Goal: Task Accomplishment & Management: Use online tool/utility

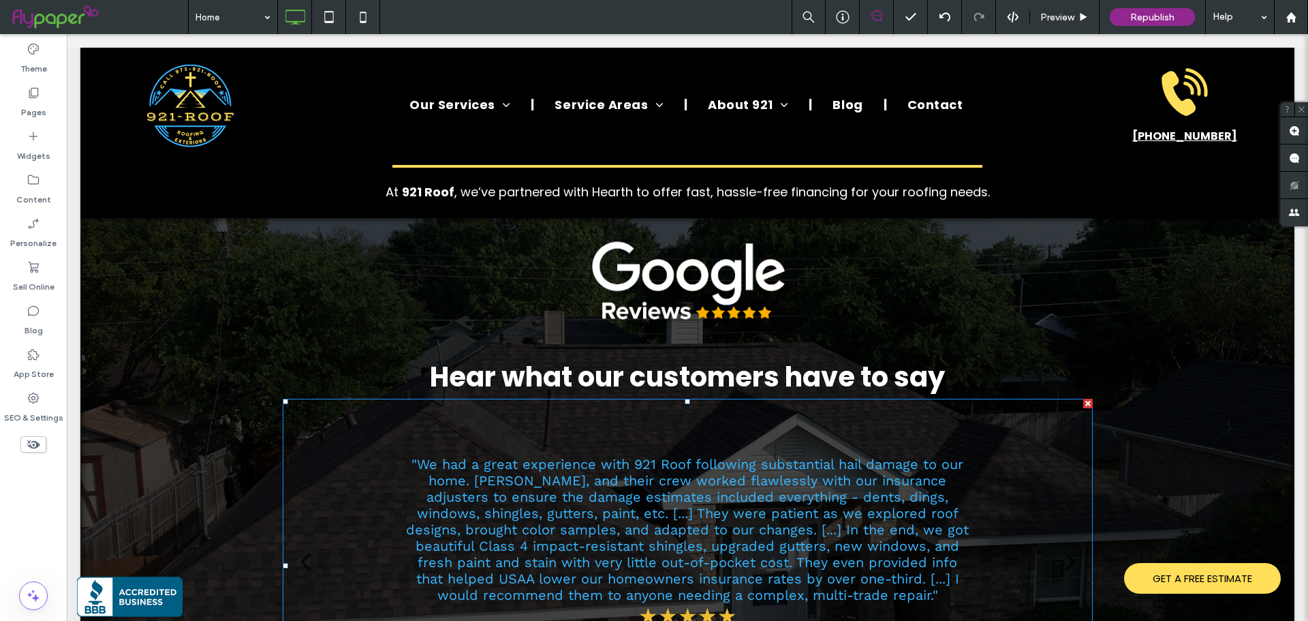
scroll to position [3814, 0]
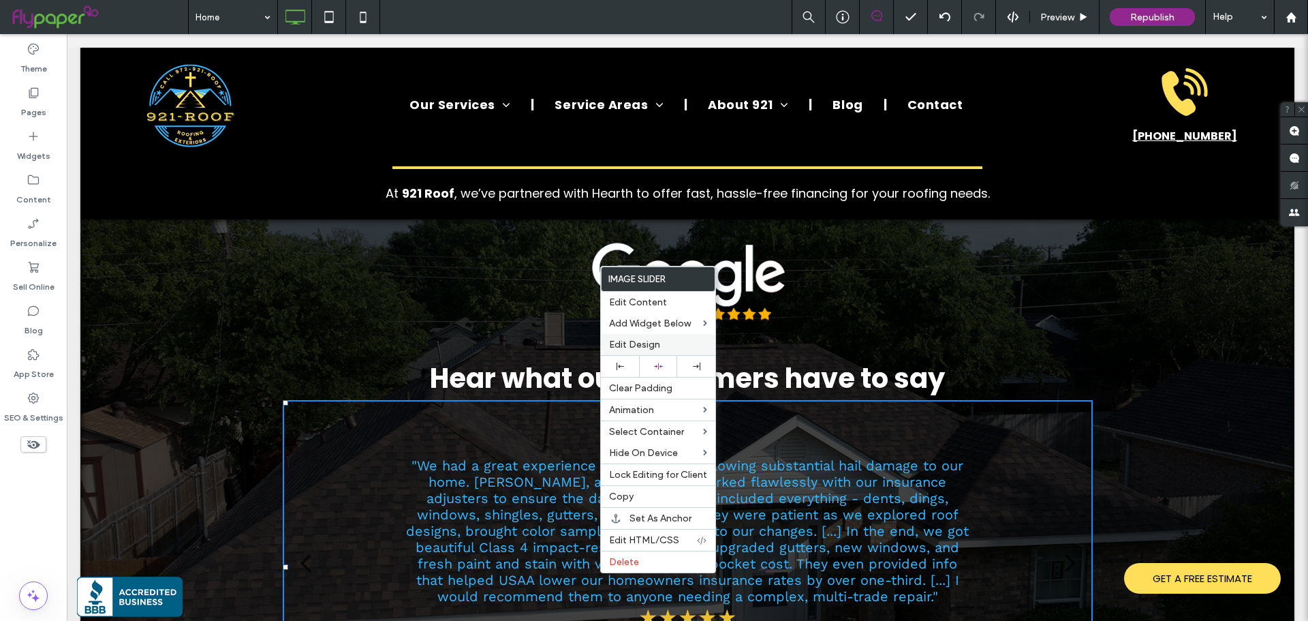
click at [638, 341] on span "Edit Design" at bounding box center [634, 345] width 51 height 12
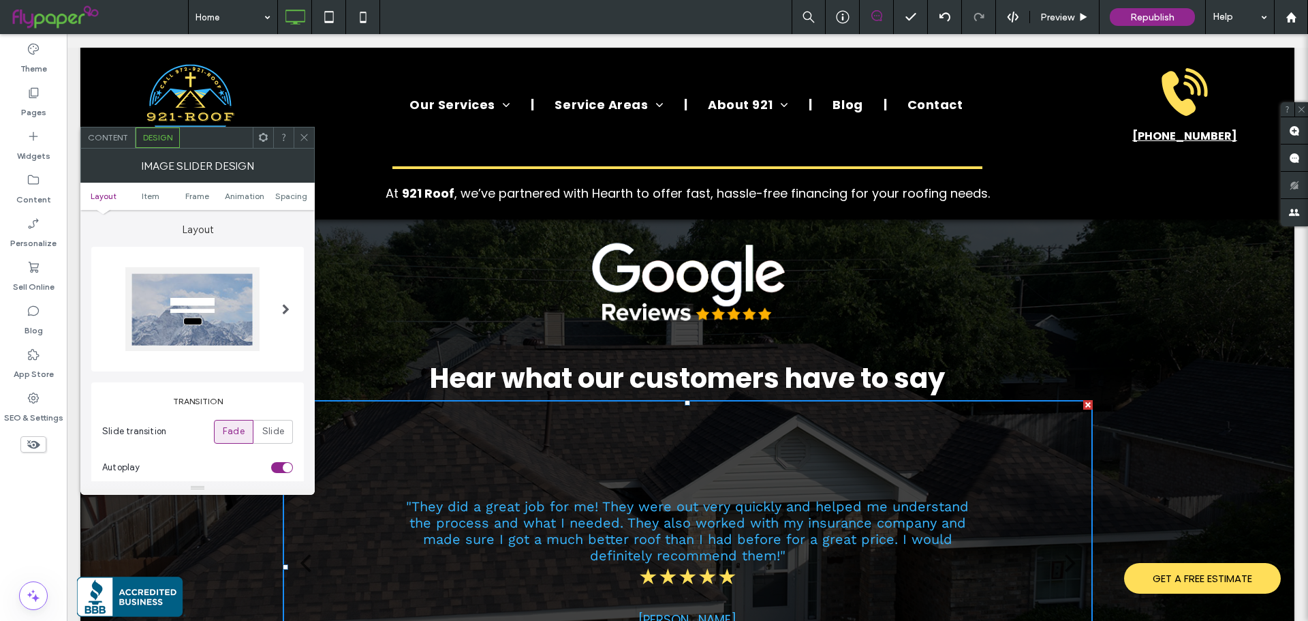
click at [119, 148] on div "Image Slider Design" at bounding box center [197, 165] width 234 height 34
click at [117, 142] on div "Content" at bounding box center [108, 137] width 54 height 20
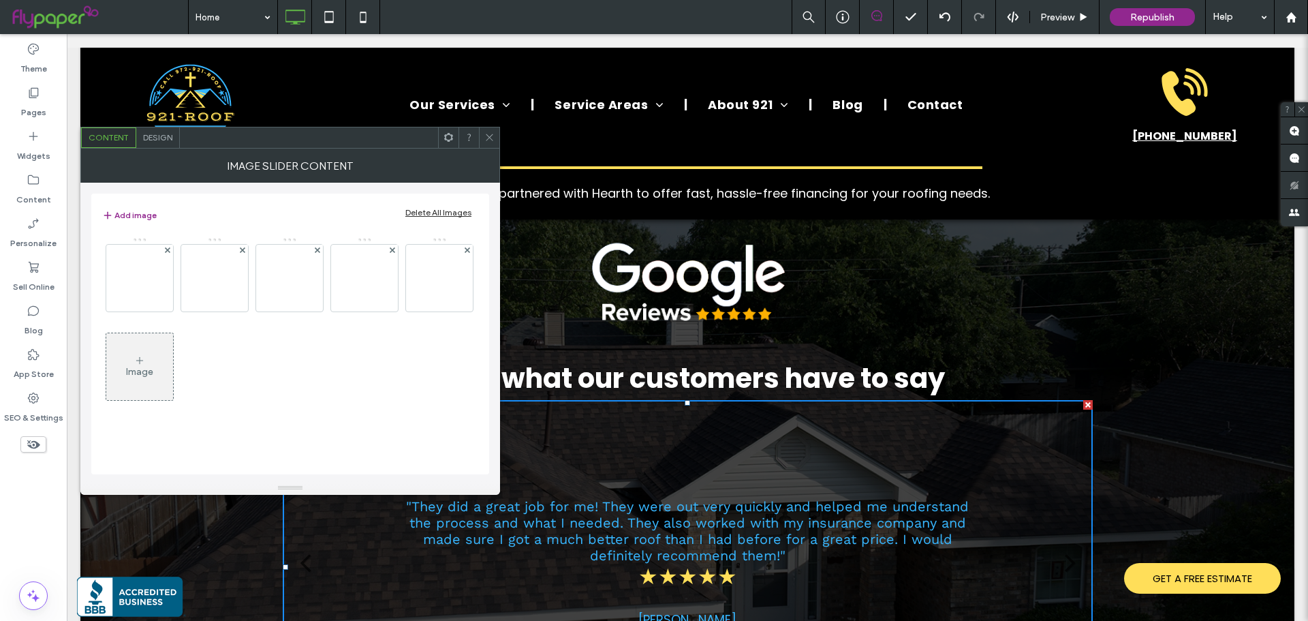
click at [128, 364] on div "Image" at bounding box center [139, 366] width 67 height 64
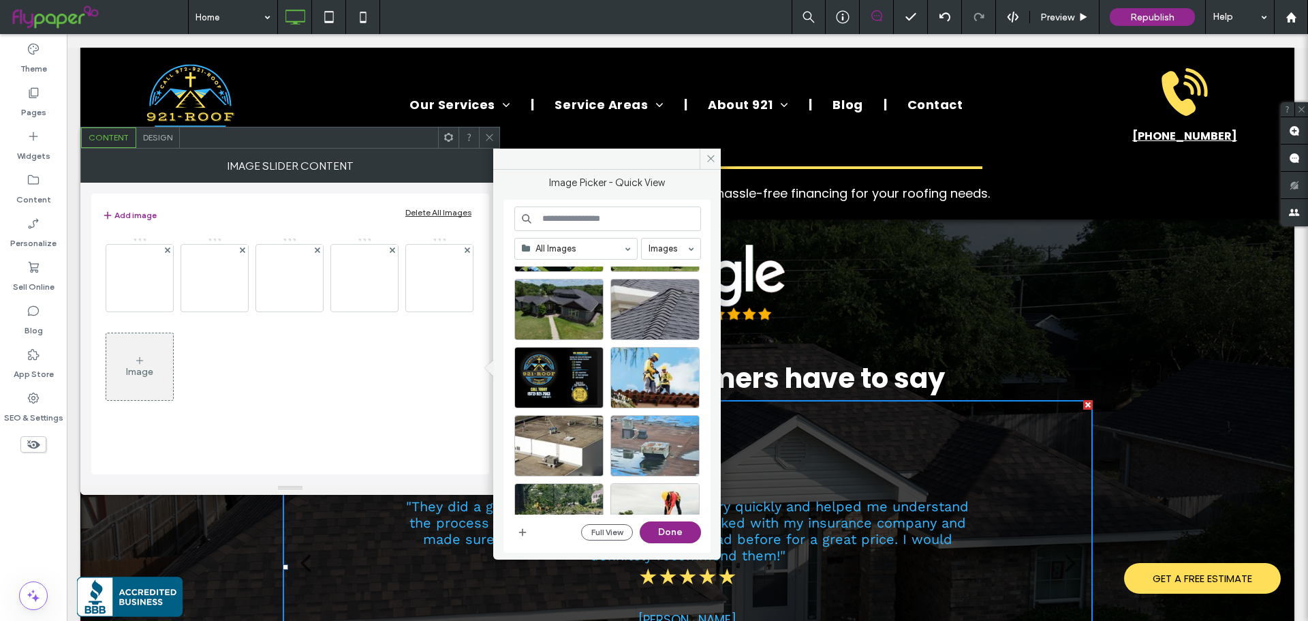
scroll to position [126, 0]
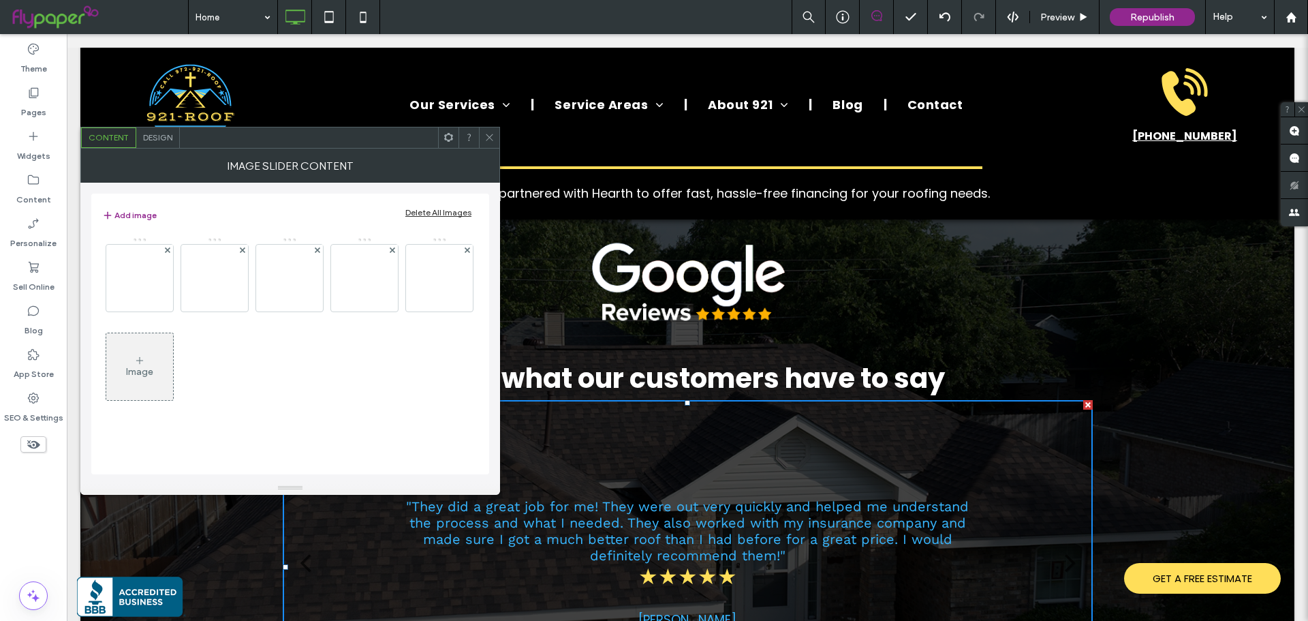
click at [386, 395] on div "Image" at bounding box center [289, 325] width 375 height 177
click at [439, 306] on img at bounding box center [439, 277] width 109 height 61
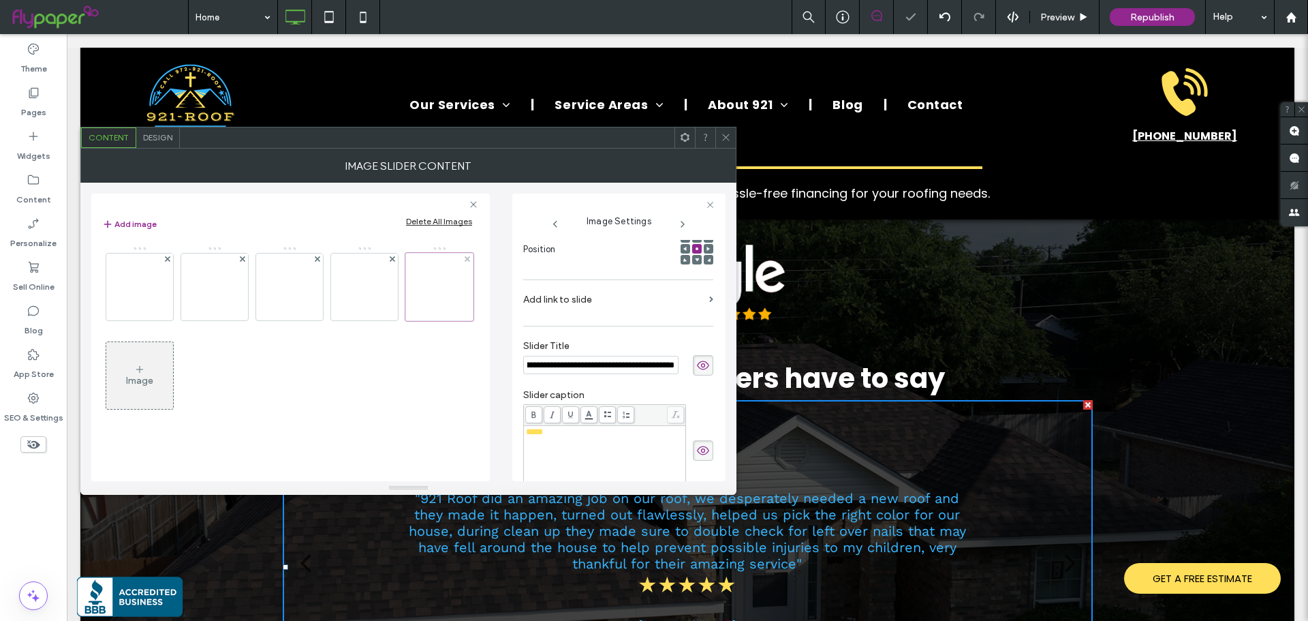
scroll to position [0, 0]
drag, startPoint x: 446, startPoint y: 300, endPoint x: 433, endPoint y: 309, distance: 15.9
click at [433, 309] on div at bounding box center [439, 287] width 68 height 68
click at [163, 364] on div "Image" at bounding box center [139, 375] width 67 height 64
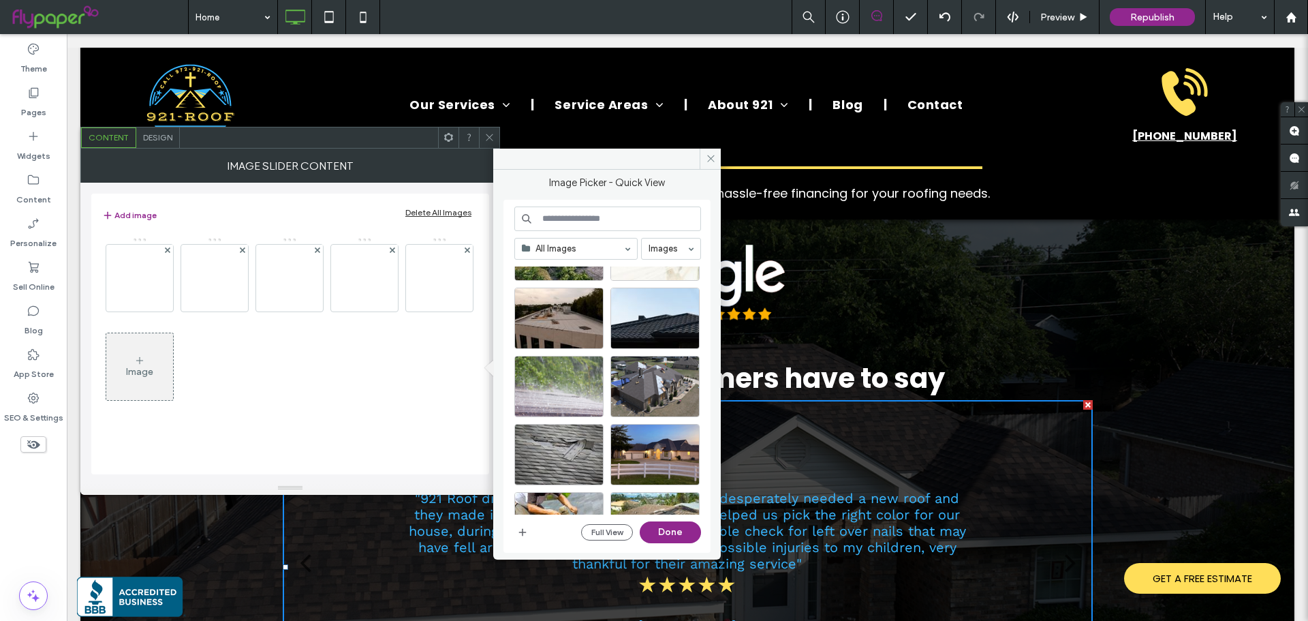
scroll to position [590, 0]
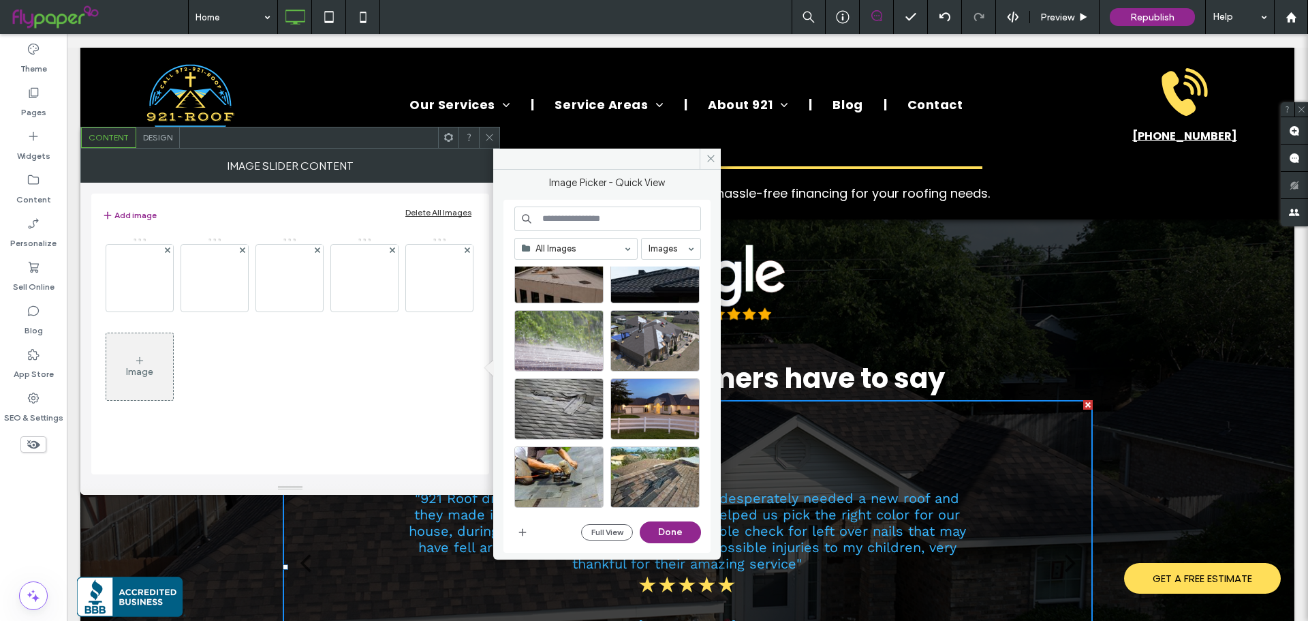
click at [342, 349] on div "Image" at bounding box center [289, 325] width 375 height 177
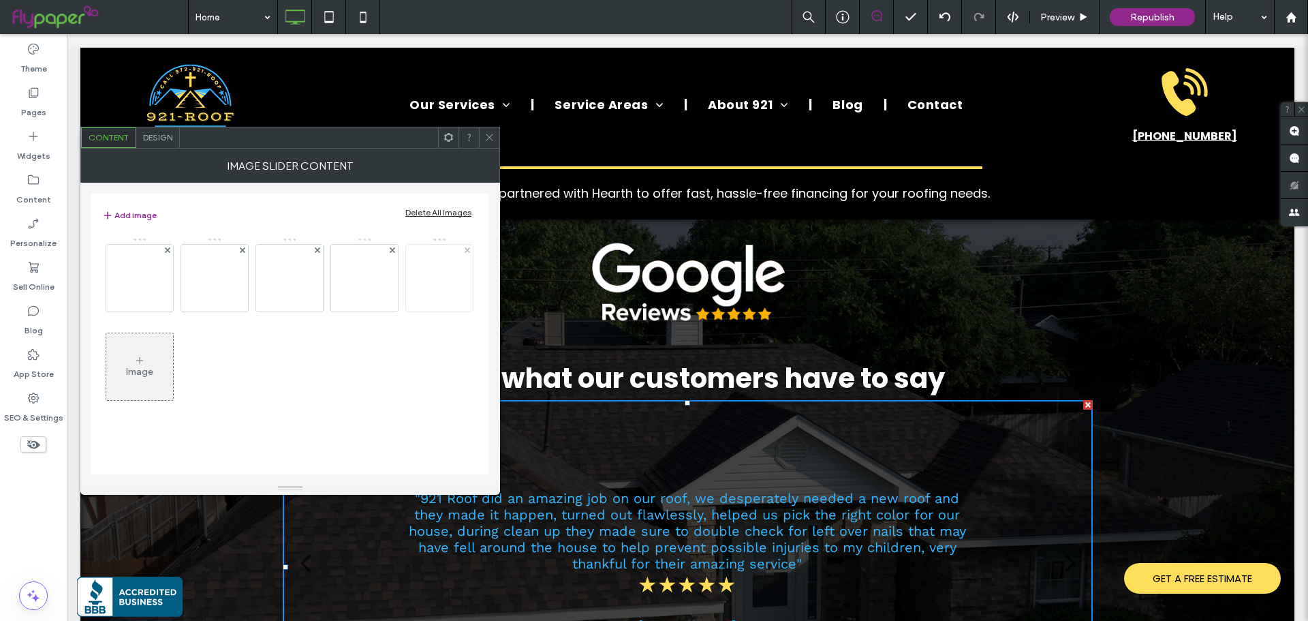
click at [435, 292] on img at bounding box center [439, 277] width 109 height 61
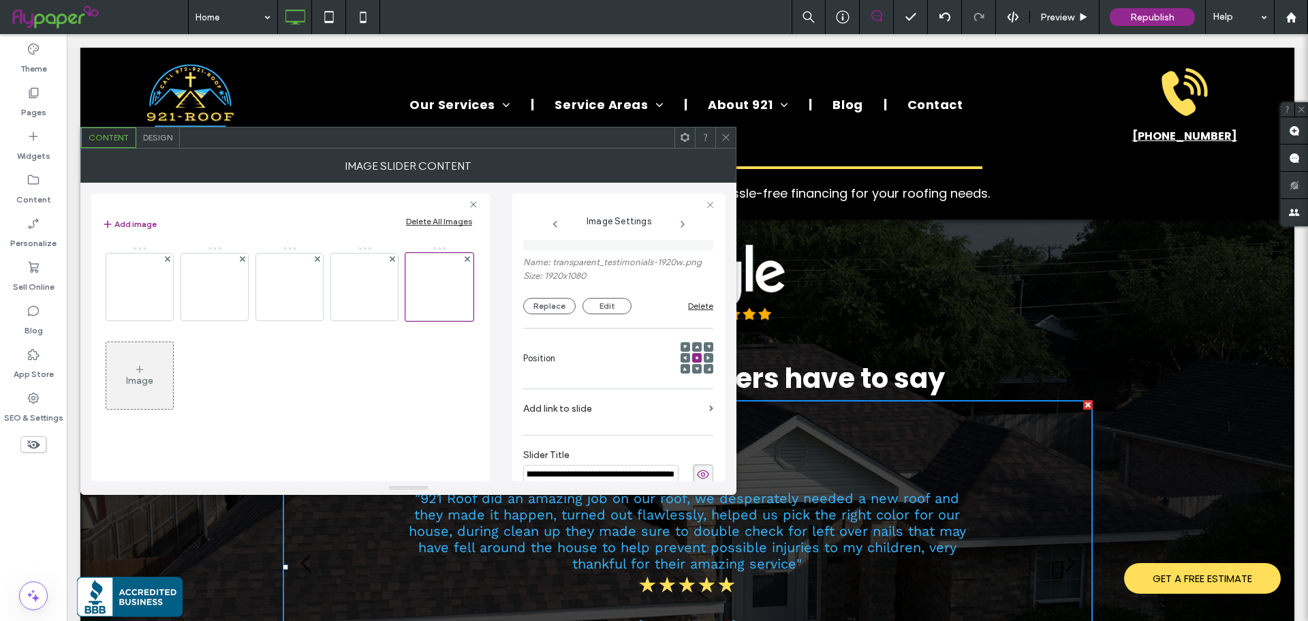
scroll to position [0, 0]
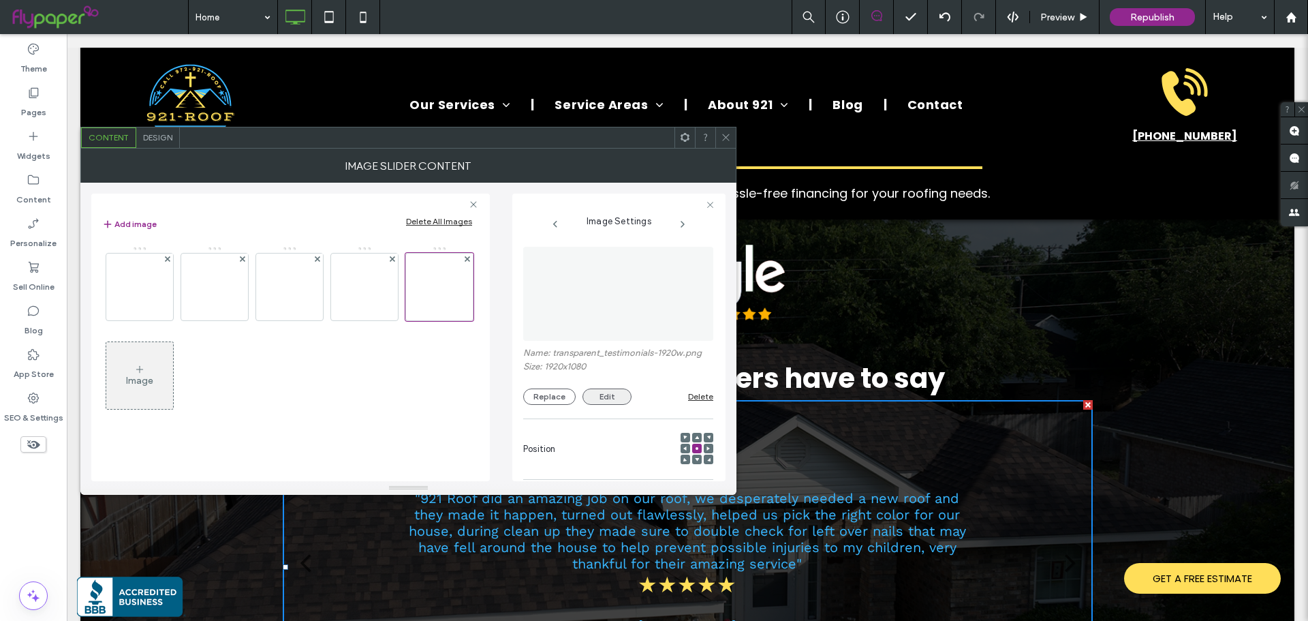
click at [582, 397] on button "Edit" at bounding box center [606, 396] width 49 height 16
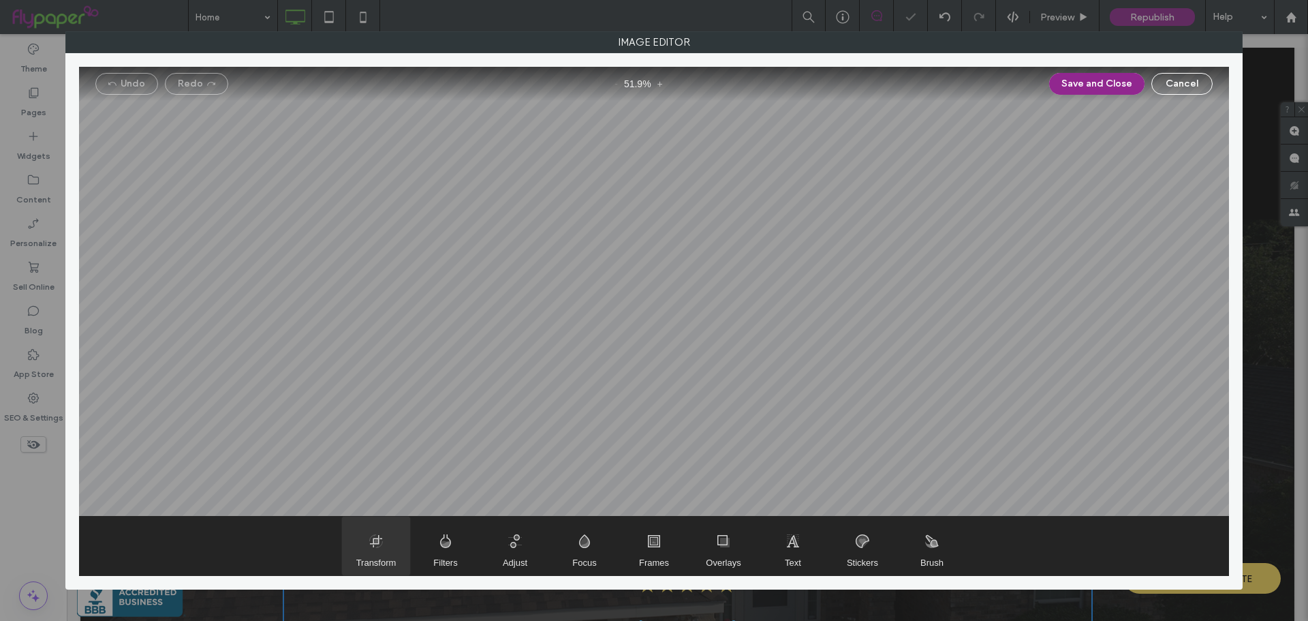
click at [379, 537] on span "Transform" at bounding box center [376, 545] width 68 height 59
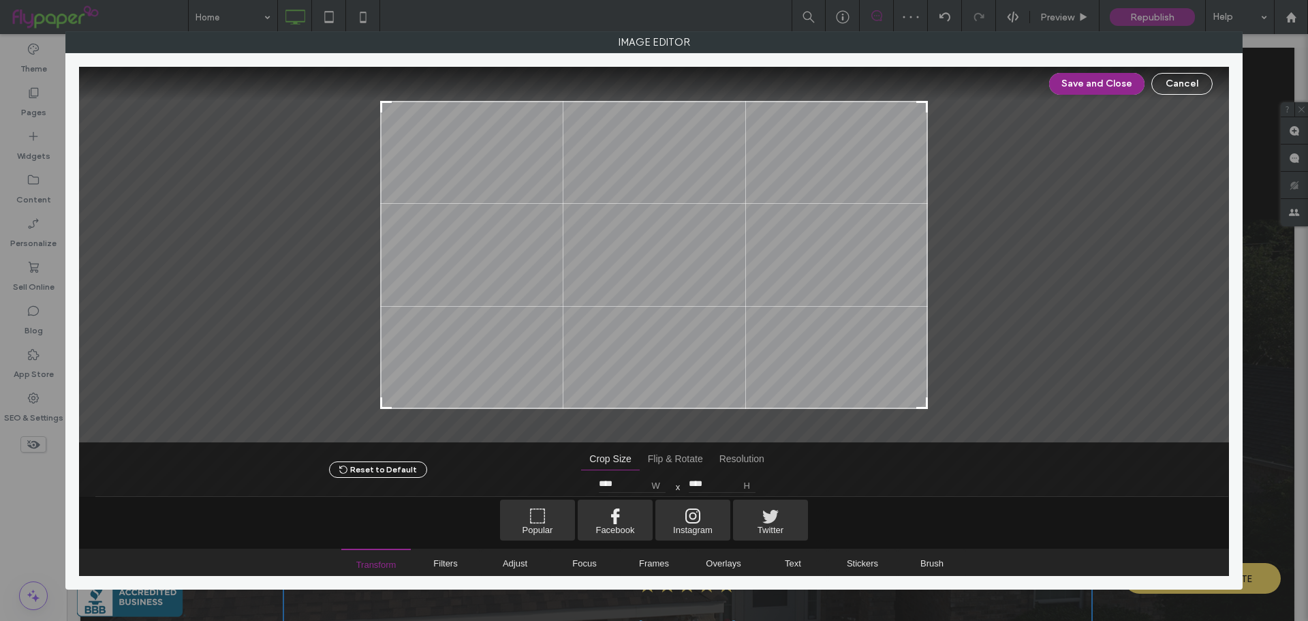
type input "****"
click at [915, 405] on div at bounding box center [920, 402] width 16 height 16
click at [1075, 69] on div "Save and Close Cancel" at bounding box center [654, 84] width 1150 height 34
click at [1077, 76] on button "Save and Close" at bounding box center [1096, 84] width 95 height 22
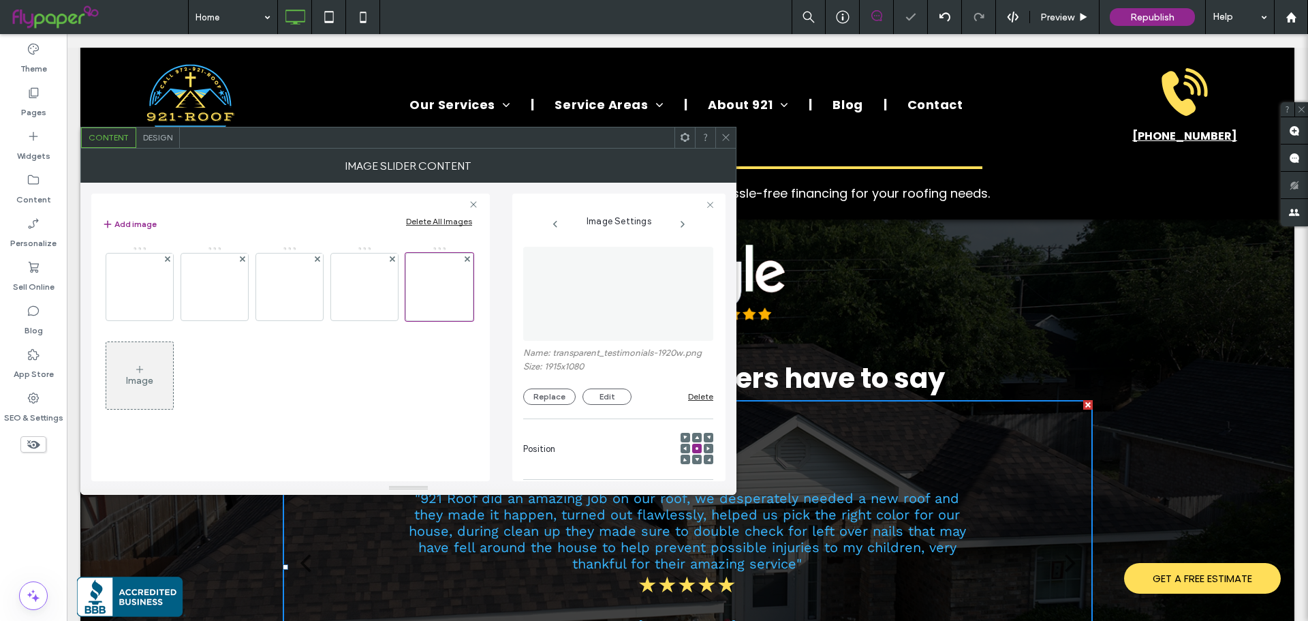
click at [162, 394] on div "Image" at bounding box center [139, 375] width 67 height 64
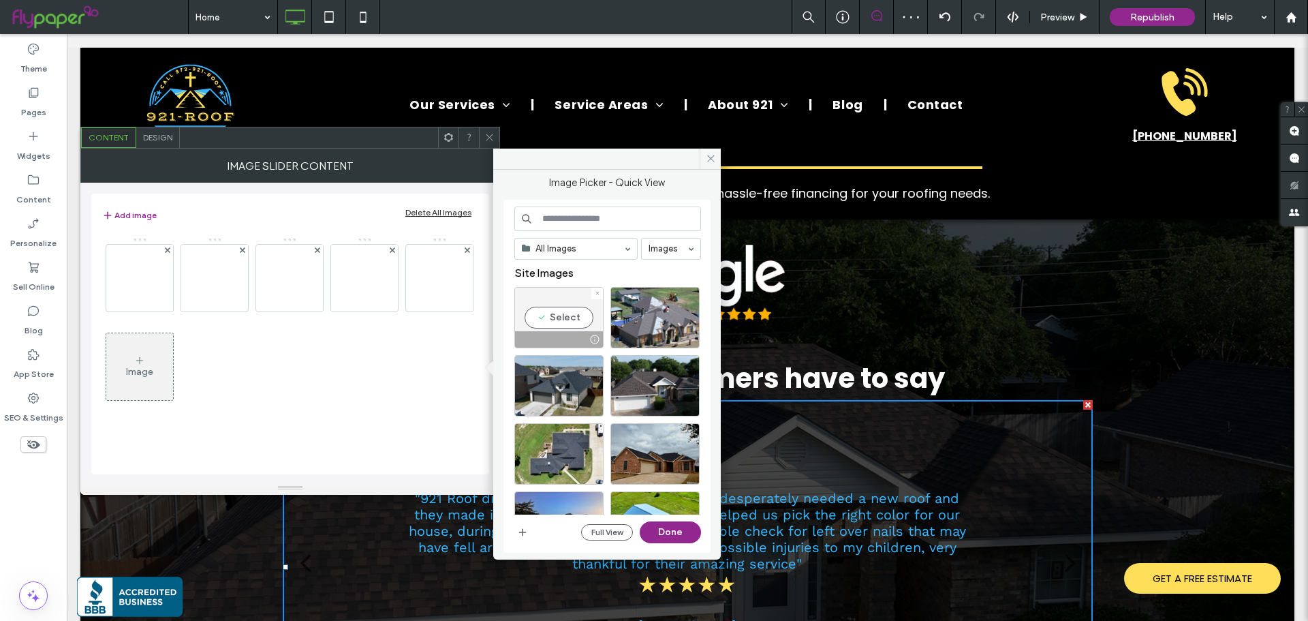
click at [572, 317] on div "Select" at bounding box center [558, 317] width 89 height 61
click at [665, 524] on button "Done" at bounding box center [670, 532] width 61 height 22
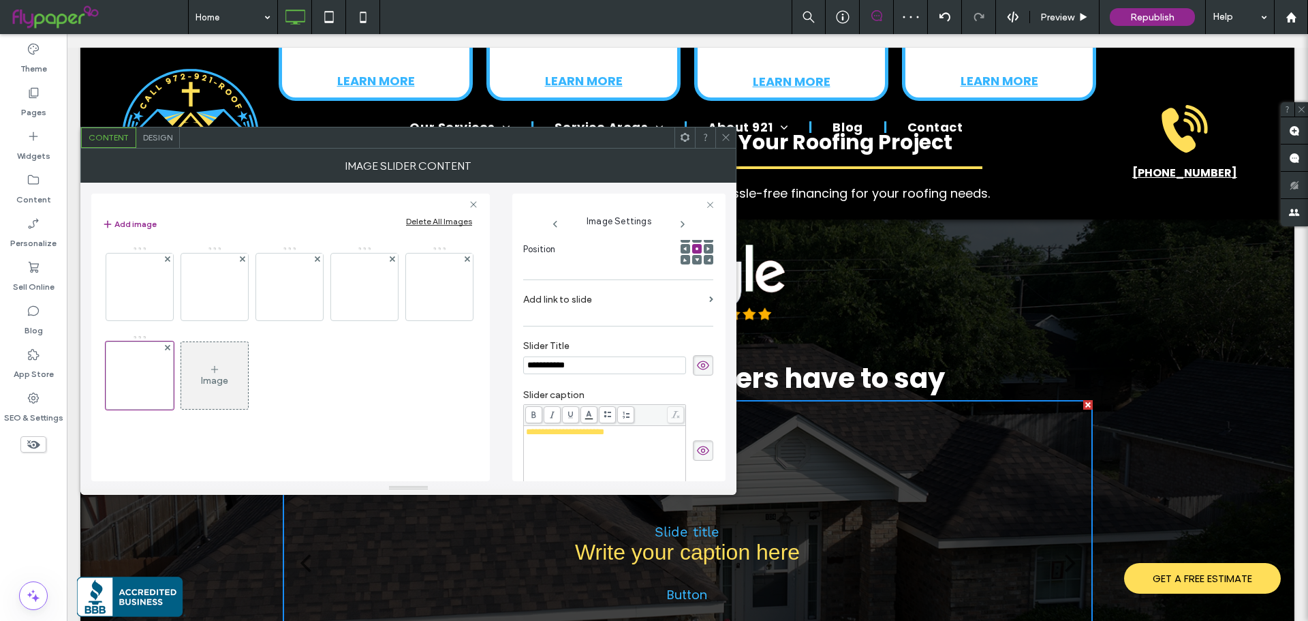
click at [576, 433] on span "**********" at bounding box center [565, 431] width 78 height 9
click at [564, 364] on input "**********" at bounding box center [604, 365] width 163 height 18
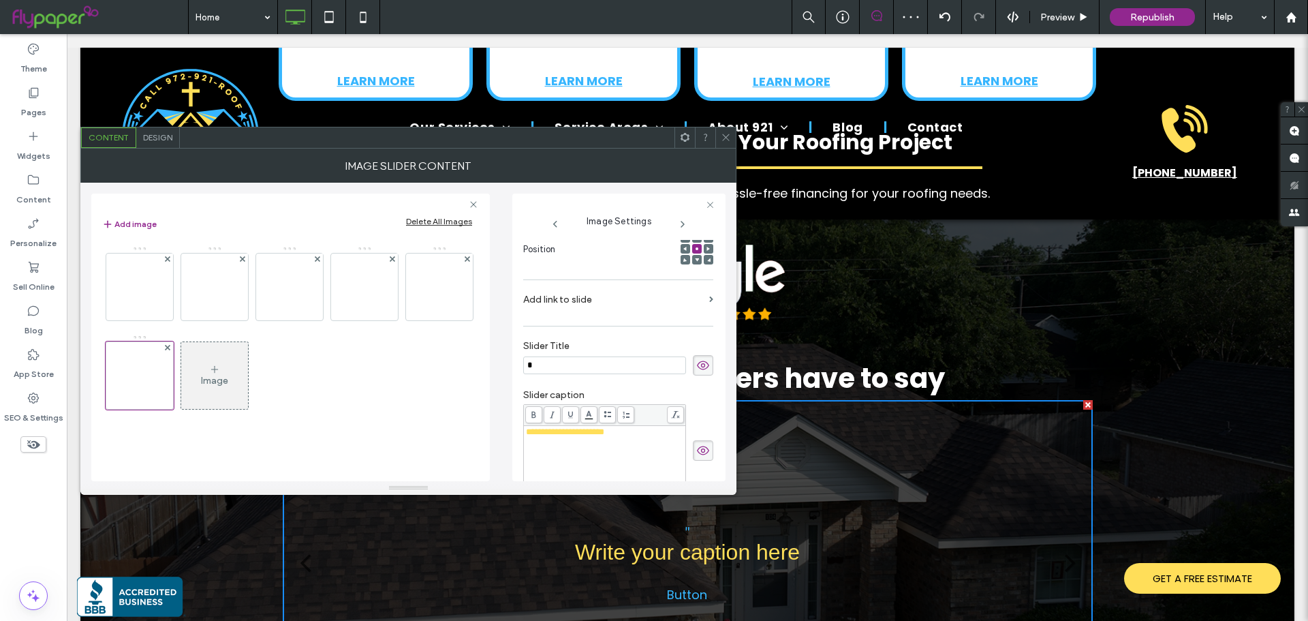
paste input "**********"
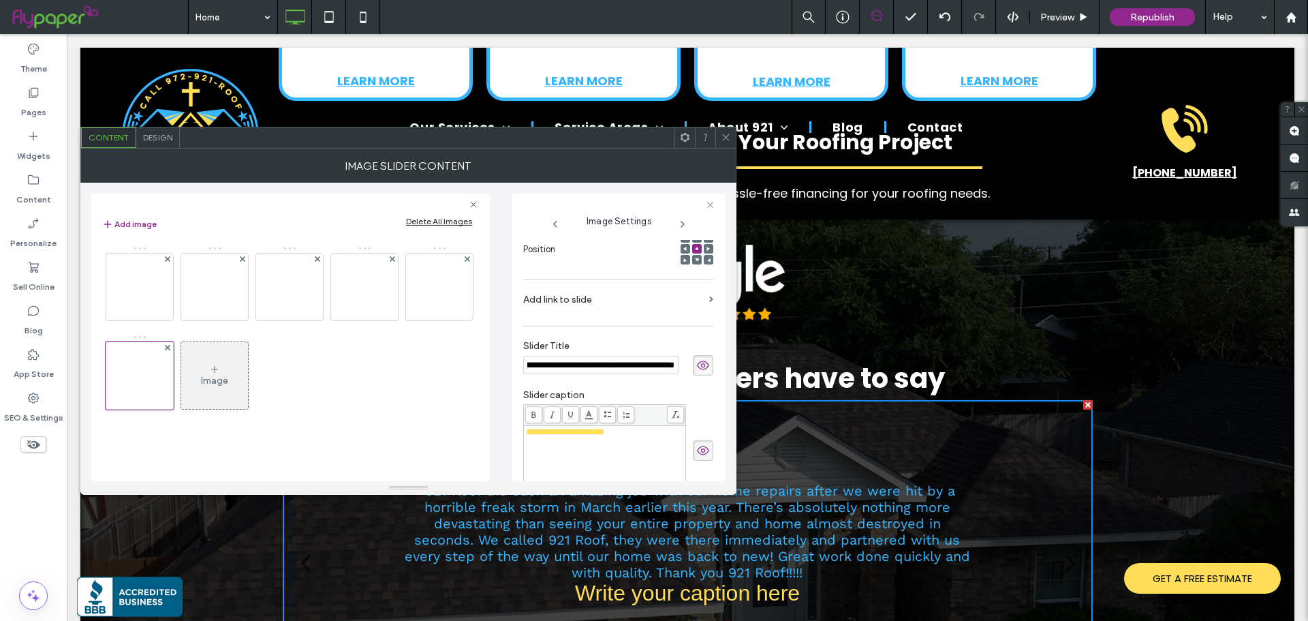
scroll to position [0, 1597]
type input "**********"
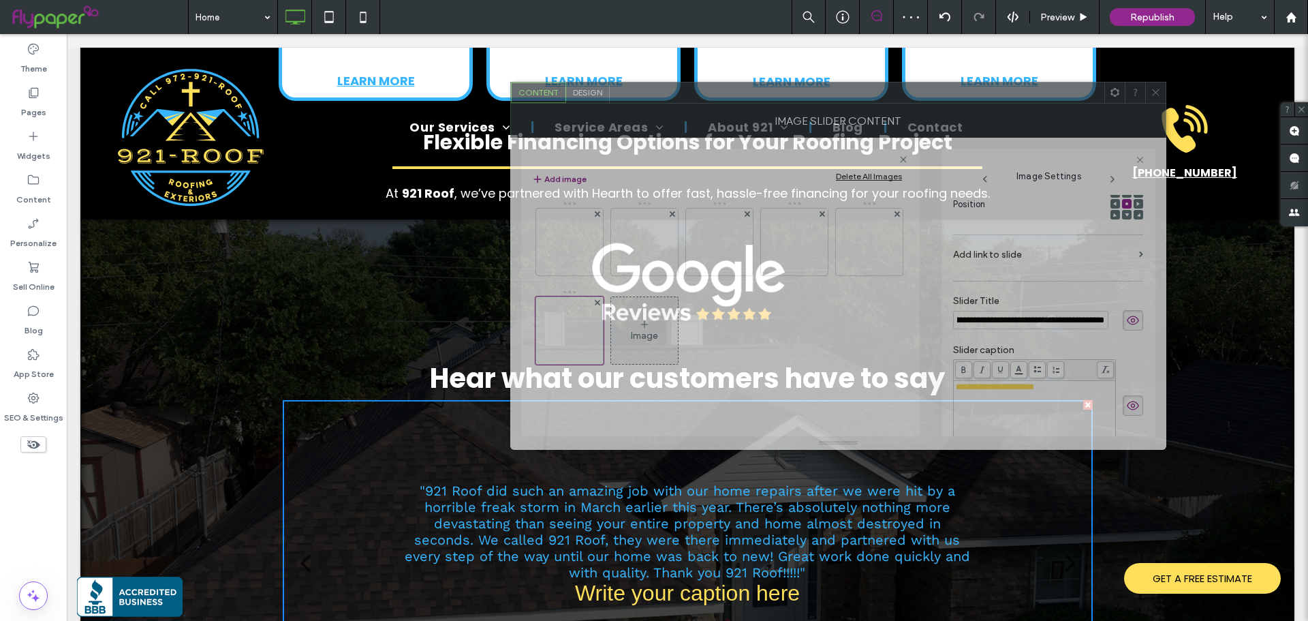
drag, startPoint x: 426, startPoint y: 125, endPoint x: 909, endPoint y: 100, distance: 483.6
click at [909, 100] on div at bounding box center [857, 92] width 495 height 20
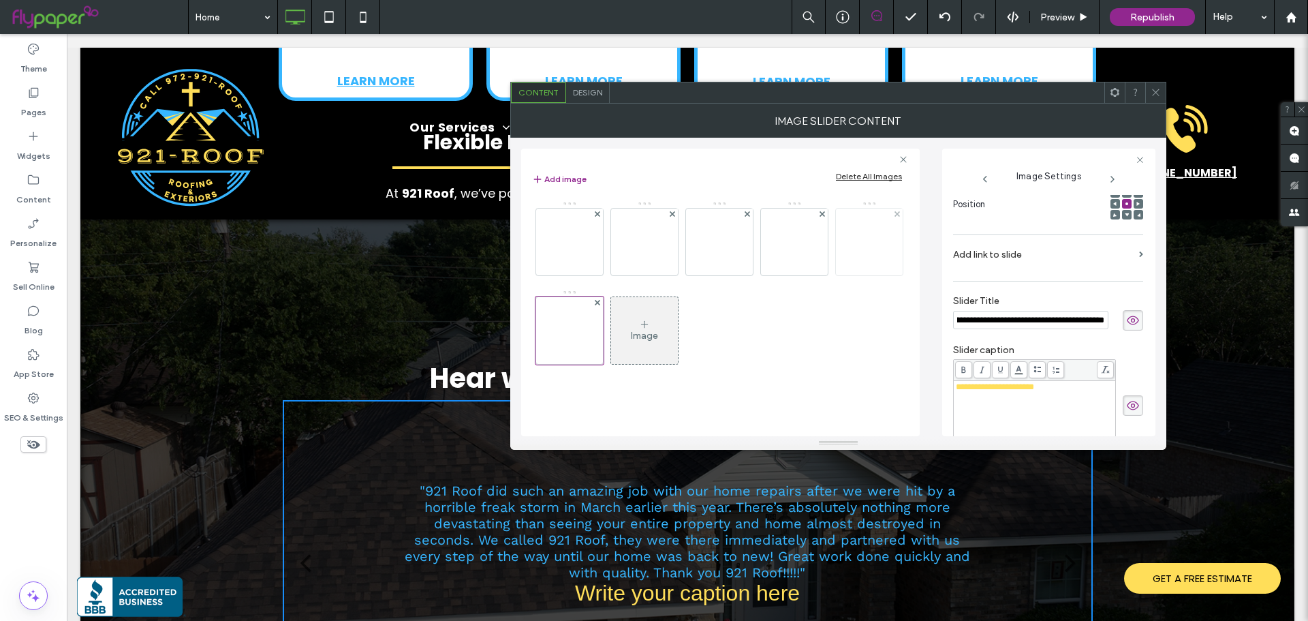
click at [886, 249] on img at bounding box center [869, 241] width 119 height 67
type textarea "**********"
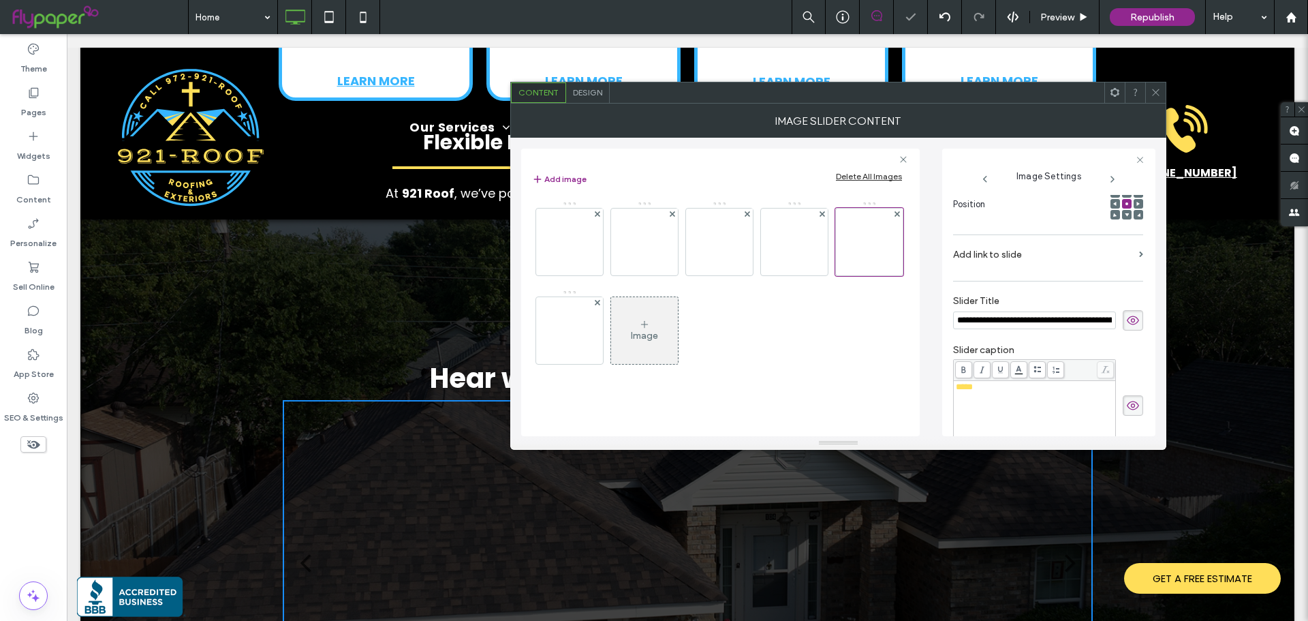
scroll to position [0, 1290]
click at [997, 386] on div "*****" at bounding box center [1035, 387] width 158 height 10
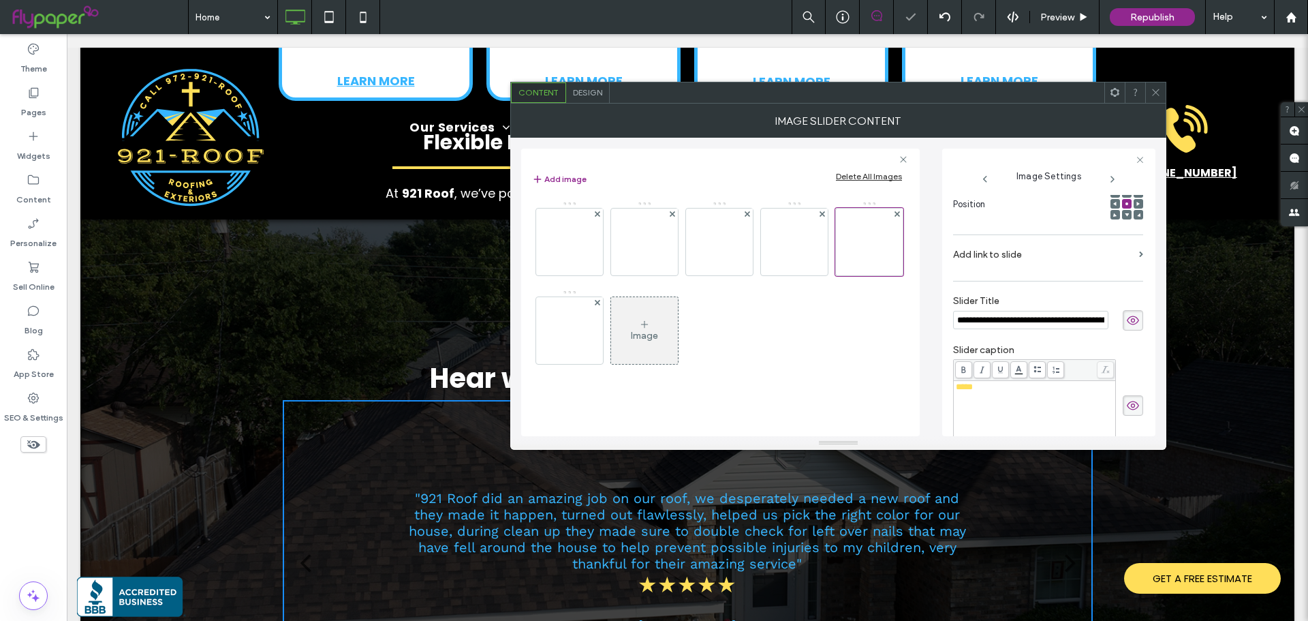
click at [997, 386] on div "*****" at bounding box center [1035, 387] width 158 height 10
copy span "*****"
click at [553, 344] on img at bounding box center [569, 330] width 119 height 67
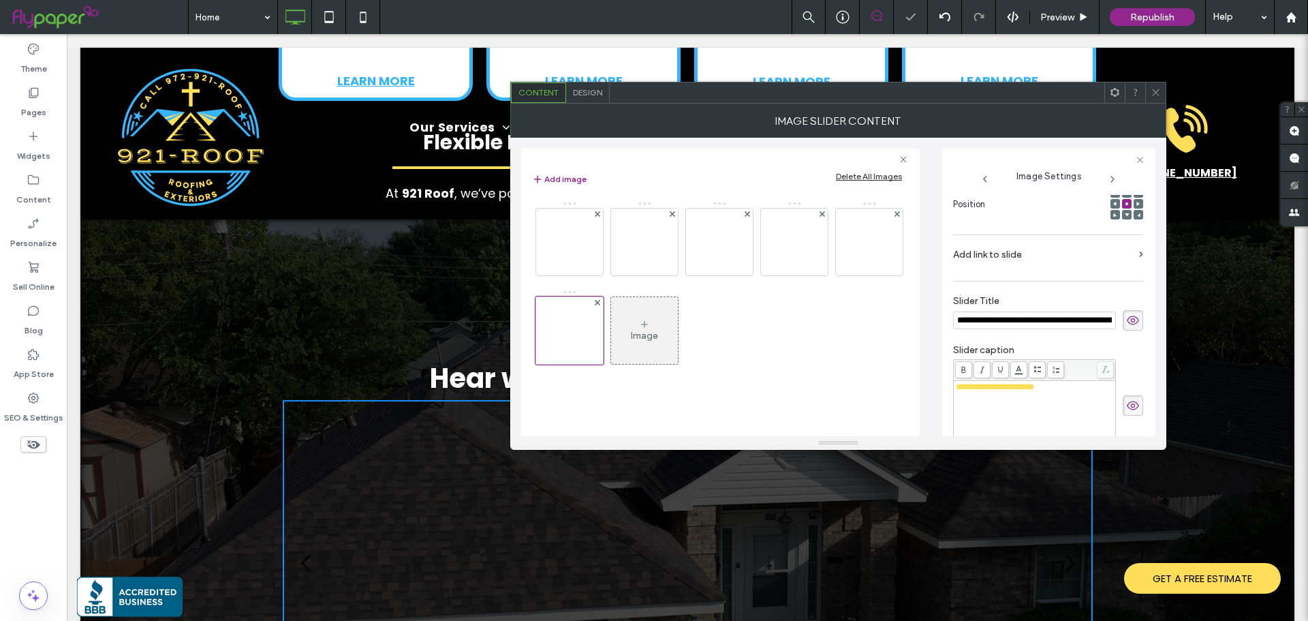
scroll to position [0, 1597]
click at [982, 386] on span "**********" at bounding box center [995, 386] width 78 height 9
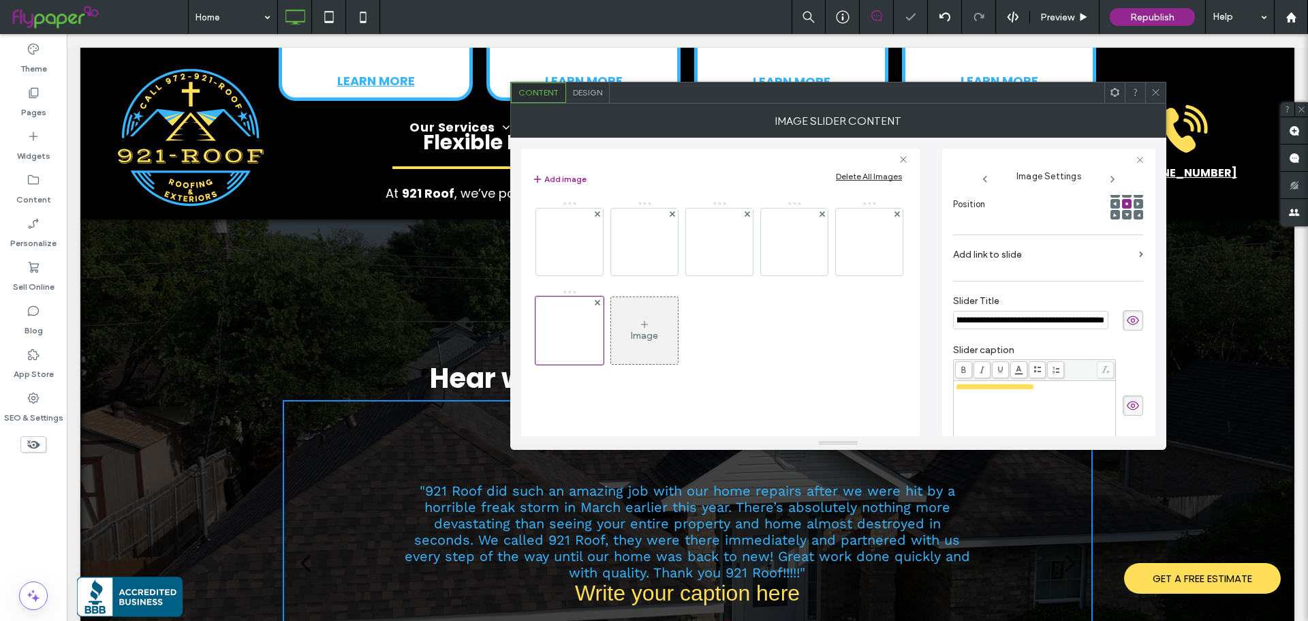
scroll to position [0, 0]
click at [982, 386] on span "**********" at bounding box center [995, 386] width 78 height 9
click at [845, 378] on div "Image" at bounding box center [719, 289] width 375 height 191
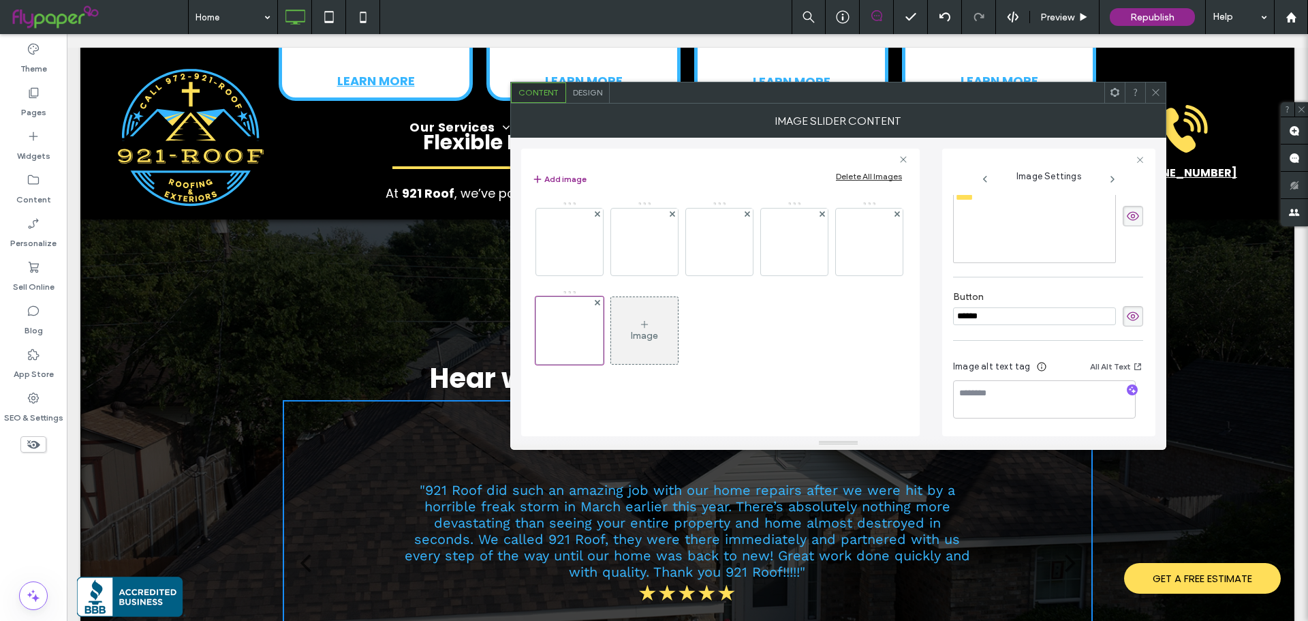
click at [1010, 311] on input "******" at bounding box center [1034, 316] width 163 height 18
paste input "******"
type input "**********"
click at [914, 336] on div "Add image Delete All Images Image" at bounding box center [720, 291] width 398 height 287
click at [1163, 99] on div at bounding box center [1155, 92] width 20 height 20
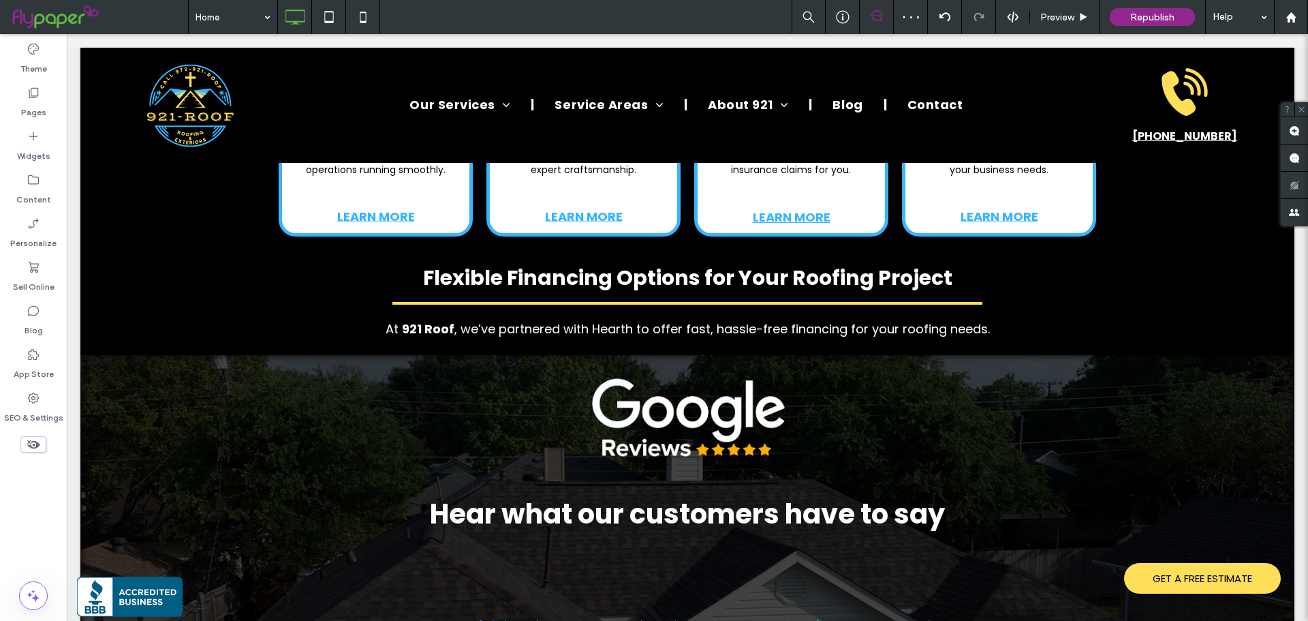
scroll to position [3678, 0]
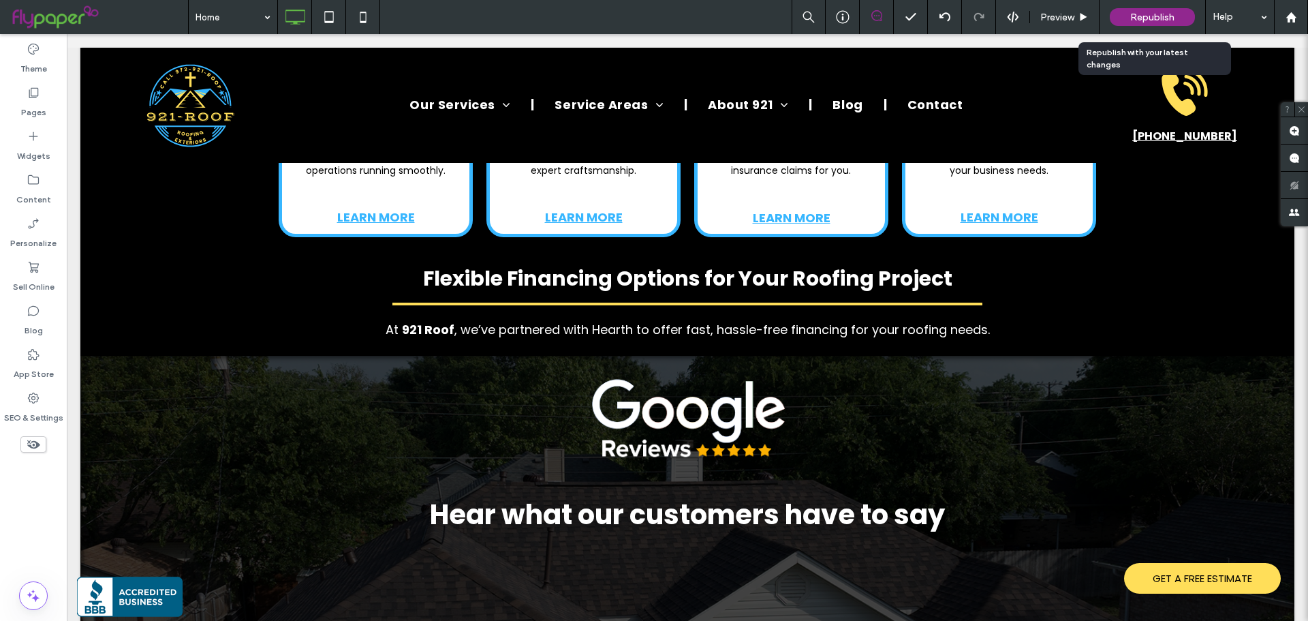
click at [1132, 12] on span "Republish" at bounding box center [1152, 18] width 44 height 12
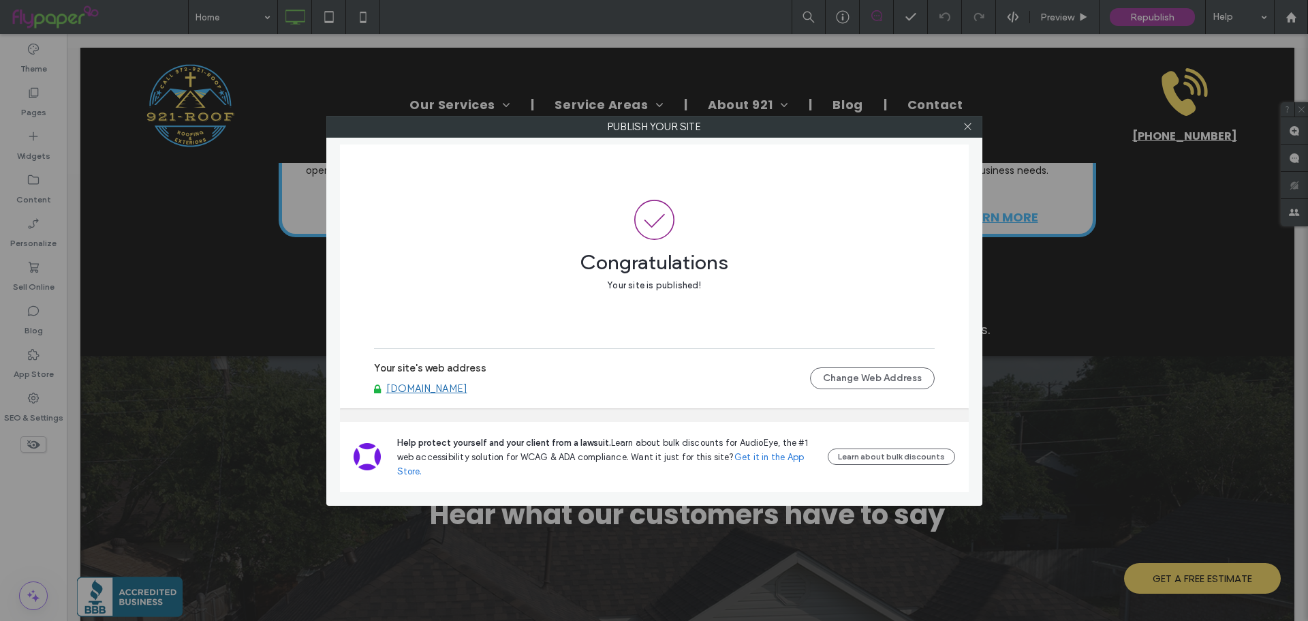
click at [973, 109] on div "Publish your site Congratulations Your site is published! Your site's web addre…" at bounding box center [654, 310] width 1308 height 621
click at [969, 126] on icon at bounding box center [967, 126] width 10 height 10
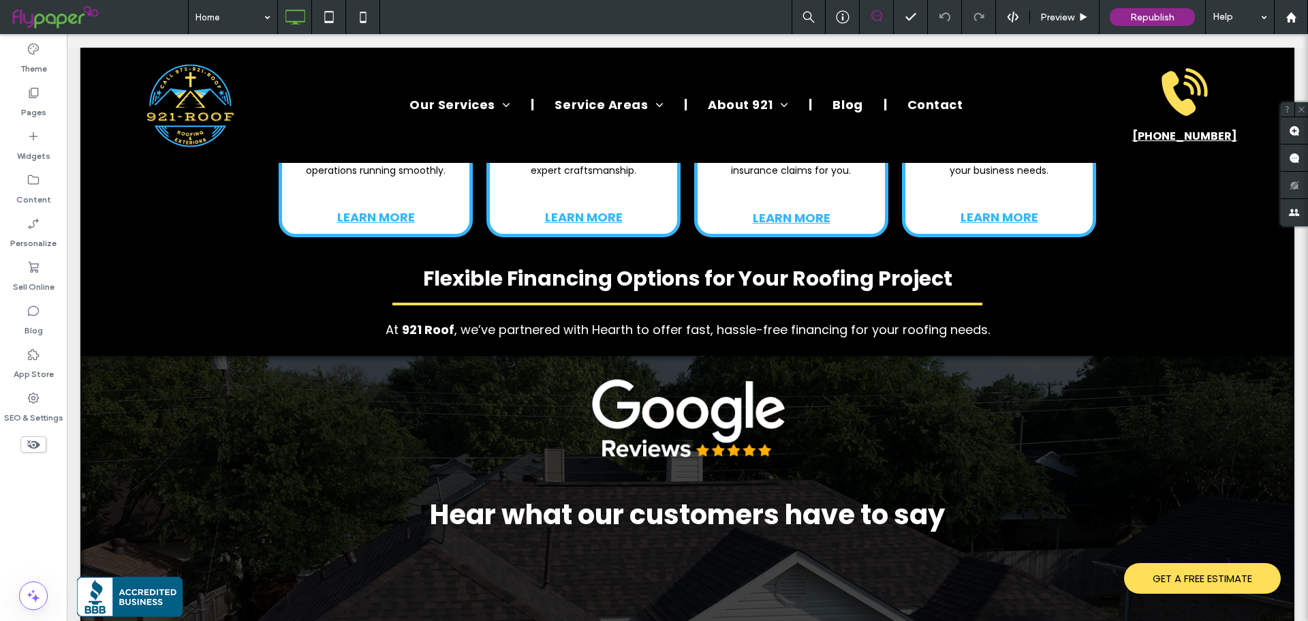
click at [1059, 23] on div "Preview" at bounding box center [1064, 17] width 69 height 34
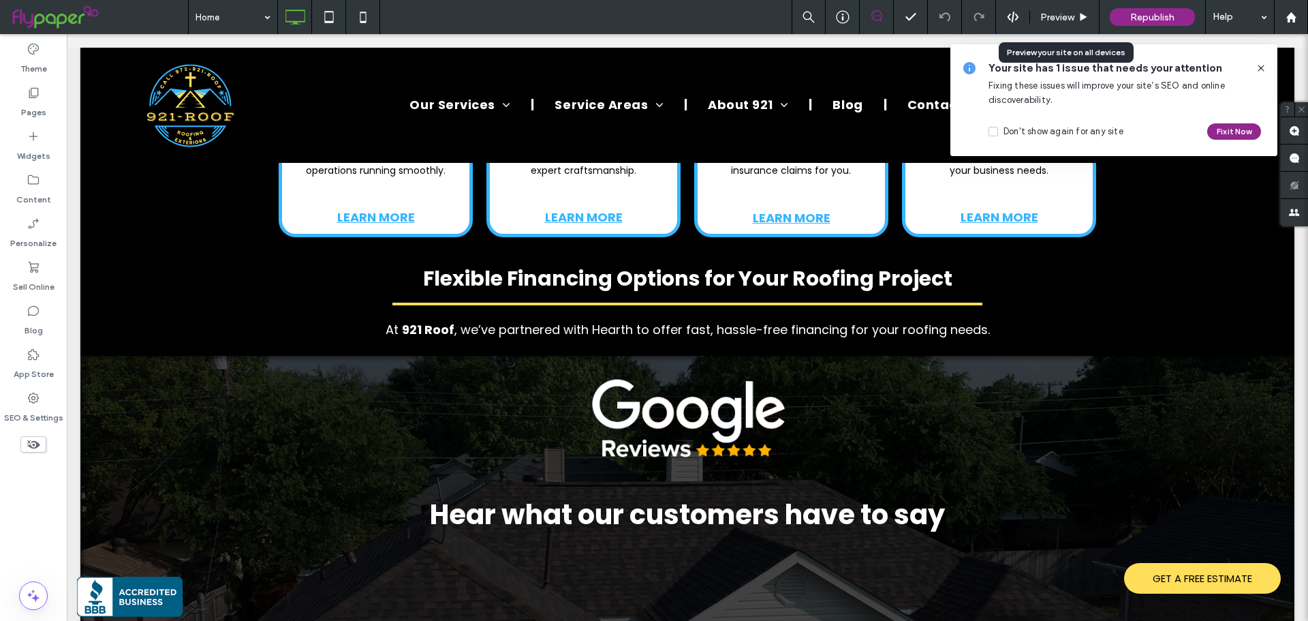
click at [1055, 25] on div "Preview" at bounding box center [1064, 17] width 69 height 34
click at [1061, 13] on span "Preview" at bounding box center [1057, 18] width 34 height 12
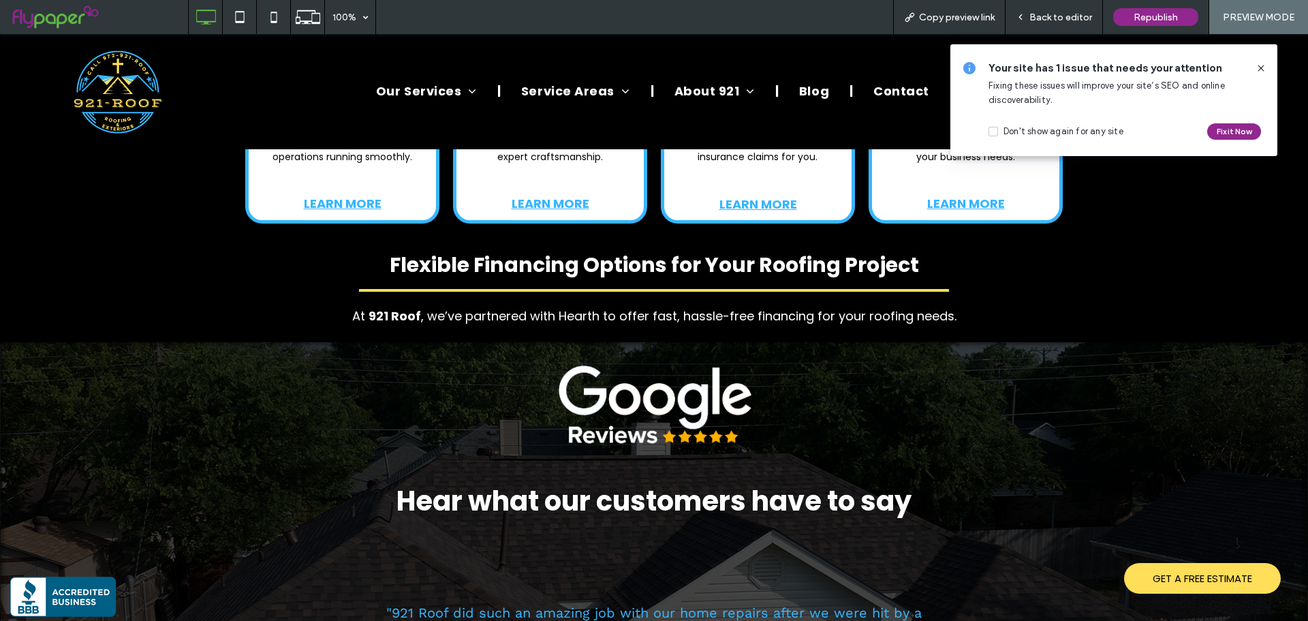
click at [1041, 14] on span "Back to editor" at bounding box center [1060, 18] width 63 height 12
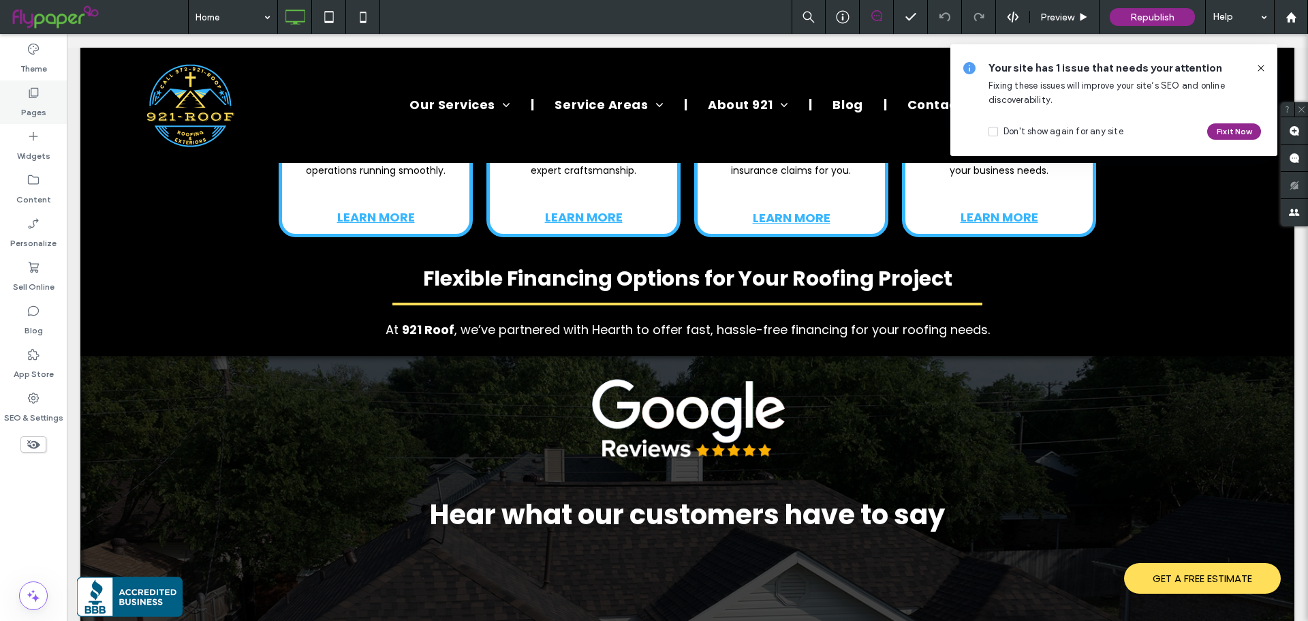
click at [57, 100] on div "Pages" at bounding box center [33, 102] width 67 height 44
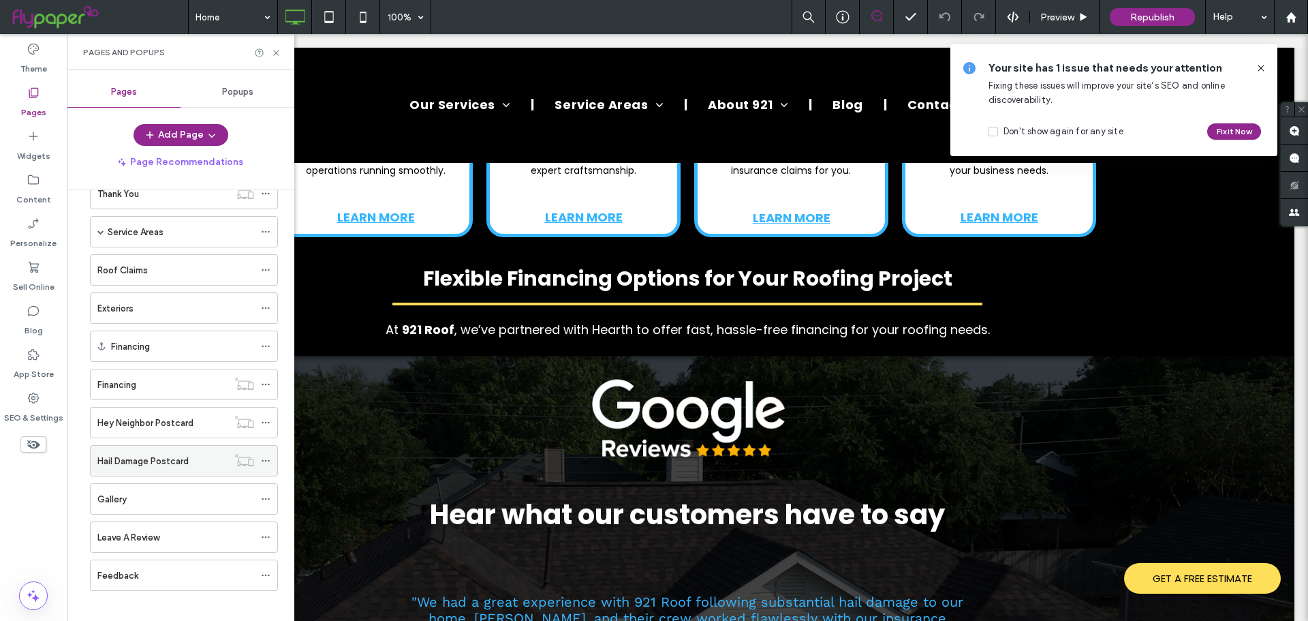
scroll to position [351, 0]
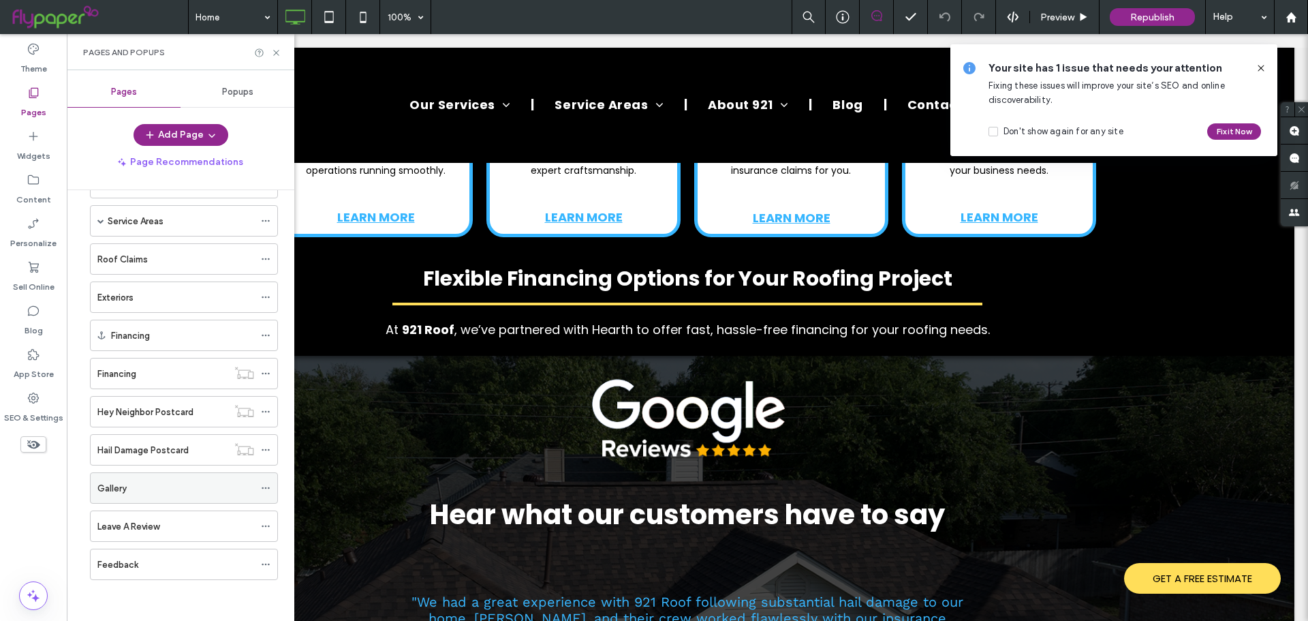
click at [264, 486] on icon at bounding box center [266, 488] width 10 height 10
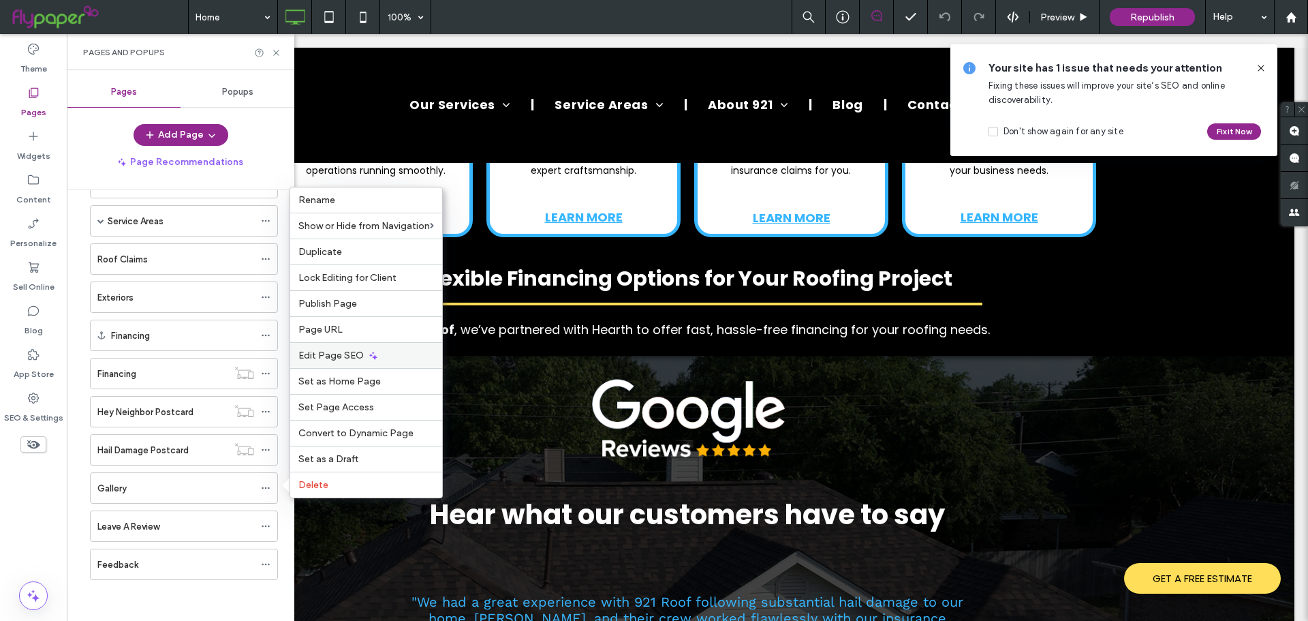
click at [330, 354] on span "Edit Page SEO" at bounding box center [330, 355] width 65 height 12
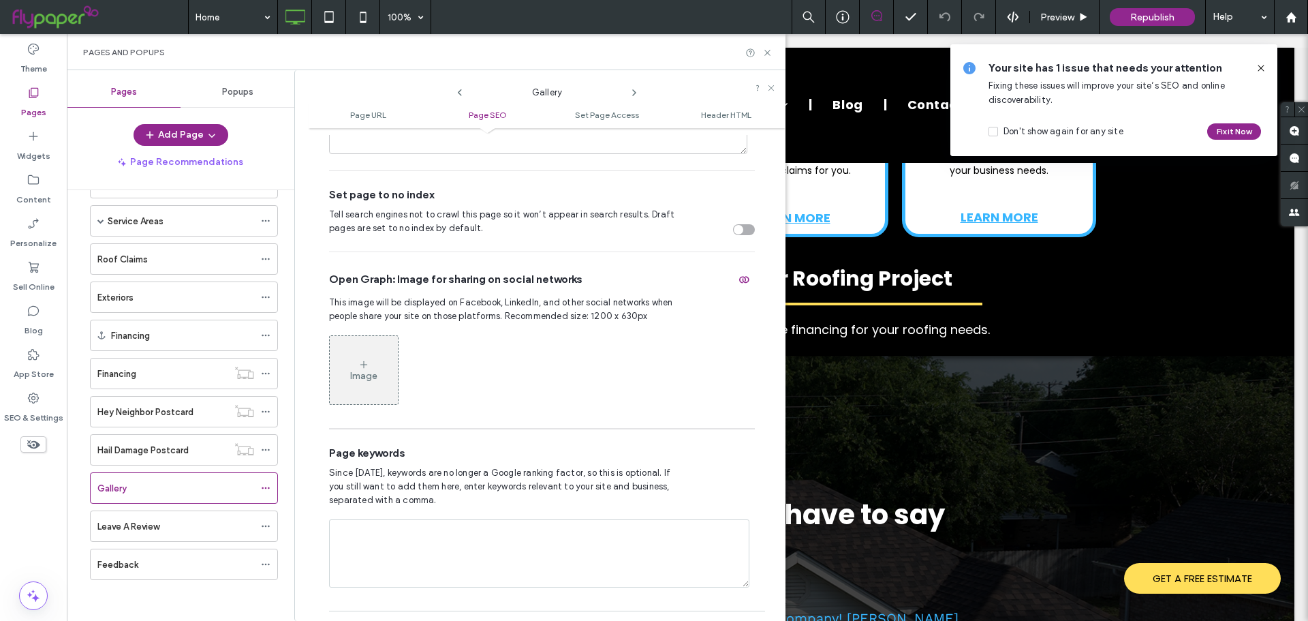
scroll to position [663, 0]
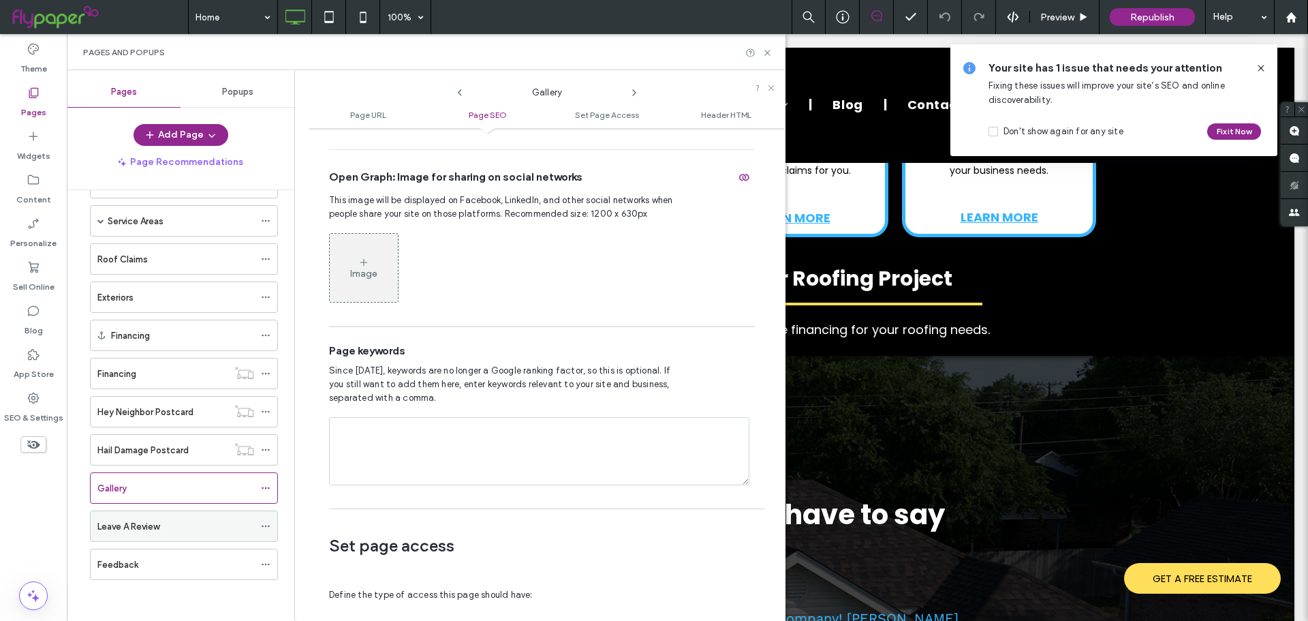
click at [247, 526] on div "Leave A Review" at bounding box center [175, 526] width 157 height 14
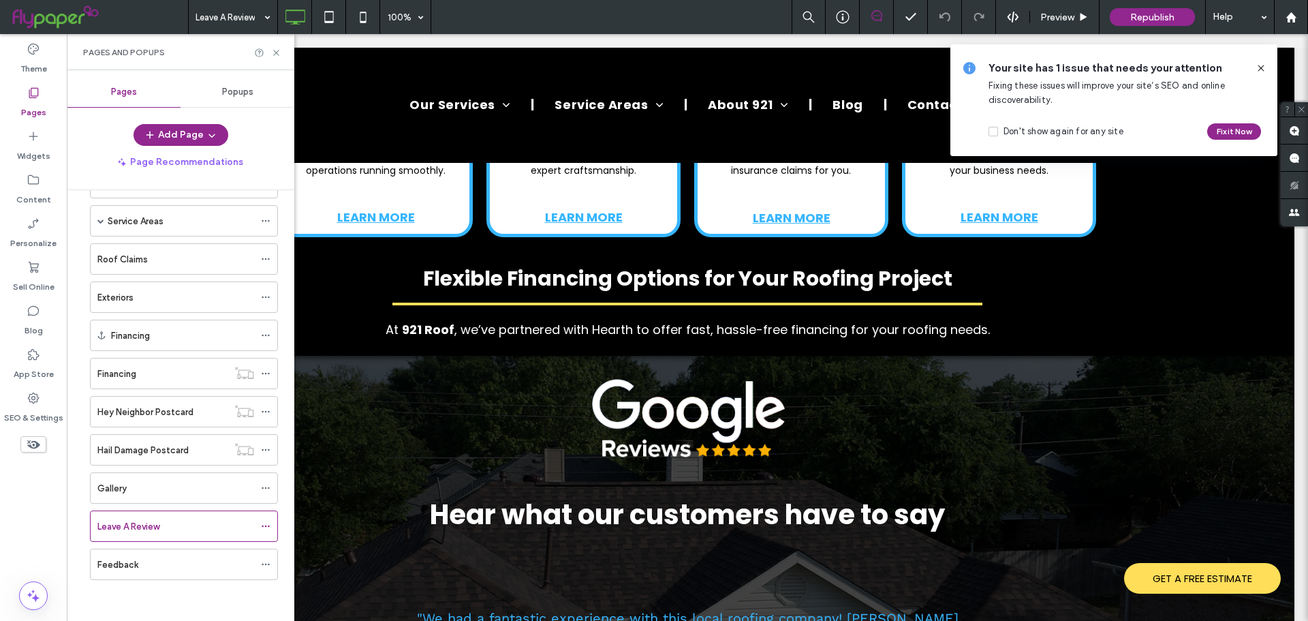
click at [266, 527] on div at bounding box center [654, 310] width 1308 height 621
click at [266, 527] on icon at bounding box center [266, 526] width 10 height 10
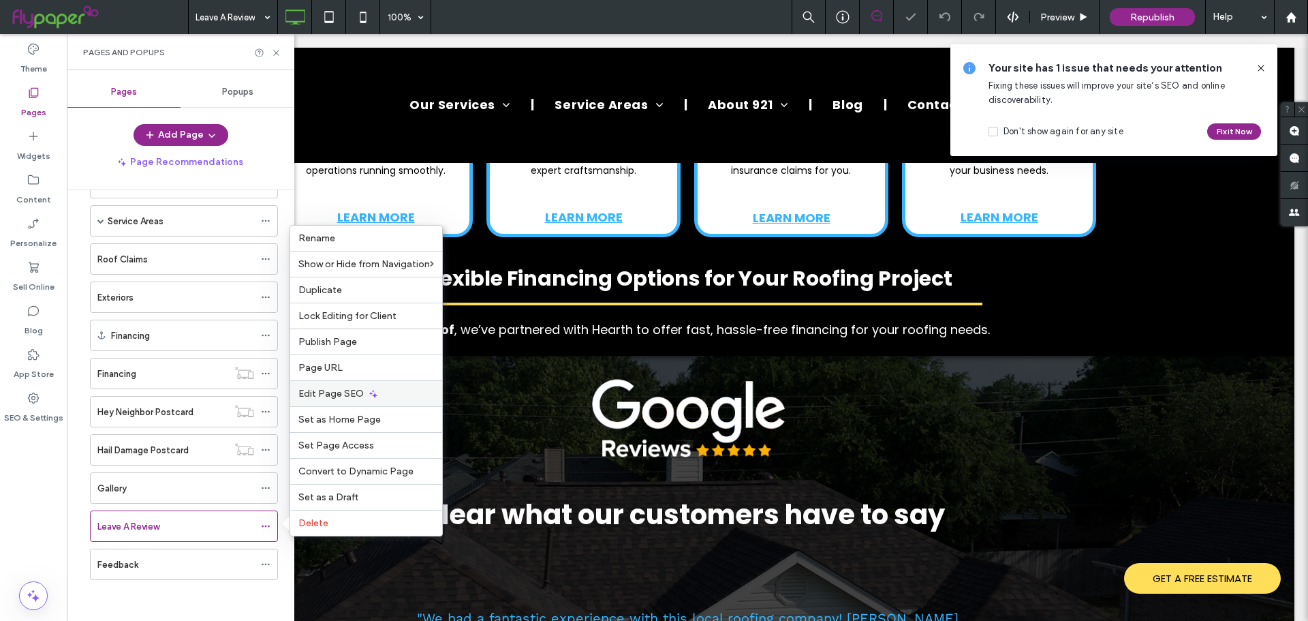
click at [328, 397] on span "Edit Page SEO" at bounding box center [330, 394] width 65 height 12
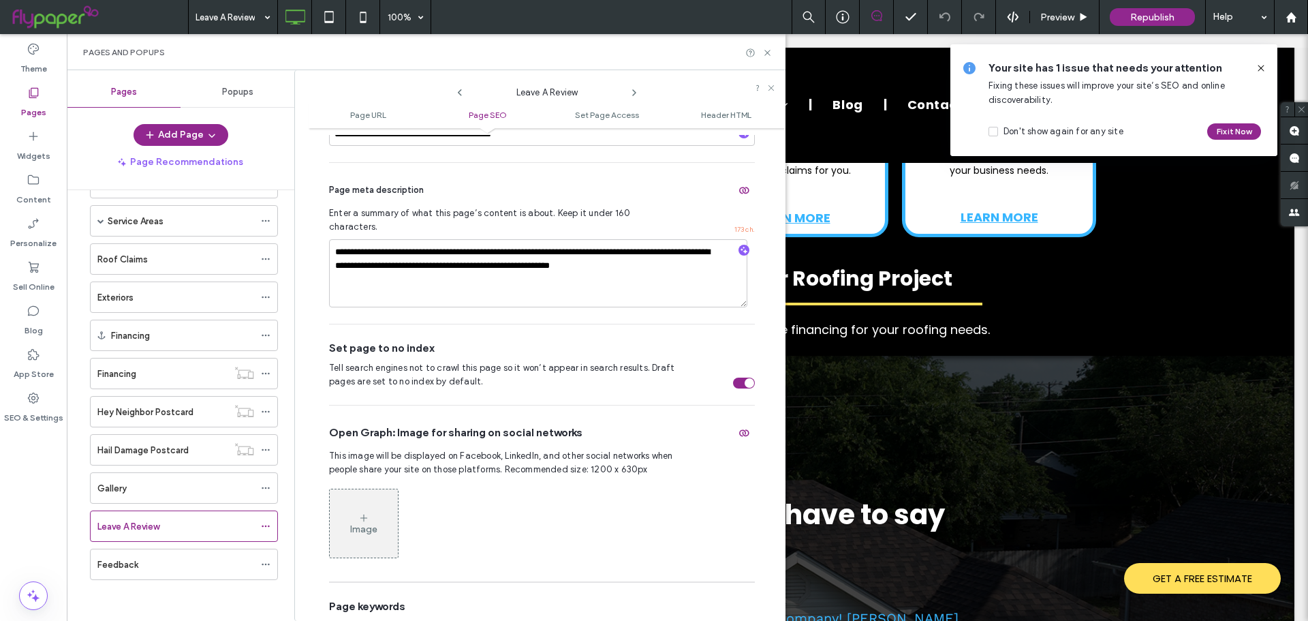
scroll to position [409, 0]
click at [763, 49] on icon at bounding box center [767, 53] width 10 height 10
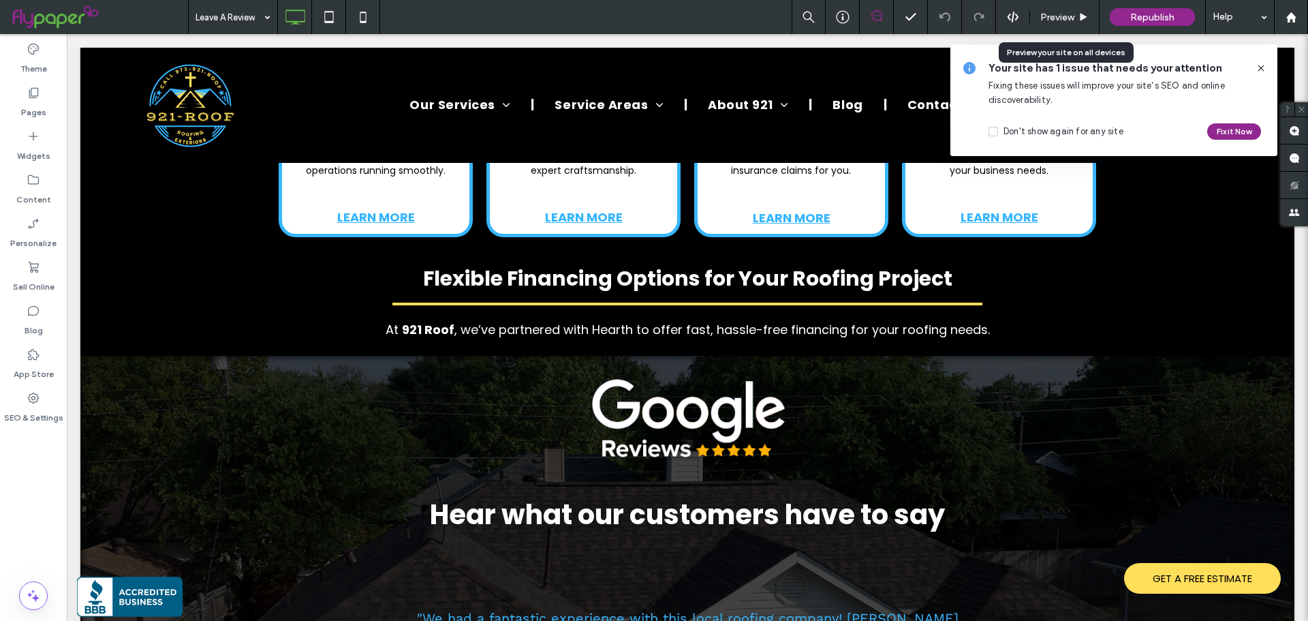
click at [1059, 17] on span "Preview" at bounding box center [1057, 18] width 34 height 12
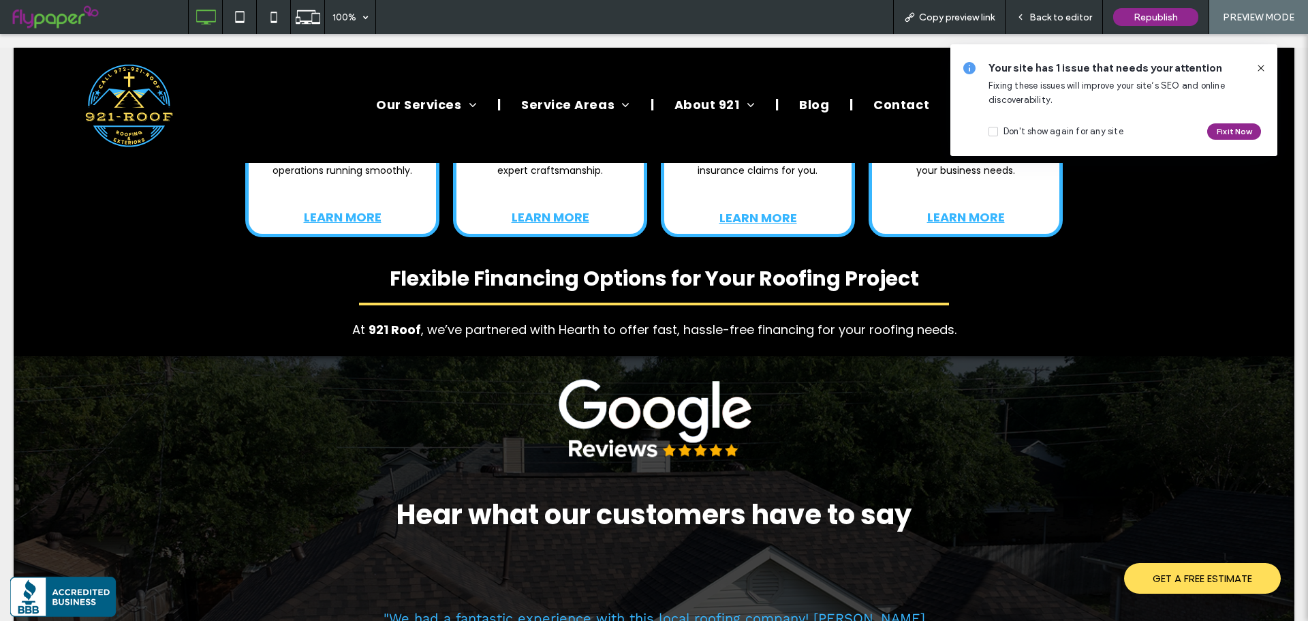
click at [1062, 17] on span "Back to editor" at bounding box center [1060, 18] width 63 height 12
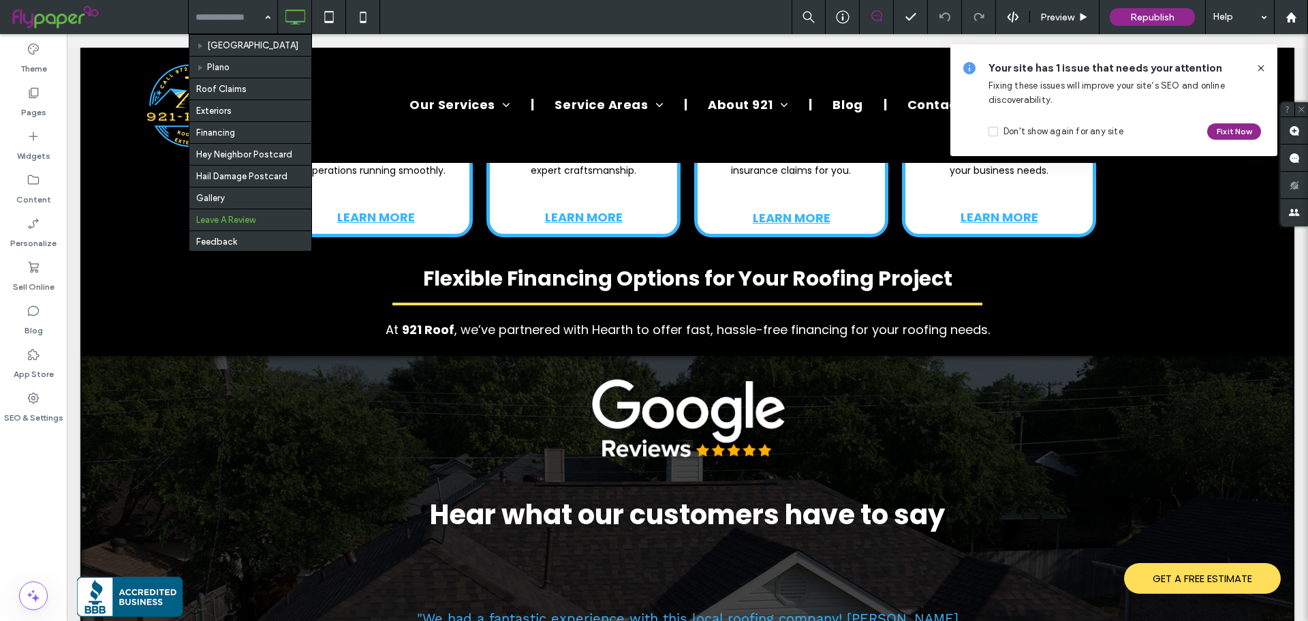
scroll to position [518, 0]
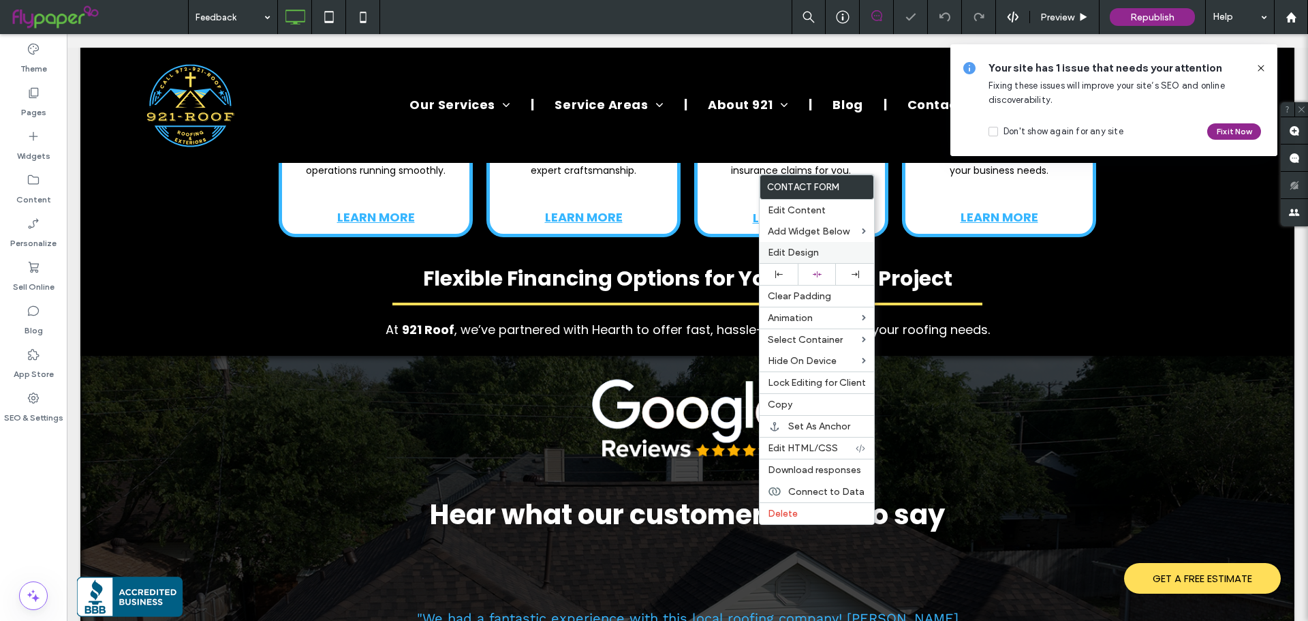
click at [787, 251] on span "Edit Design" at bounding box center [793, 253] width 51 height 12
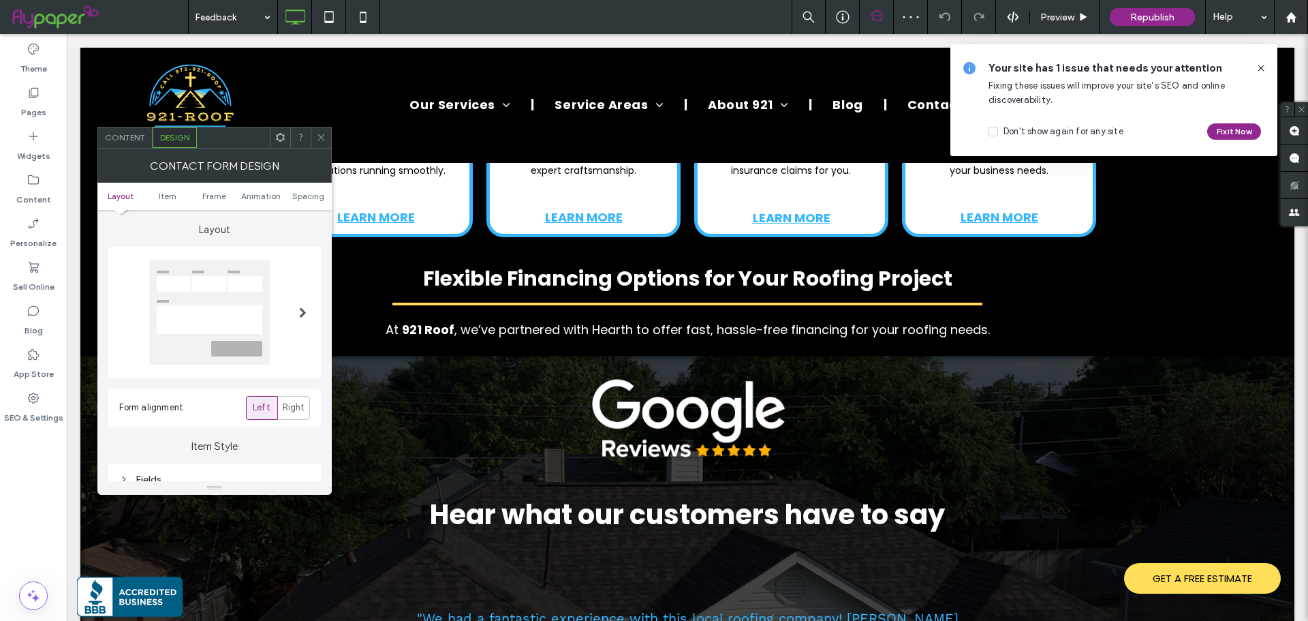
click at [134, 150] on div "Contact Form Design" at bounding box center [214, 165] width 234 height 34
click at [137, 139] on span "Content" at bounding box center [125, 137] width 40 height 10
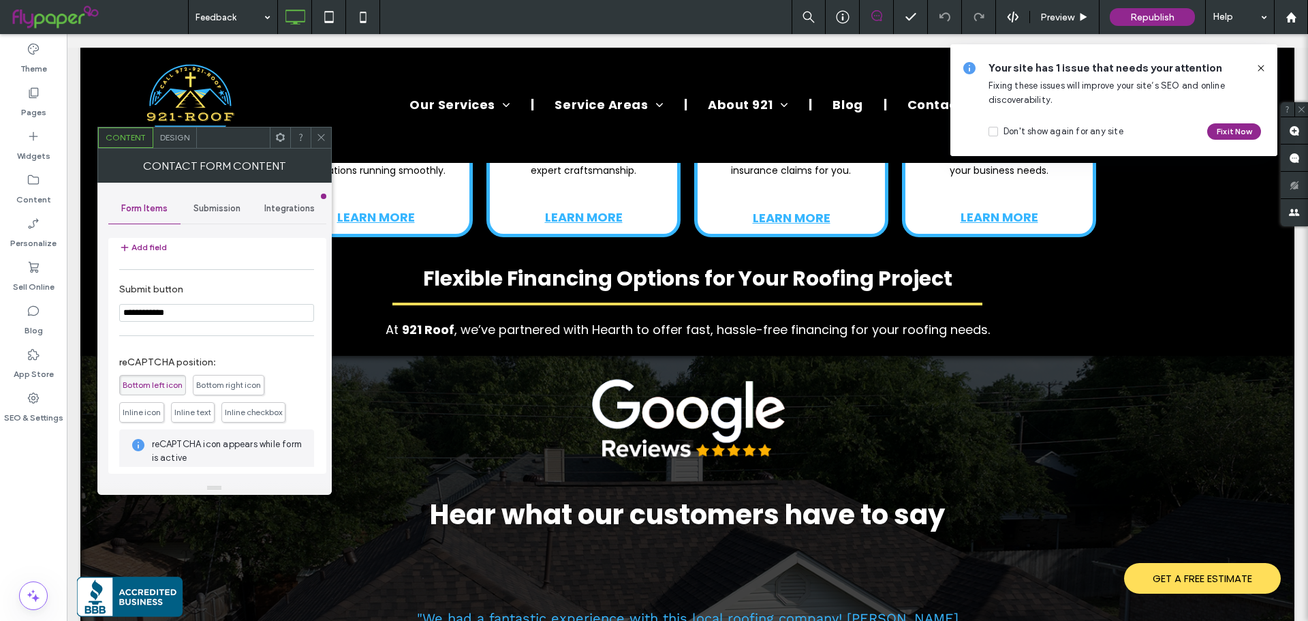
scroll to position [276, 0]
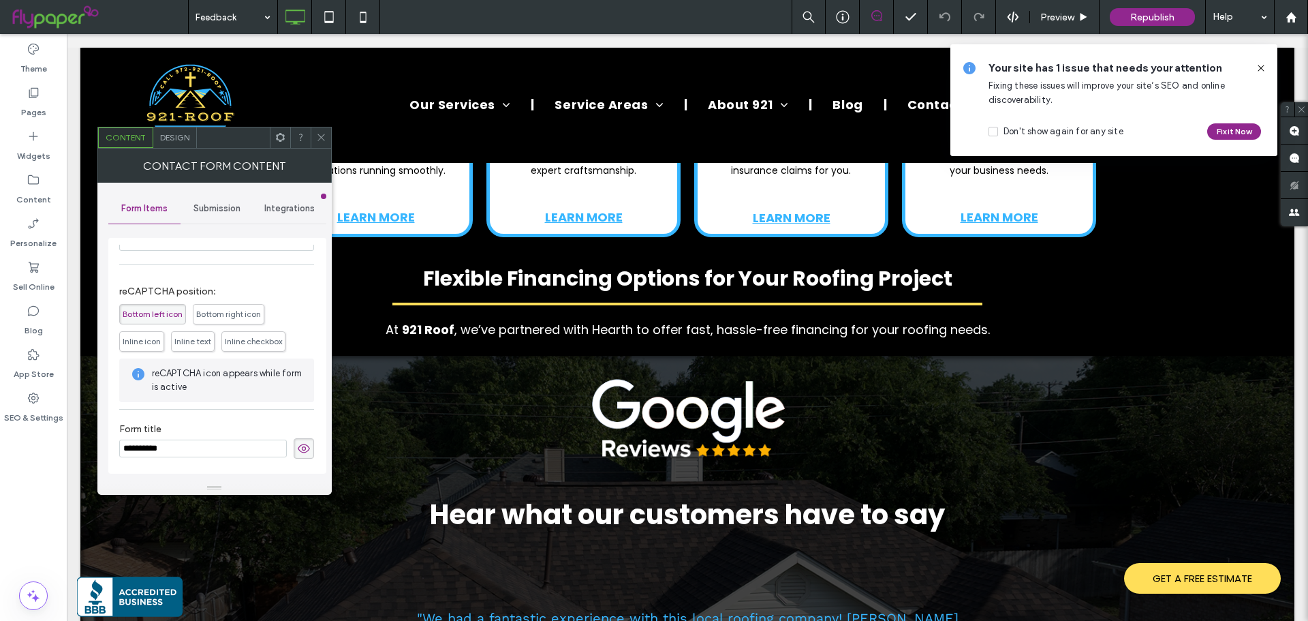
click at [173, 130] on div "Design" at bounding box center [175, 137] width 44 height 20
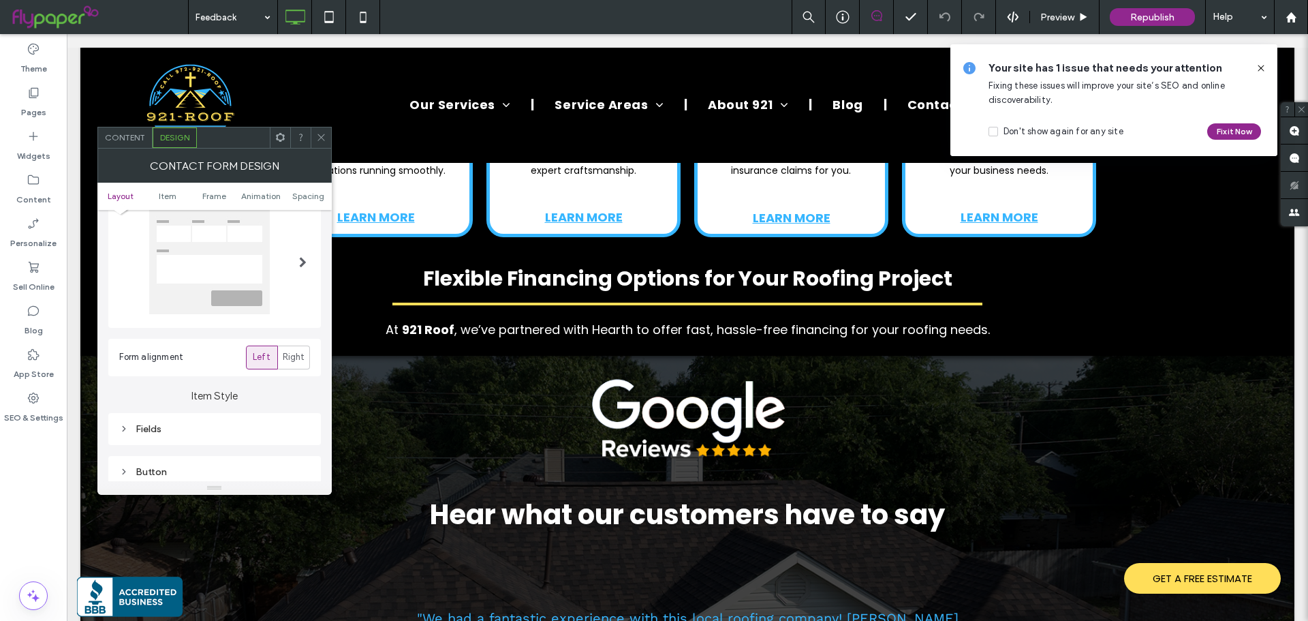
scroll to position [0, 0]
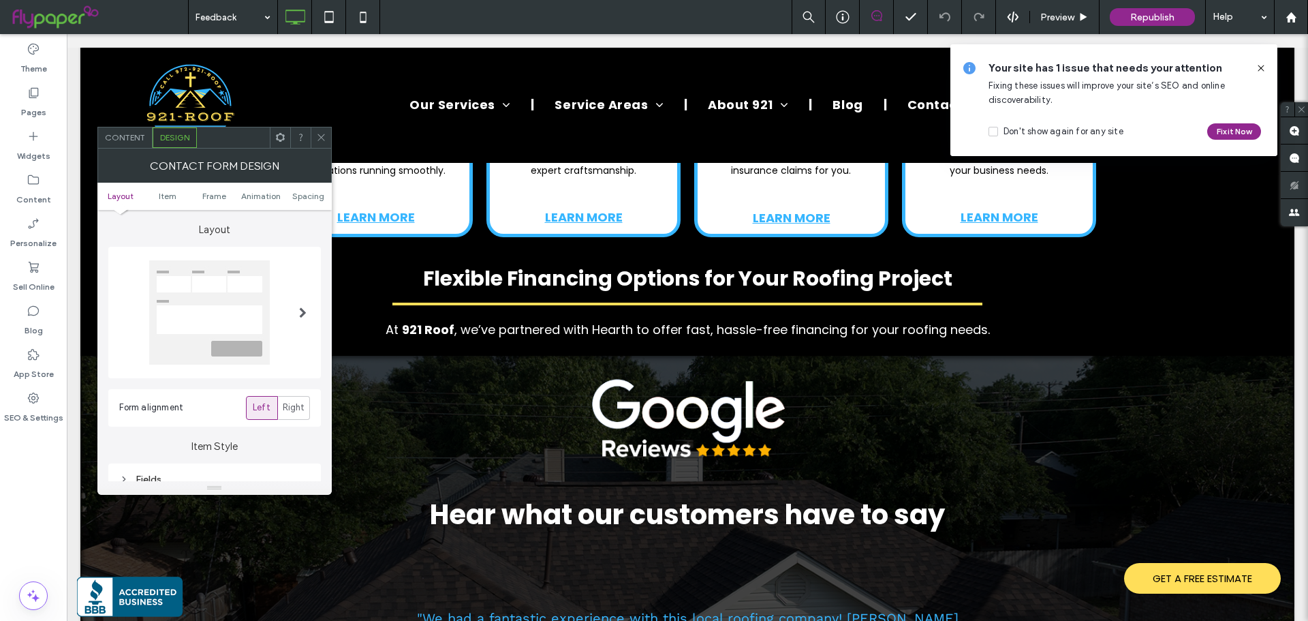
click at [131, 138] on span "Content" at bounding box center [125, 137] width 40 height 10
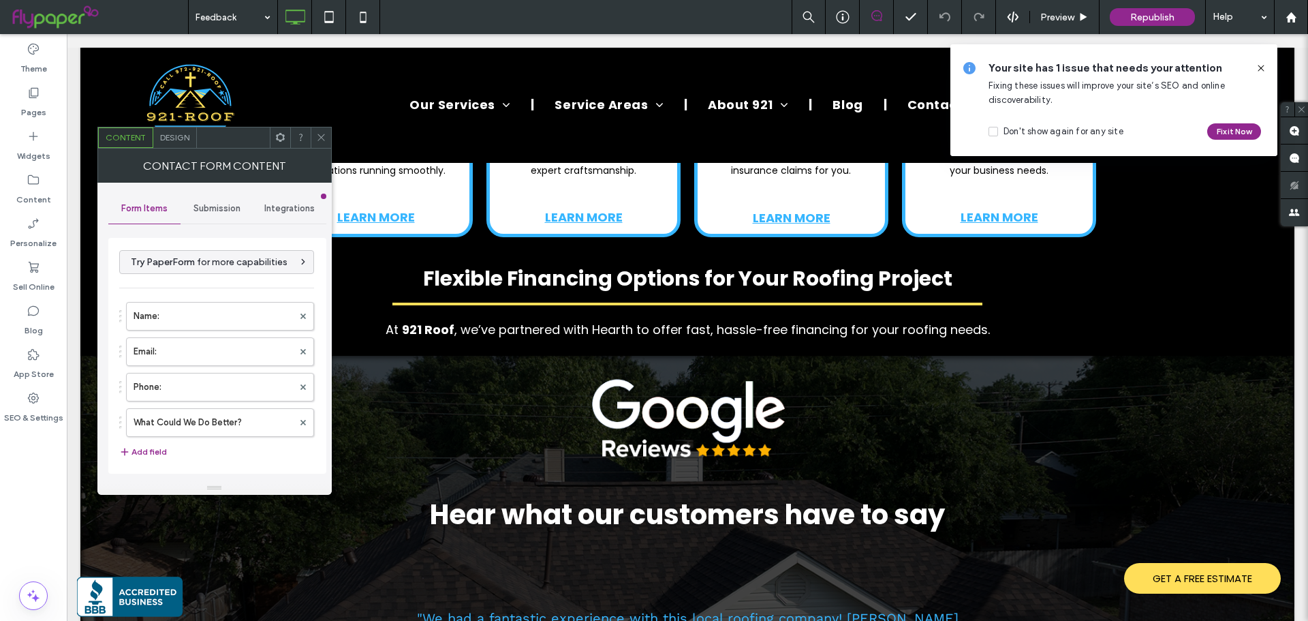
click at [209, 213] on span "Submission" at bounding box center [216, 208] width 47 height 11
click at [200, 273] on label "New submission notification" at bounding box center [218, 272] width 182 height 27
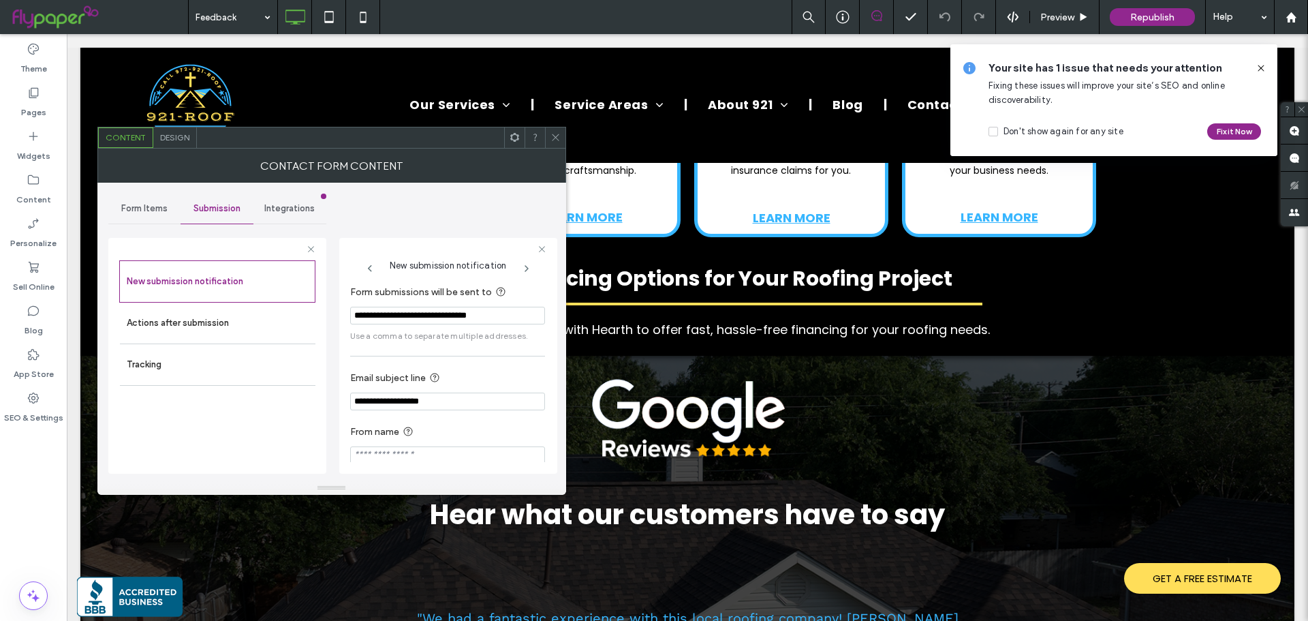
click at [561, 134] on div at bounding box center [555, 137] width 20 height 20
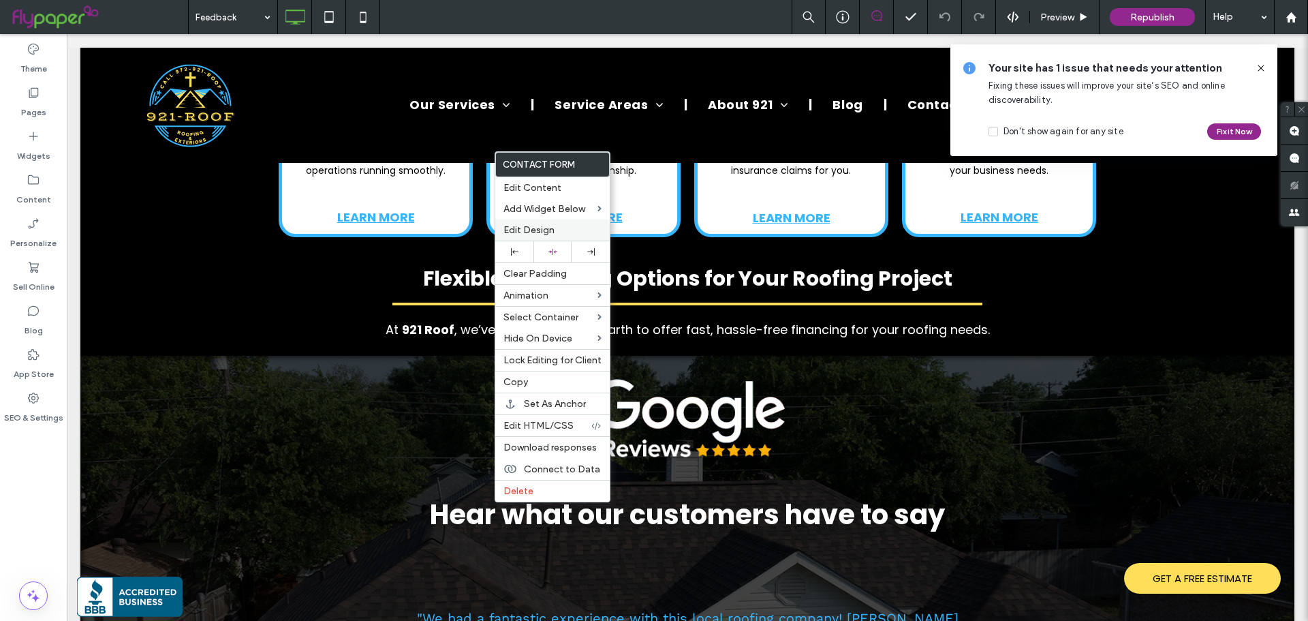
click at [534, 224] on span "Edit Design" at bounding box center [528, 230] width 51 height 12
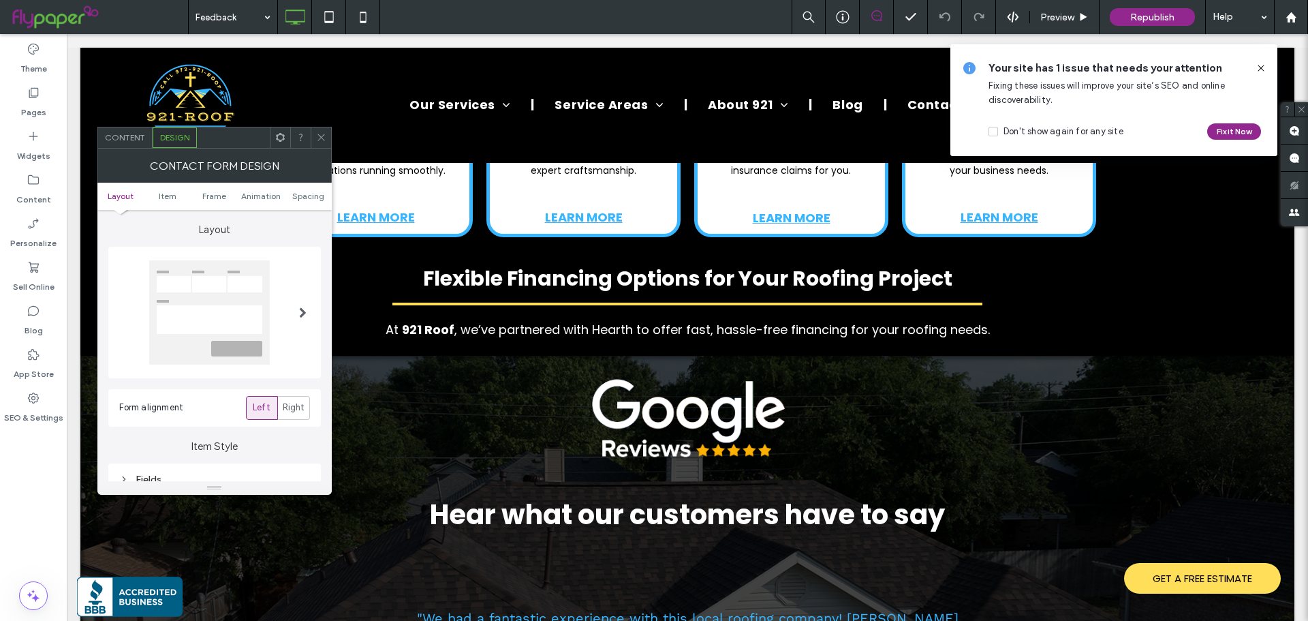
click at [127, 136] on span "Content" at bounding box center [125, 137] width 40 height 10
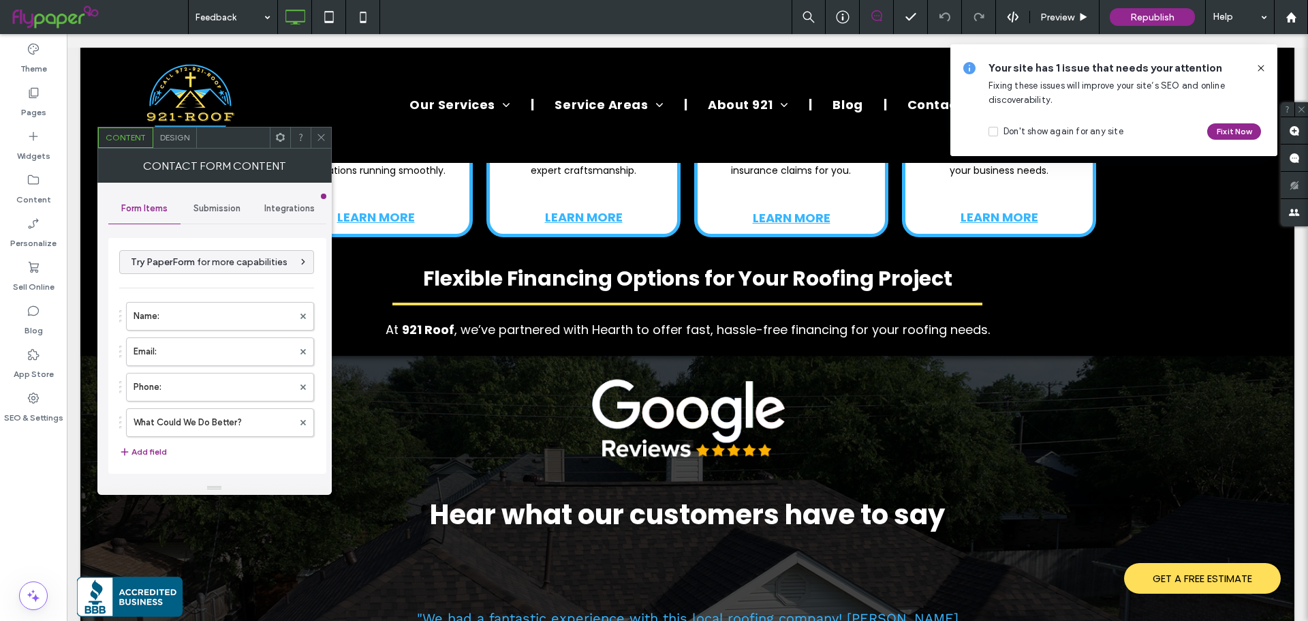
click at [219, 201] on div "Submission" at bounding box center [217, 208] width 73 height 30
click at [177, 281] on label "New submission notification" at bounding box center [218, 272] width 182 height 27
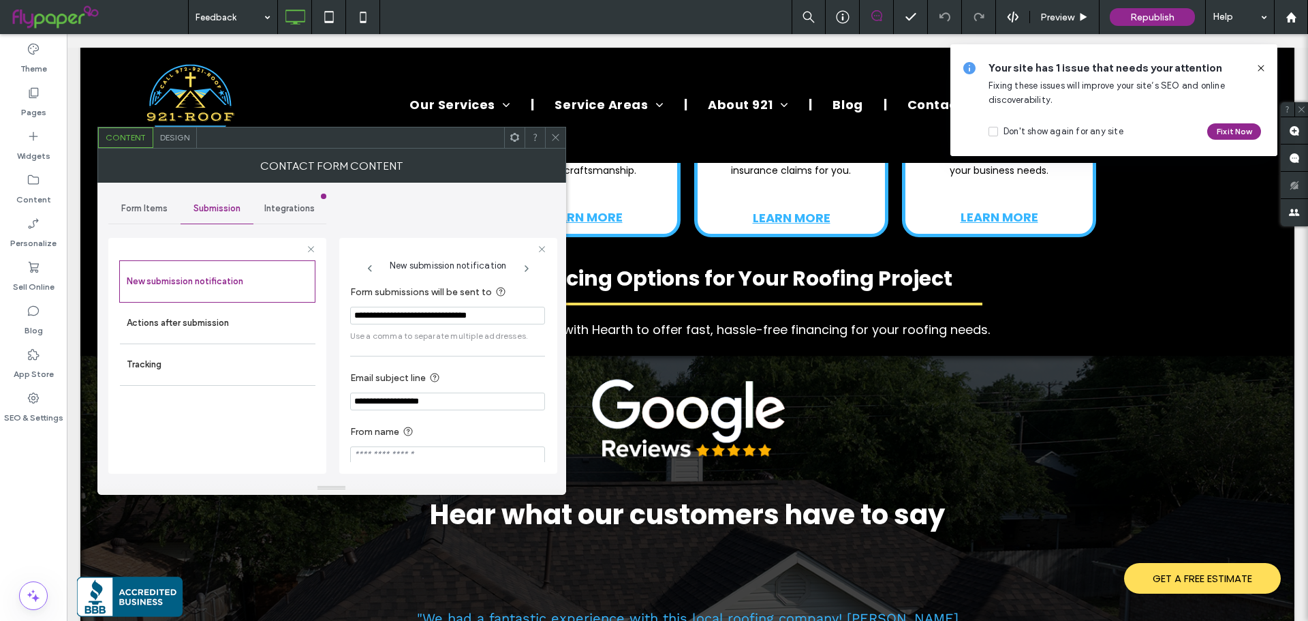
click at [445, 319] on input "**********" at bounding box center [447, 316] width 195 height 18
paste input "Form submissions will be sent to"
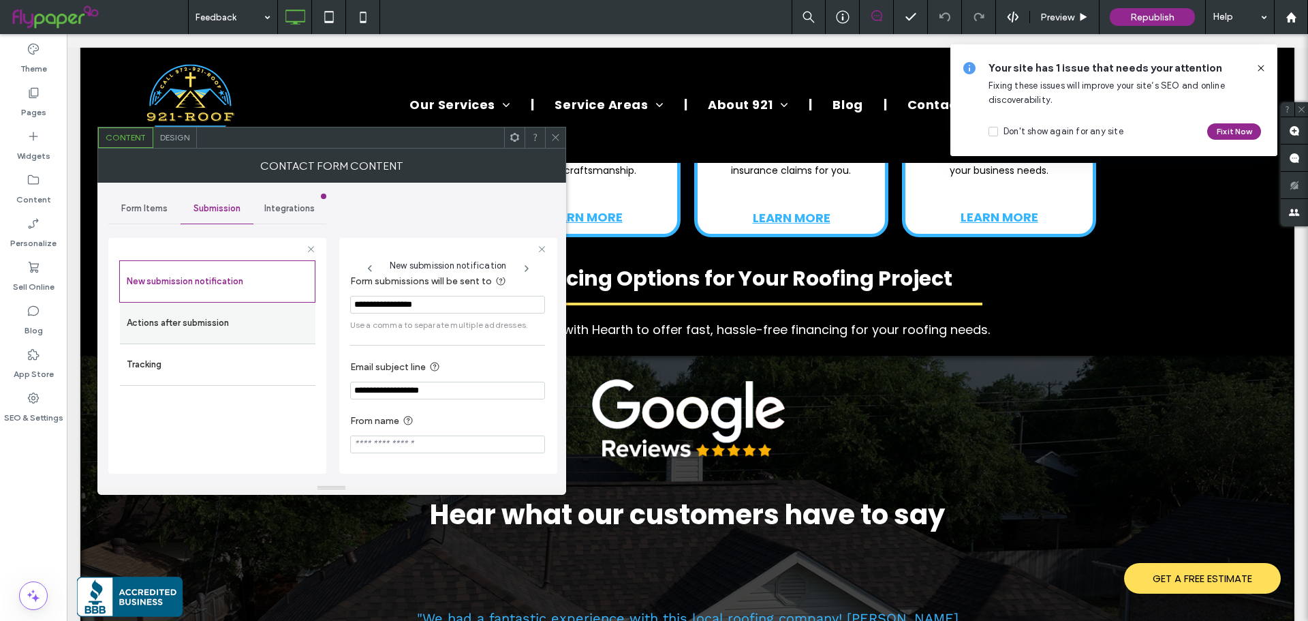
type input "**********"
click at [220, 326] on label "Actions after submission" at bounding box center [218, 322] width 182 height 27
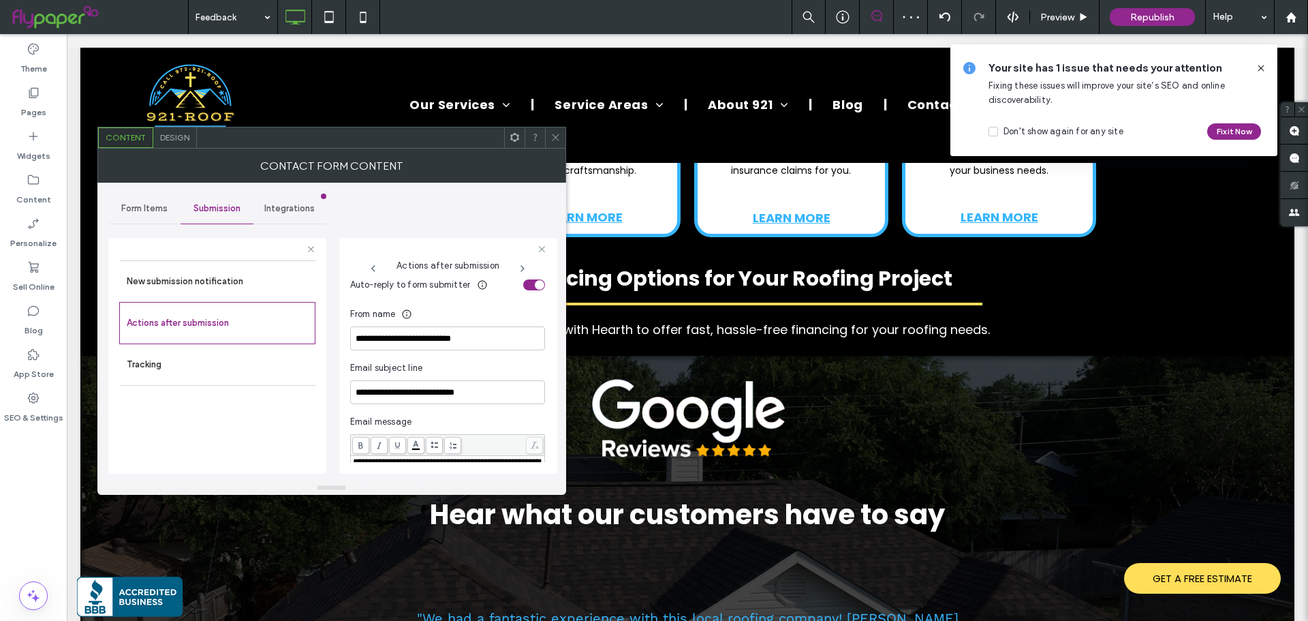
scroll to position [421, 0]
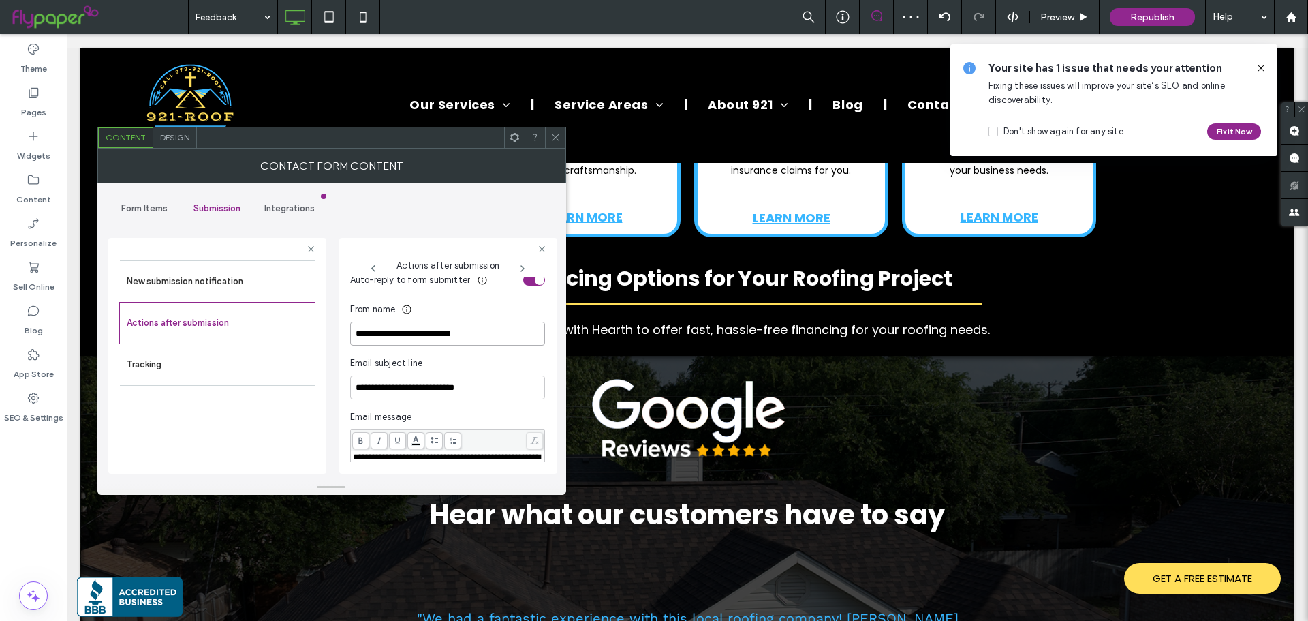
click at [460, 334] on input "**********" at bounding box center [447, 334] width 195 height 24
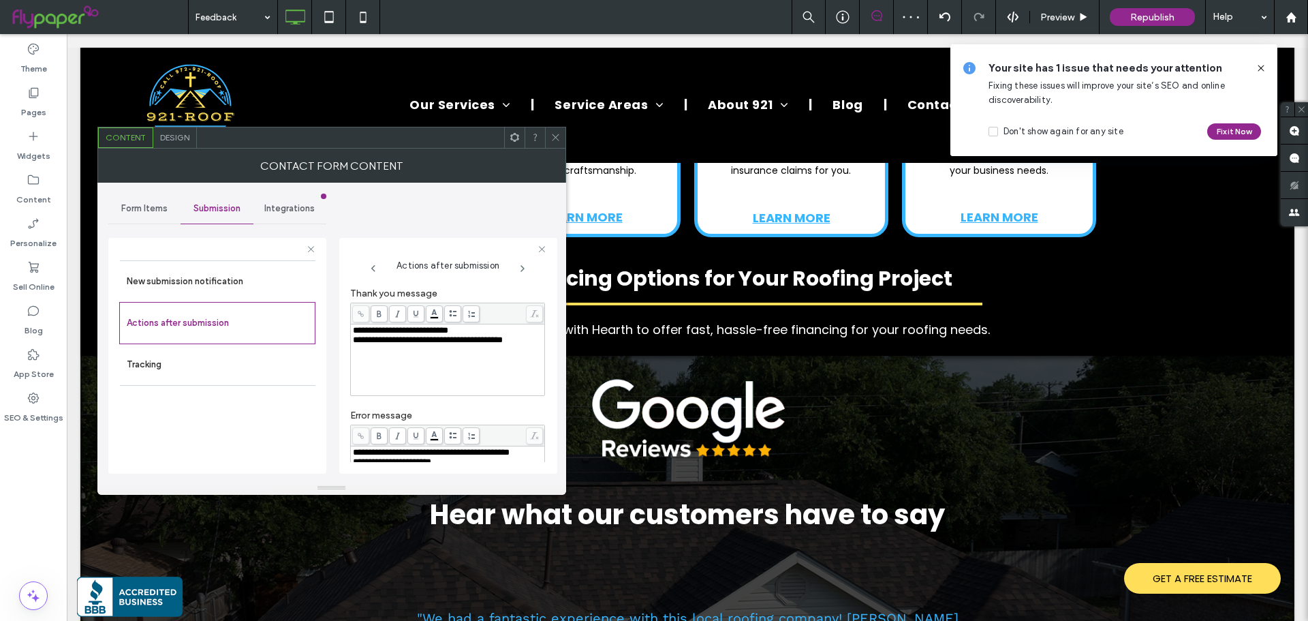
scroll to position [0, 0]
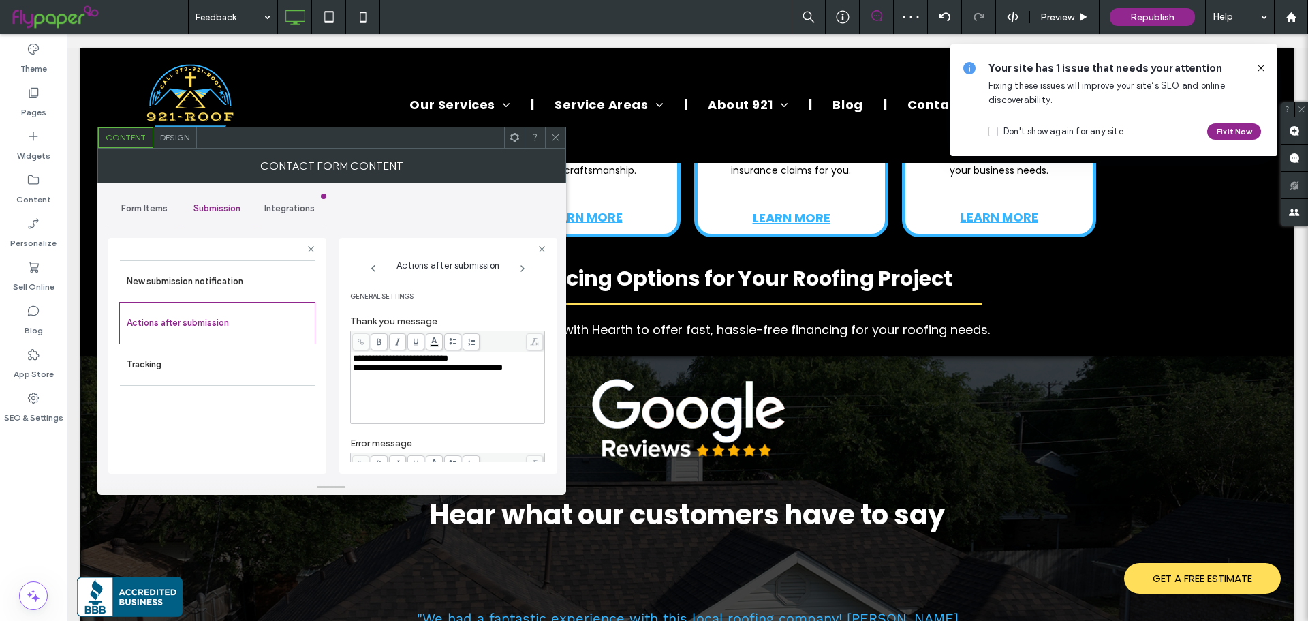
type input "**********"
click at [480, 304] on span "General Settings" at bounding box center [447, 296] width 195 height 16
click at [251, 206] on div "Submission" at bounding box center [217, 208] width 73 height 30
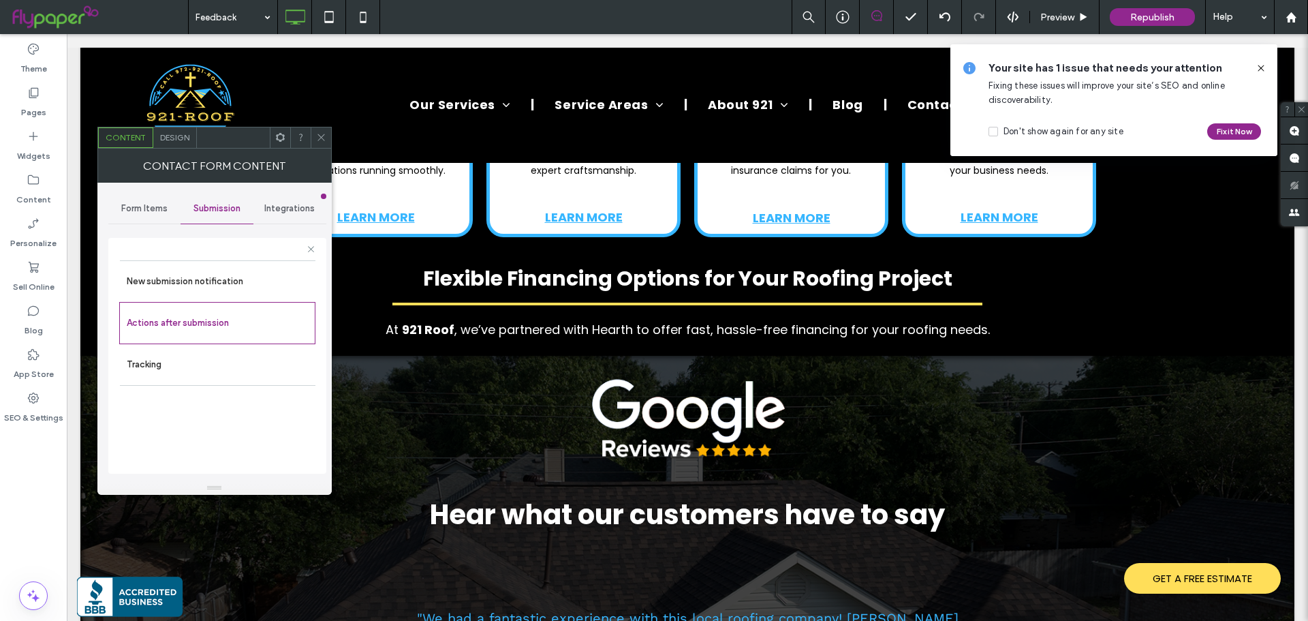
click at [278, 207] on span "Integrations" at bounding box center [289, 208] width 50 height 11
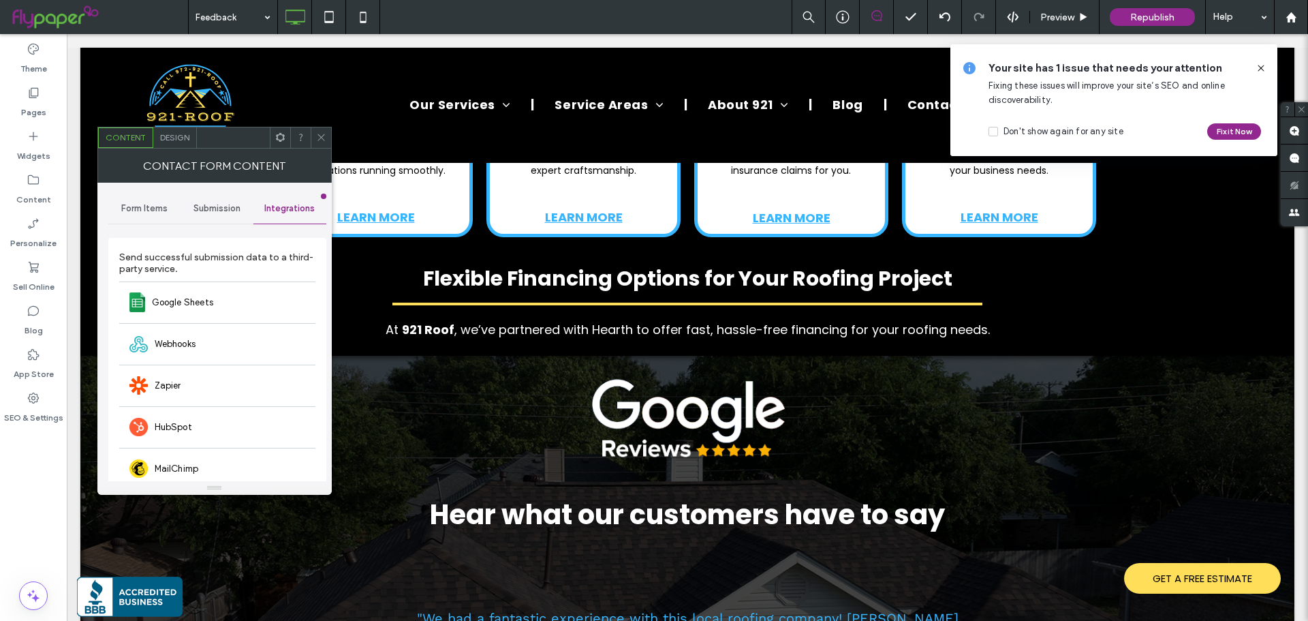
click at [136, 213] on span "Form Items" at bounding box center [144, 208] width 46 height 11
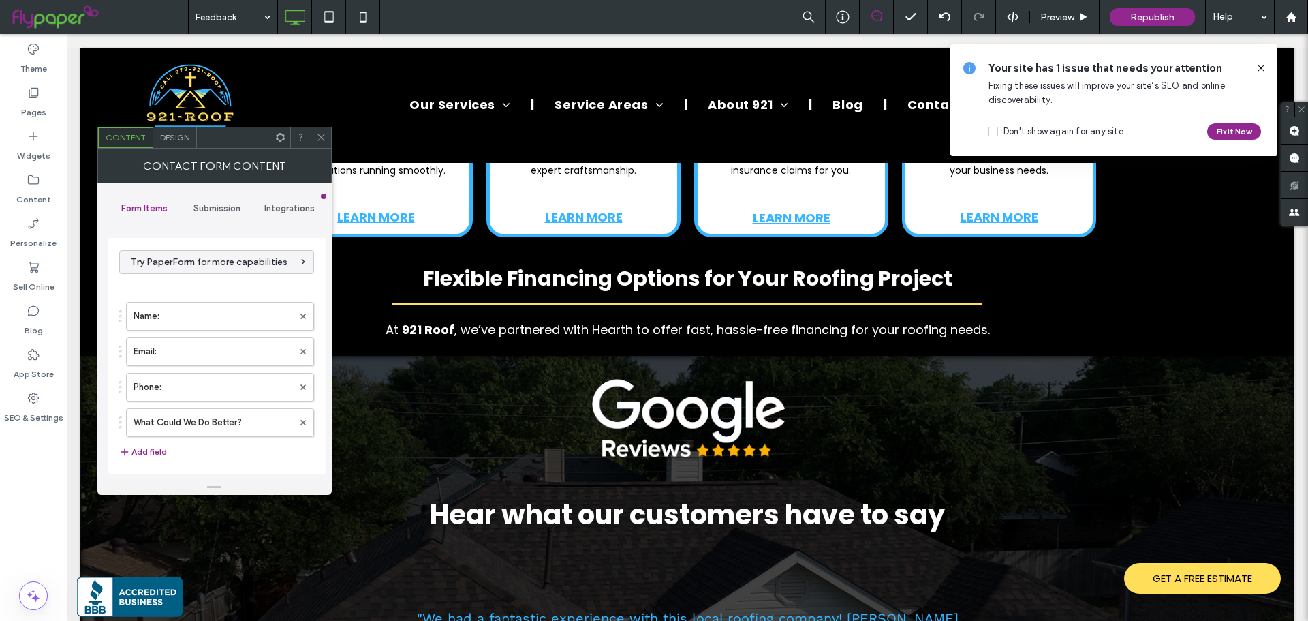
click at [228, 209] on span "Submission" at bounding box center [216, 208] width 47 height 11
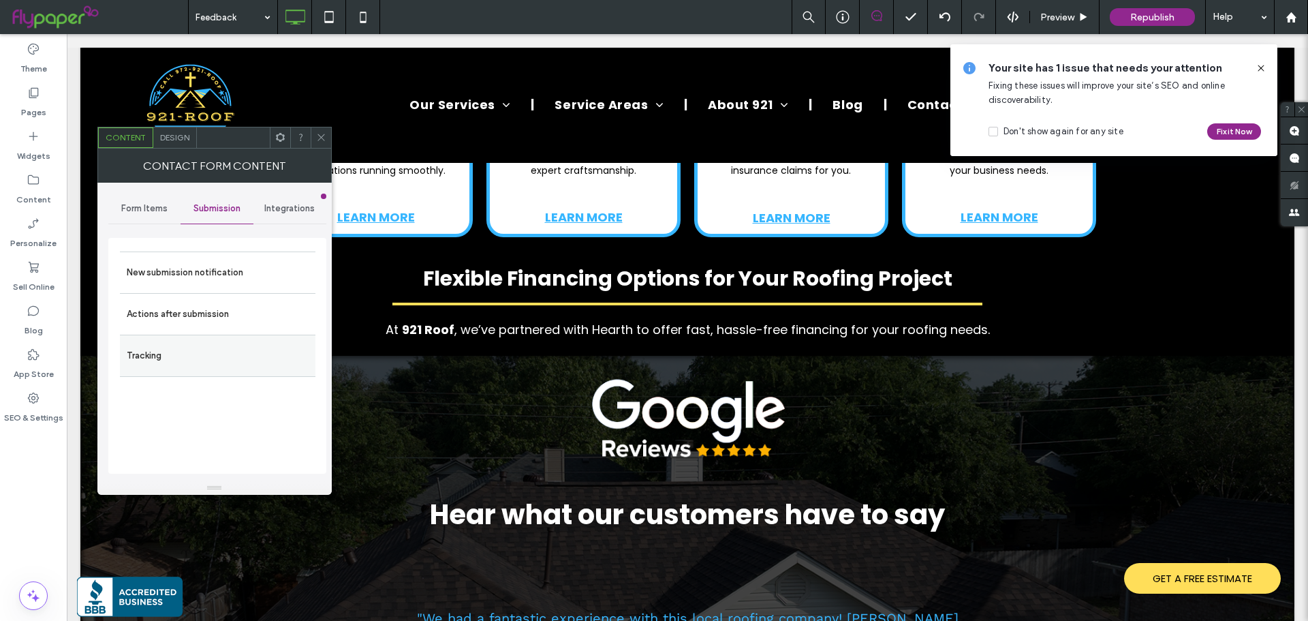
click at [173, 345] on label "Tracking" at bounding box center [218, 355] width 182 height 27
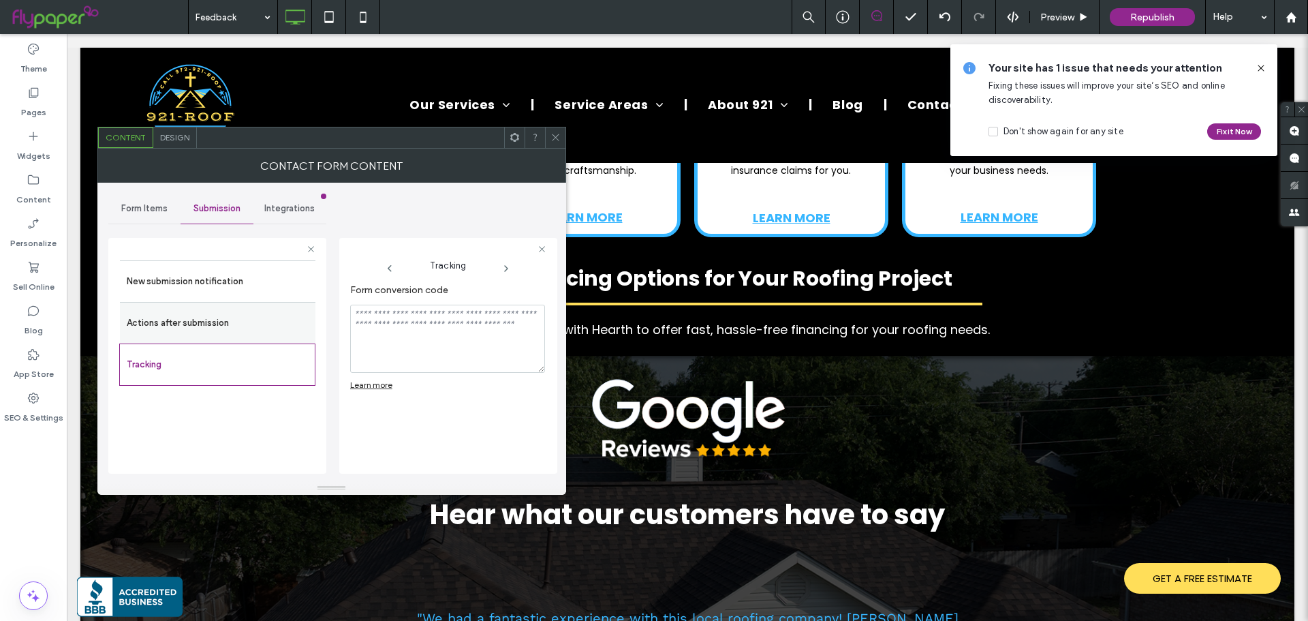
click at [172, 322] on label "Actions after submission" at bounding box center [218, 322] width 182 height 27
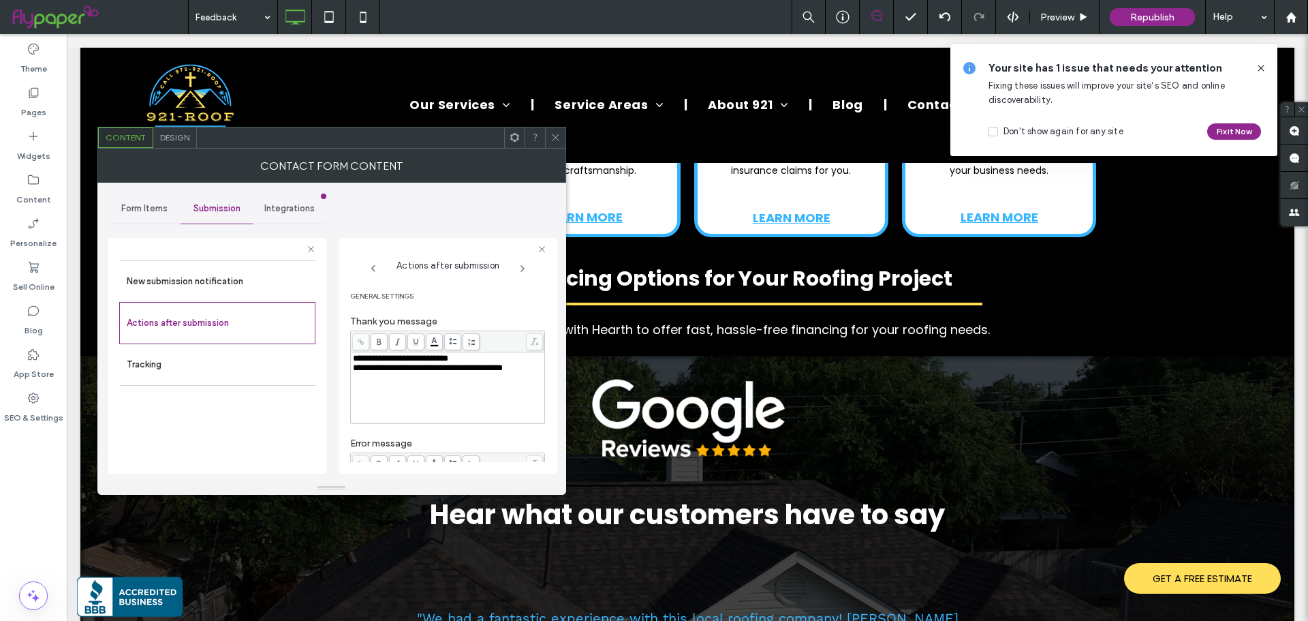
click at [146, 216] on div "Form Items" at bounding box center [144, 208] width 73 height 30
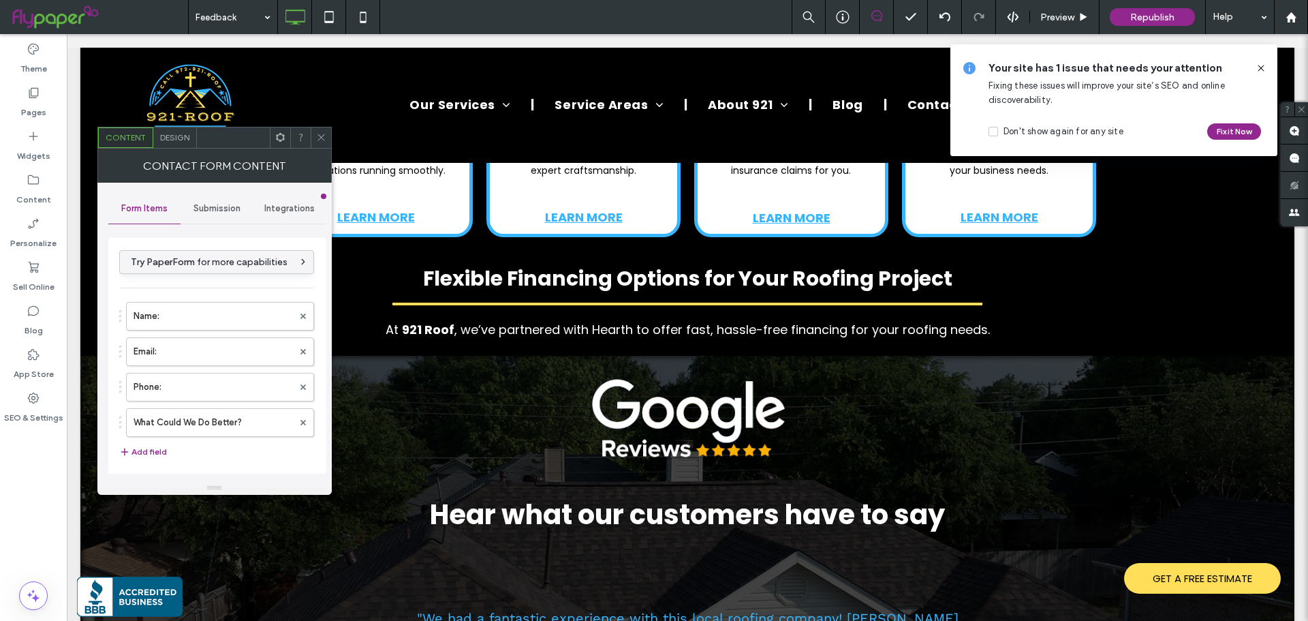
click at [197, 264] on span "Try PaperForm for more capabilities" at bounding box center [209, 262] width 157 height 12
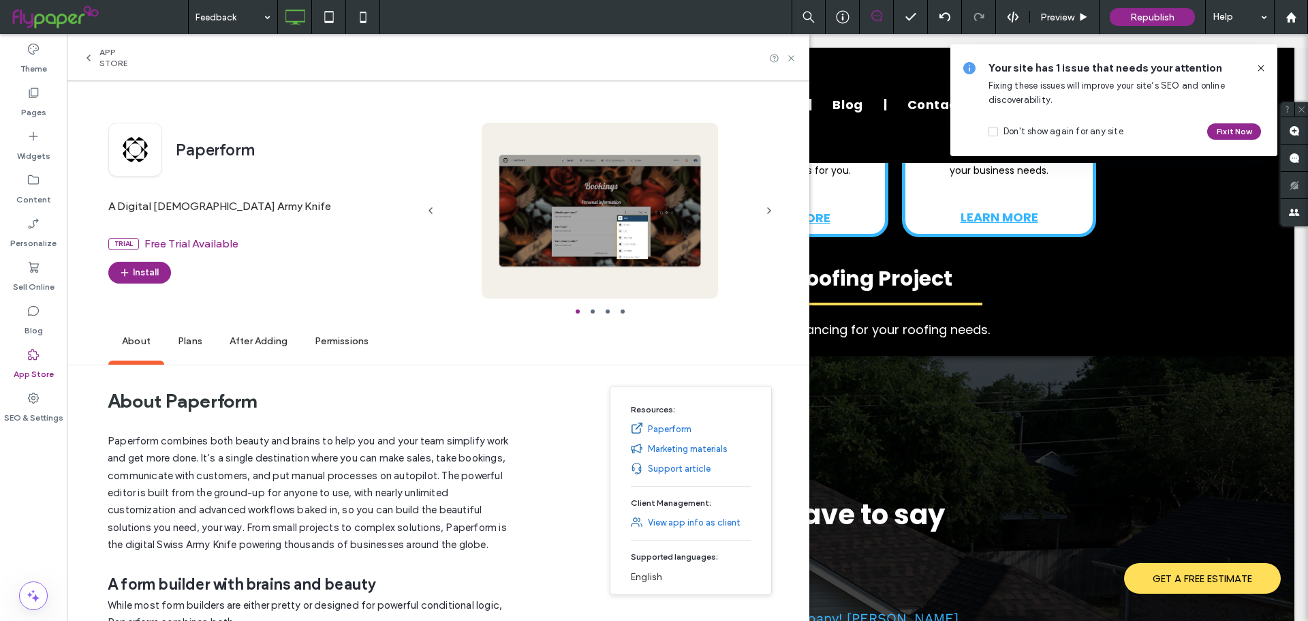
click at [793, 52] on div at bounding box center [466, 58] width 653 height 22
click at [794, 56] on use at bounding box center [790, 57] width 5 height 5
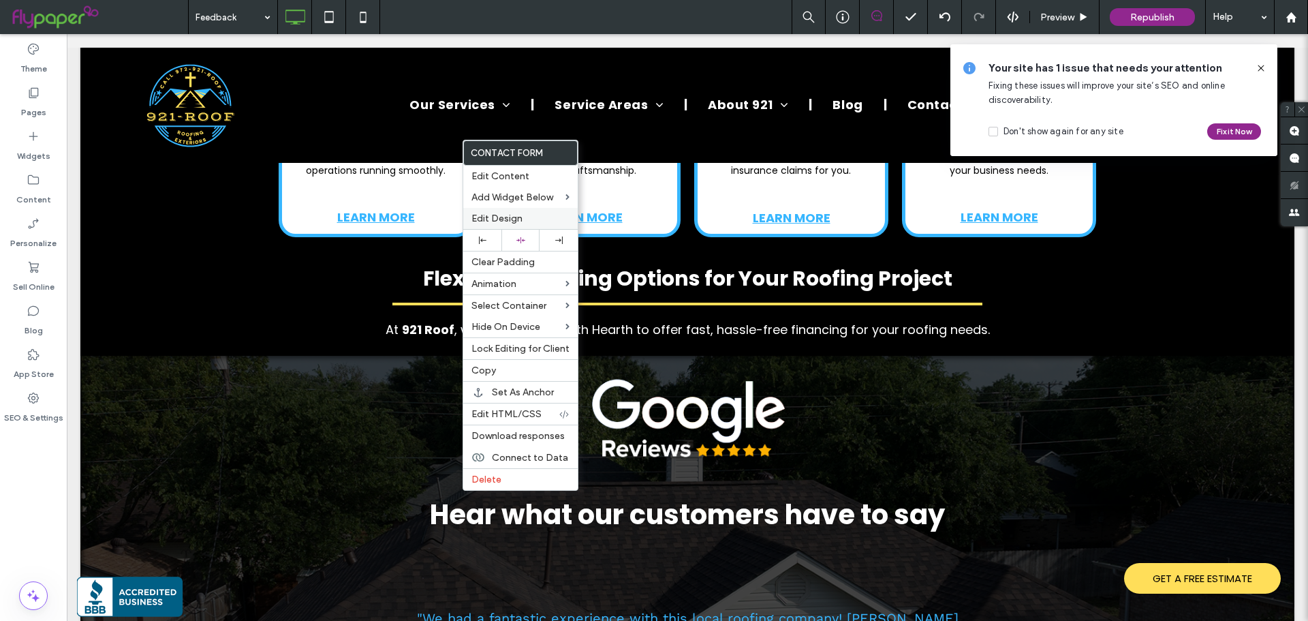
click at [491, 215] on span "Edit Design" at bounding box center [496, 219] width 51 height 12
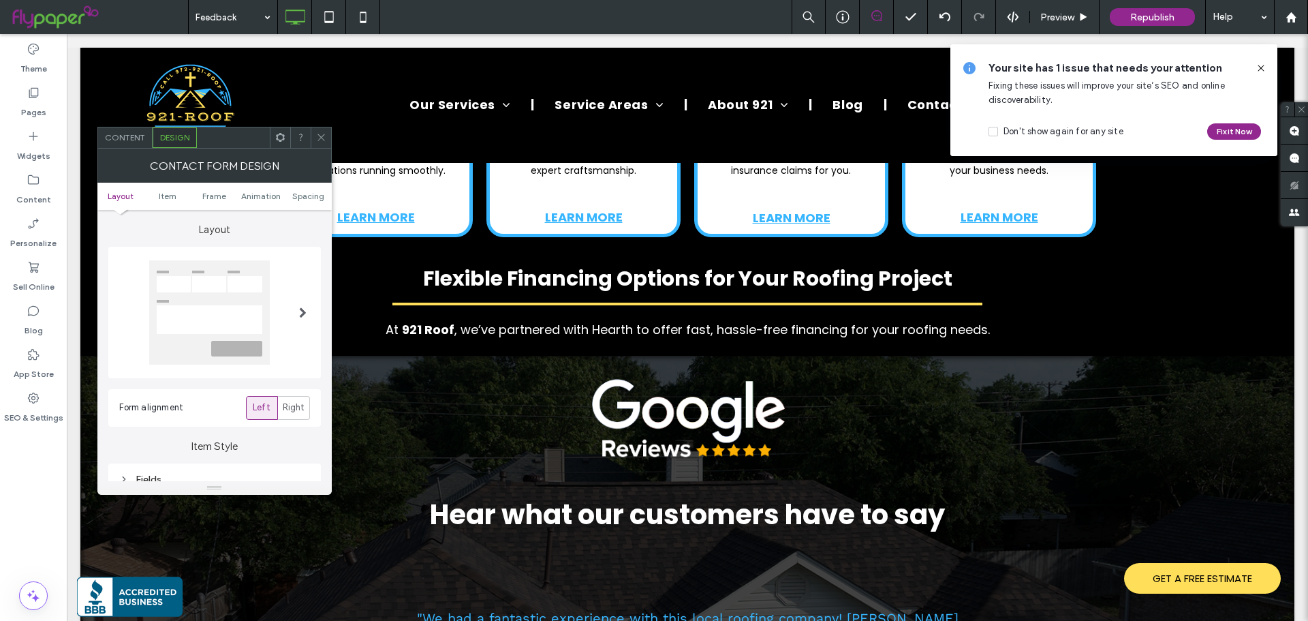
click at [123, 142] on div "Content" at bounding box center [125, 137] width 54 height 20
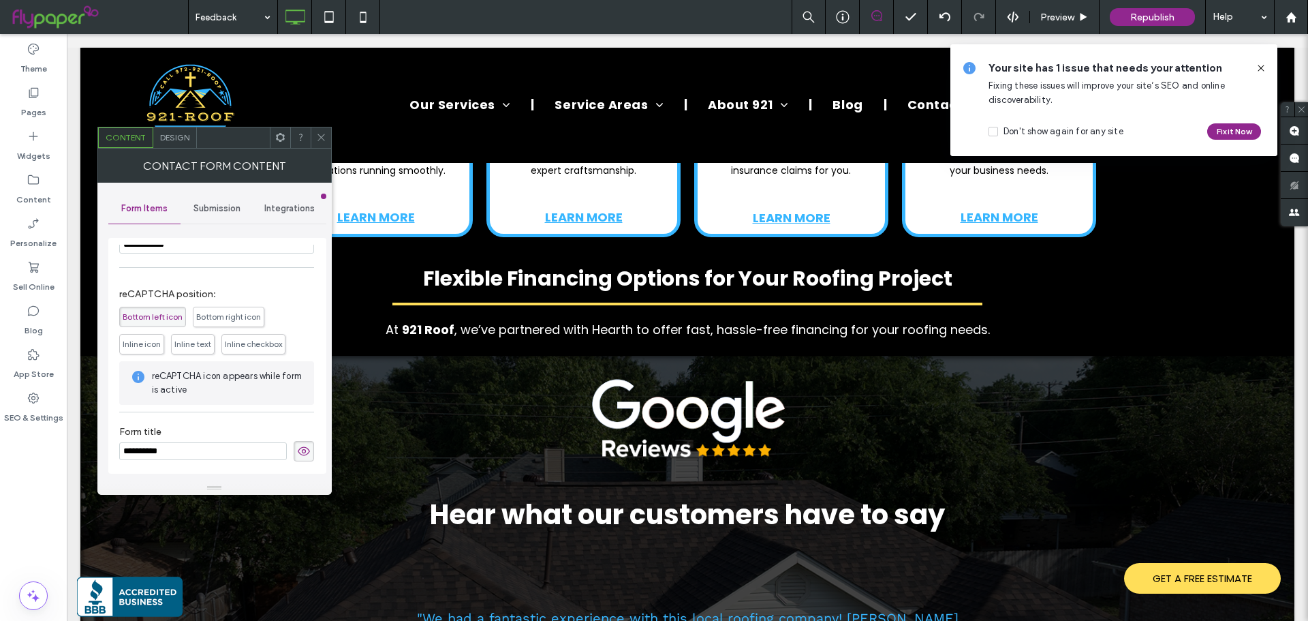
scroll to position [276, 0]
click at [324, 140] on icon at bounding box center [321, 137] width 10 height 10
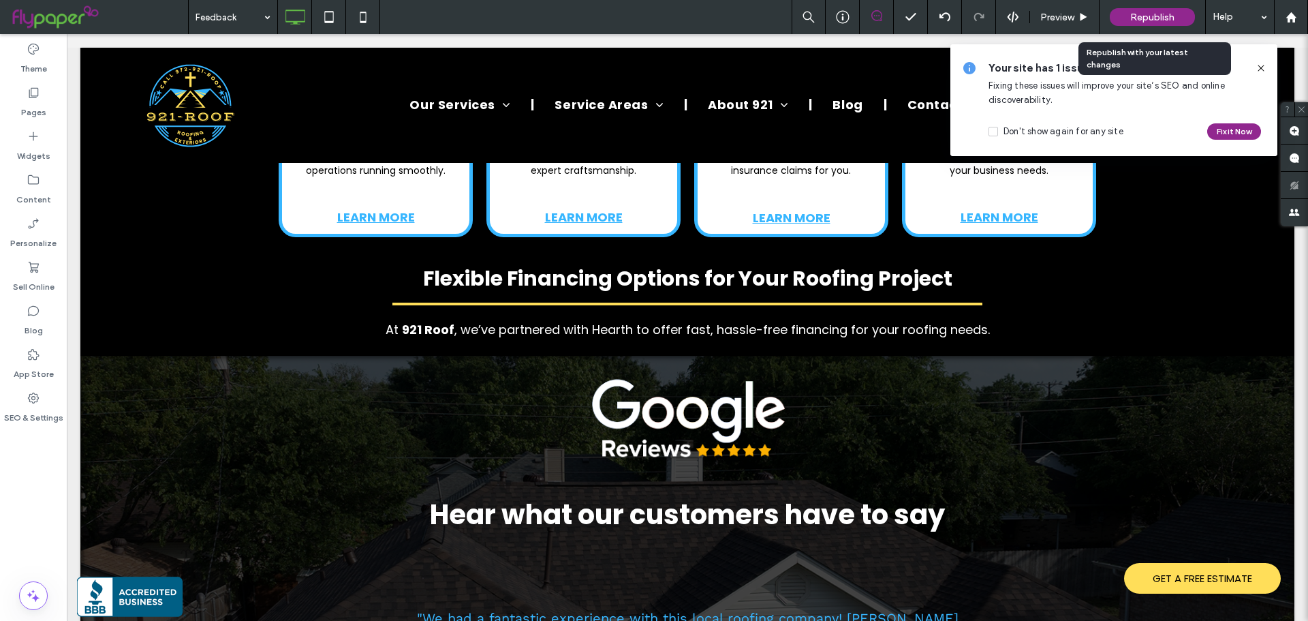
click at [1130, 12] on span "Republish" at bounding box center [1152, 18] width 44 height 12
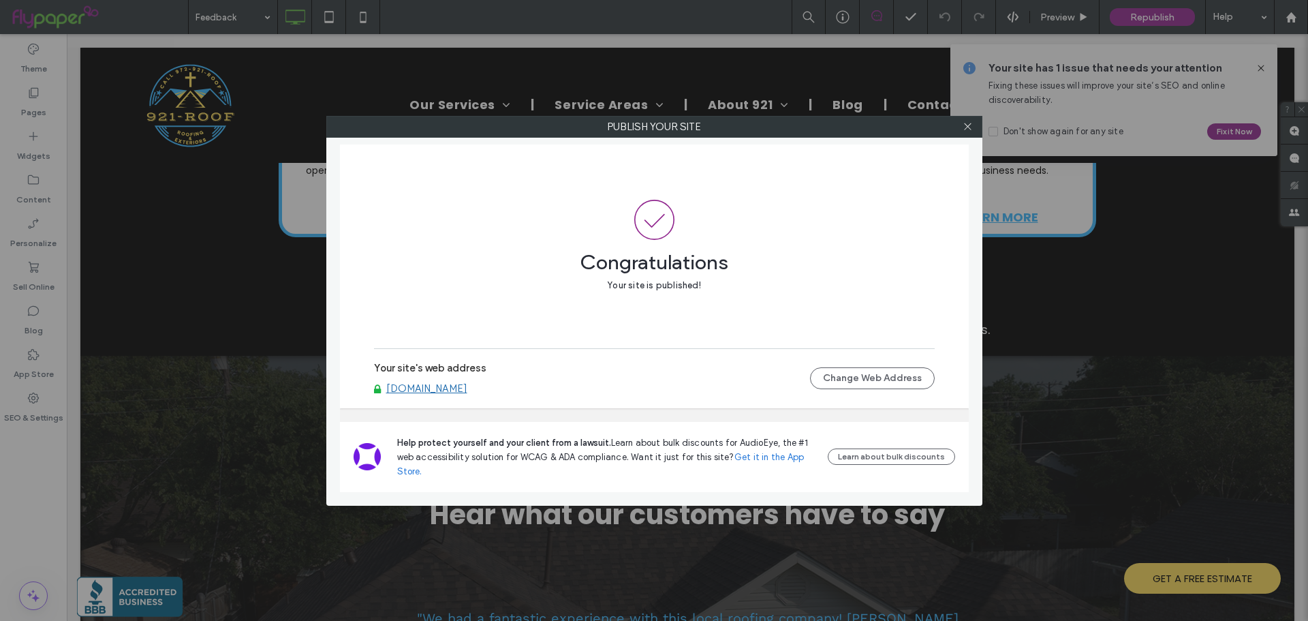
click at [962, 130] on div at bounding box center [968, 126] width 20 height 20
click at [969, 126] on icon at bounding box center [967, 126] width 10 height 10
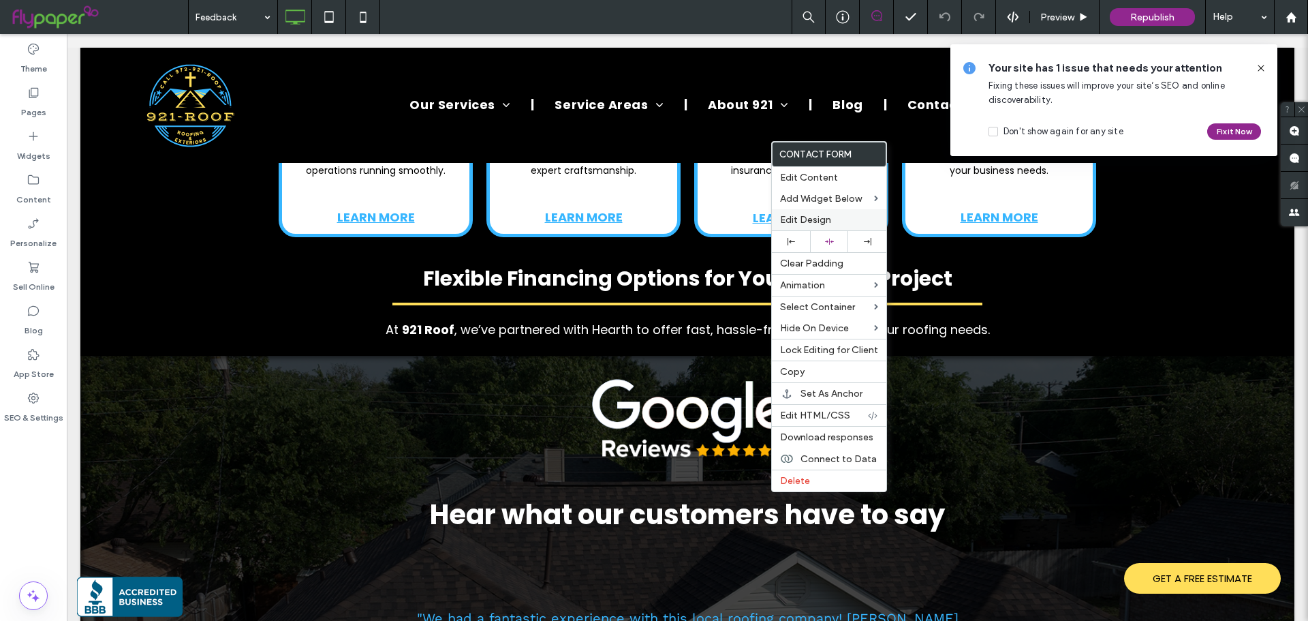
click at [817, 225] on span "Edit Design" at bounding box center [805, 220] width 51 height 12
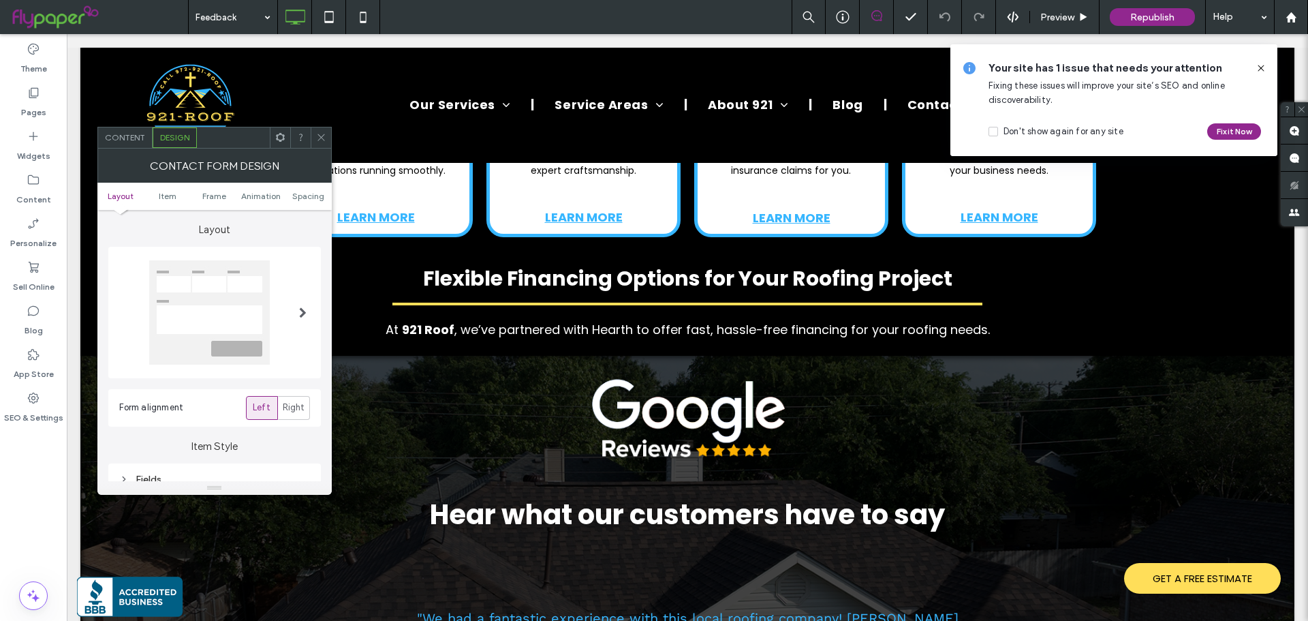
click at [121, 148] on div "Contact Form Design" at bounding box center [214, 165] width 234 height 34
click at [122, 146] on div "Content" at bounding box center [125, 137] width 54 height 20
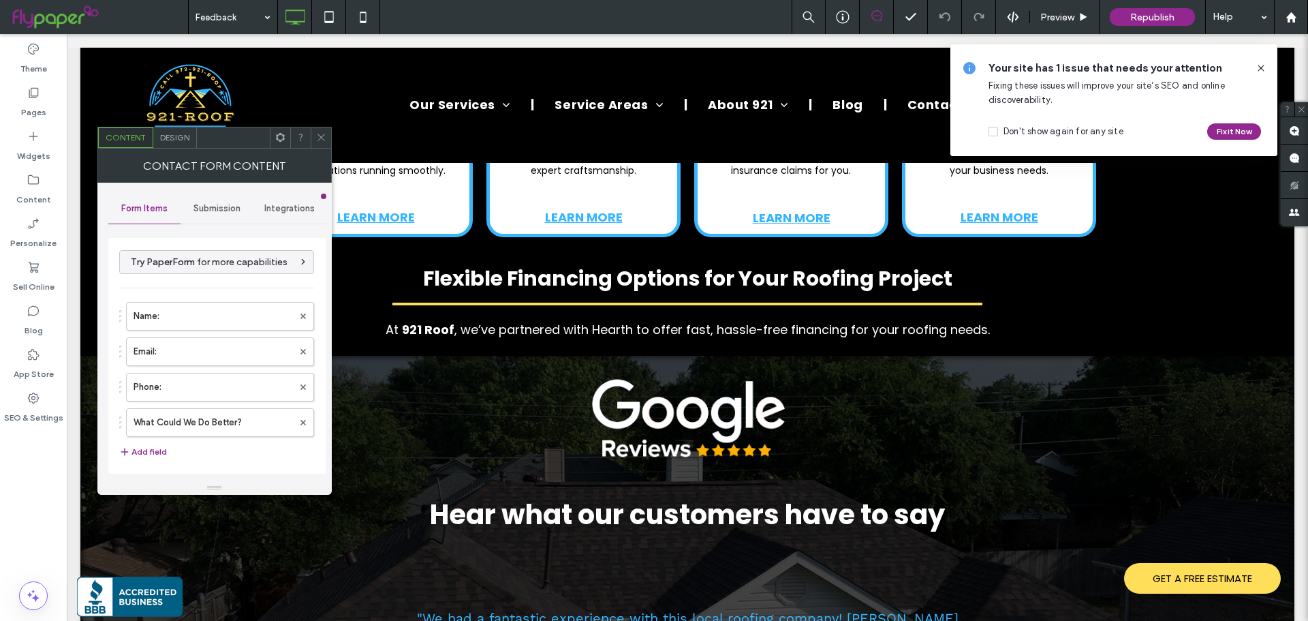
click at [227, 200] on div "Submission" at bounding box center [217, 208] width 73 height 30
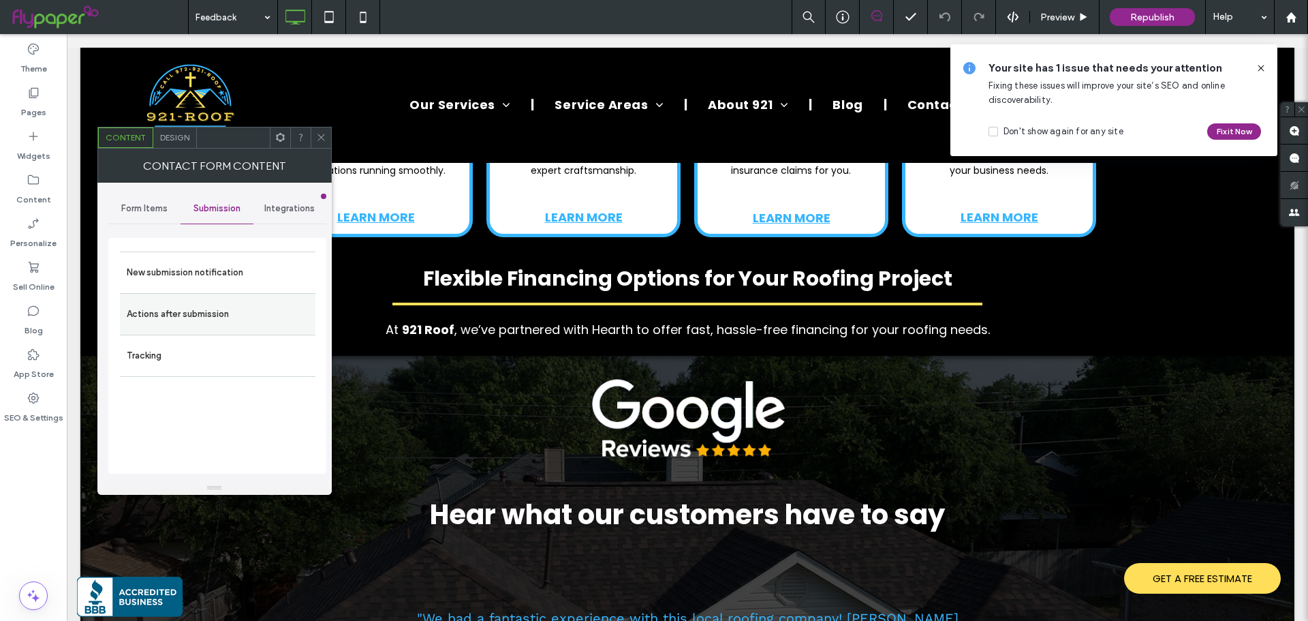
click at [177, 304] on label "Actions after submission" at bounding box center [218, 313] width 182 height 27
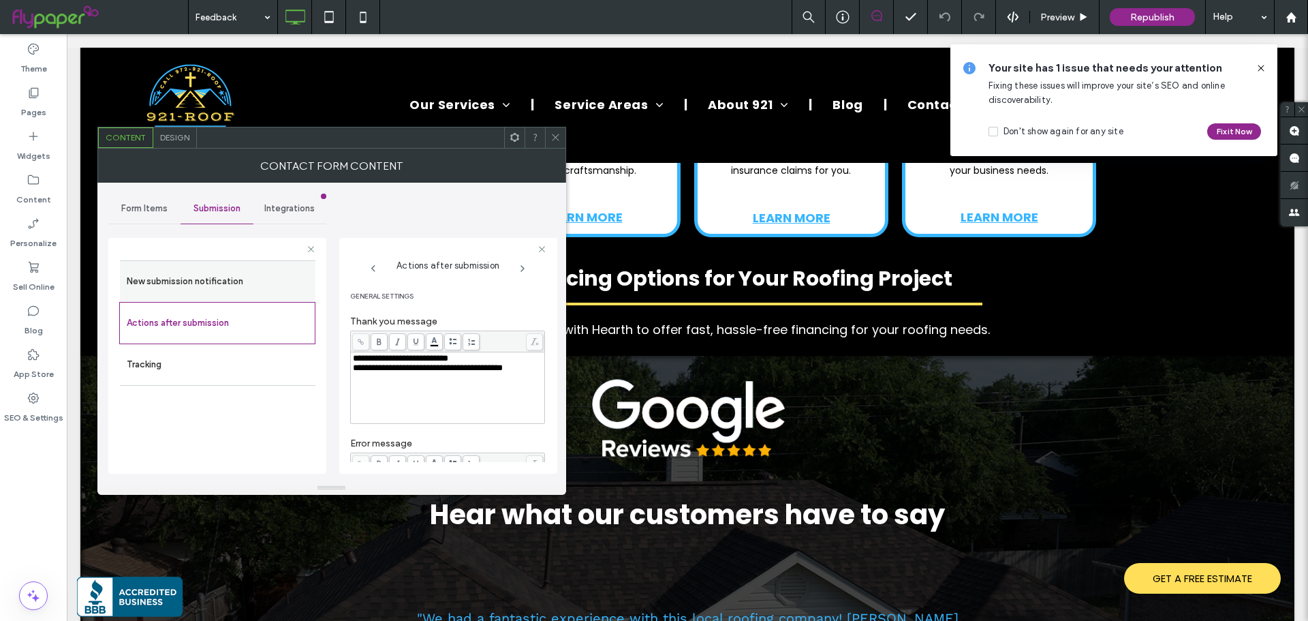
click at [216, 294] on label "New submission notification" at bounding box center [218, 281] width 182 height 27
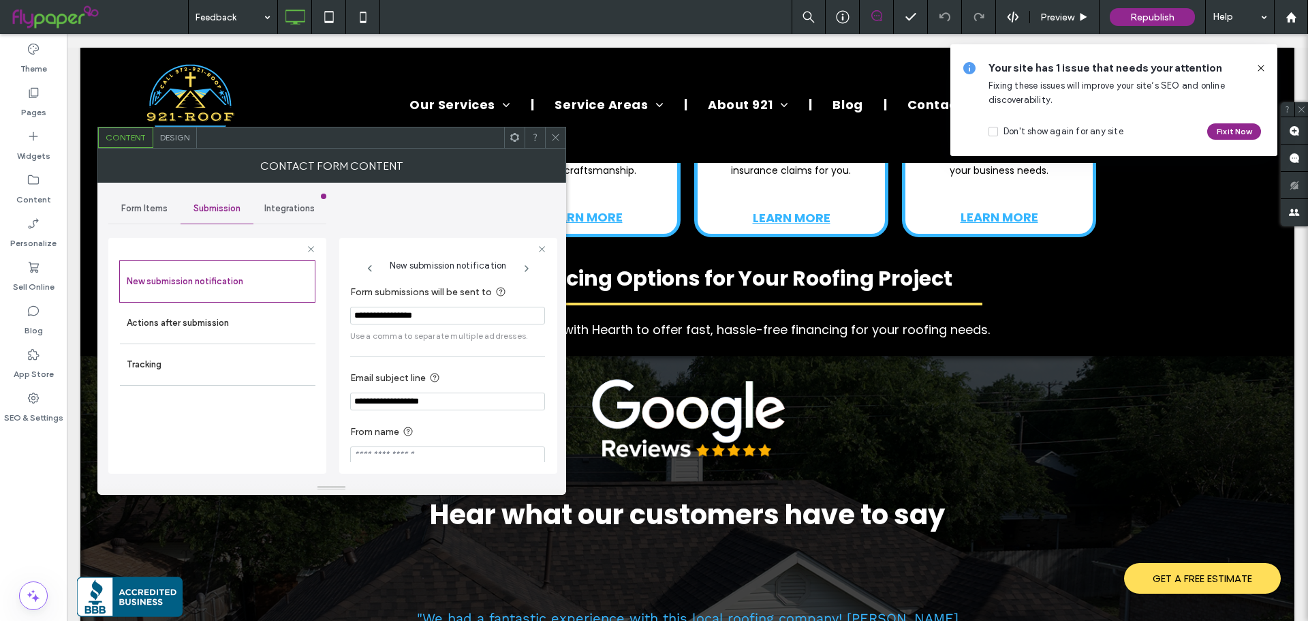
click at [557, 144] on span at bounding box center [555, 137] width 10 height 20
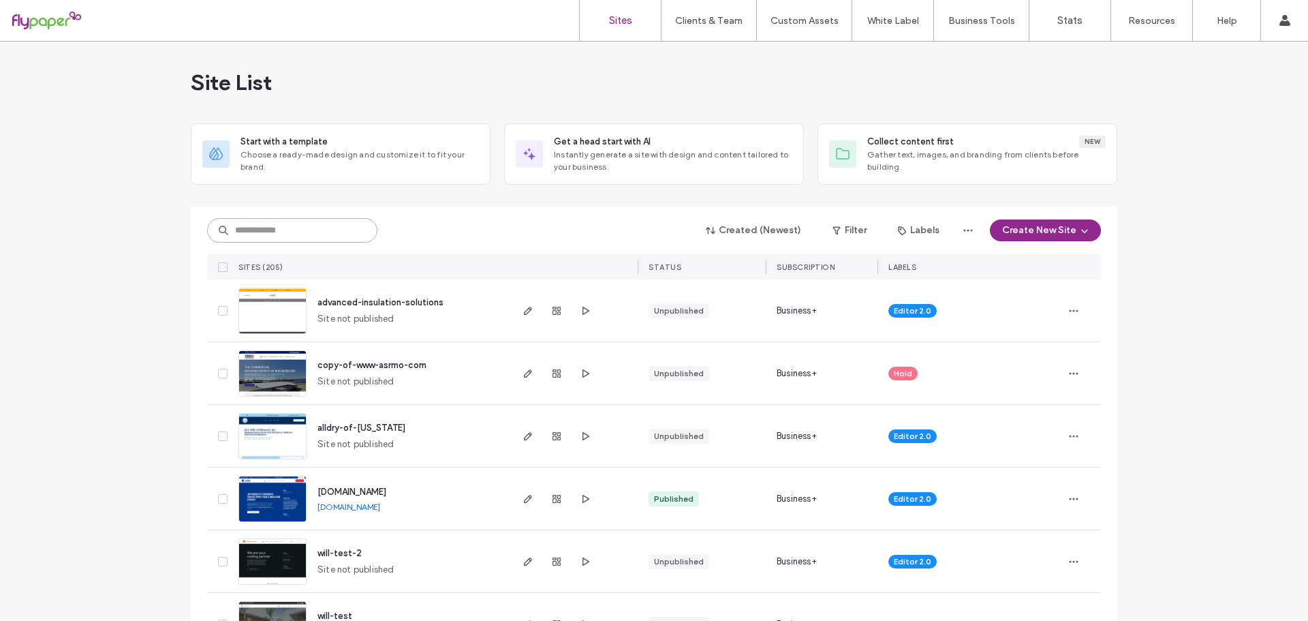
click at [299, 236] on input at bounding box center [292, 230] width 170 height 25
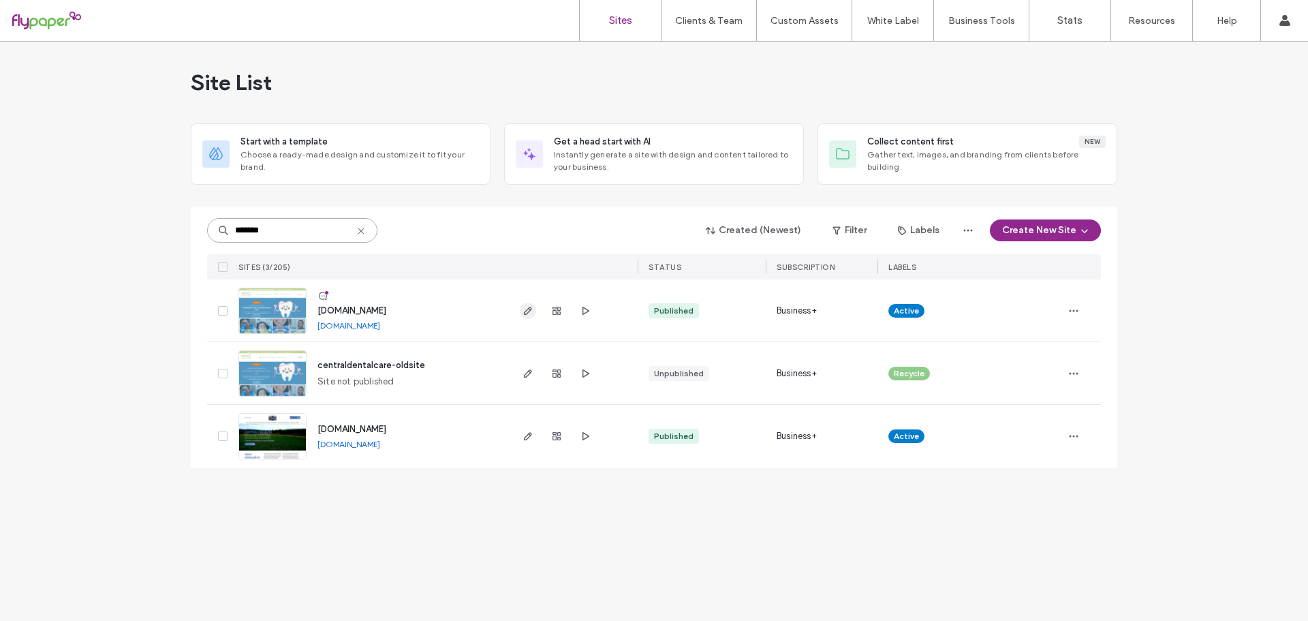
type input "*******"
click at [531, 311] on icon "button" at bounding box center [527, 310] width 11 height 11
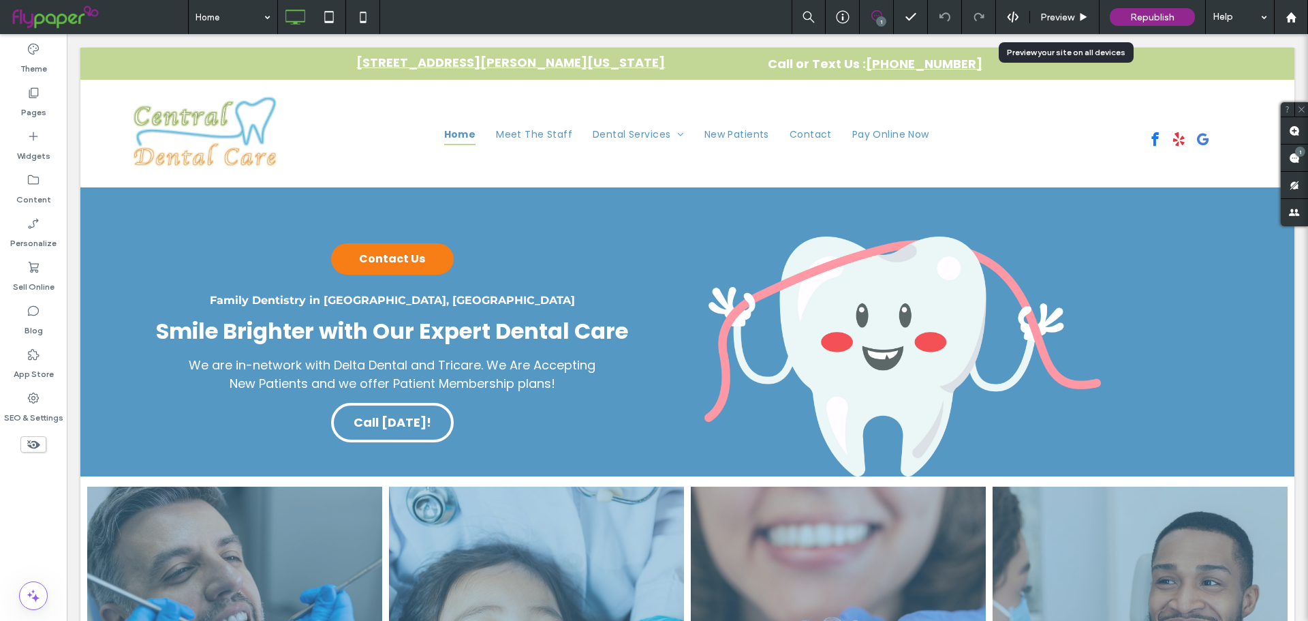
click at [1070, 18] on span "Preview" at bounding box center [1057, 18] width 34 height 12
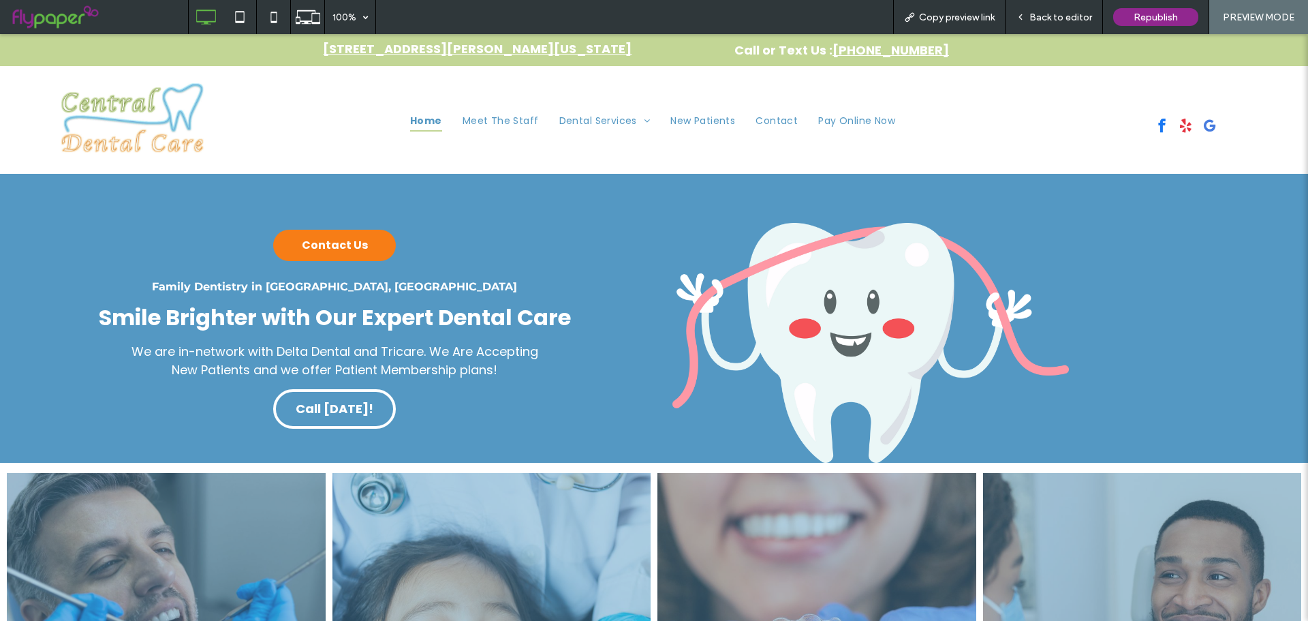
drag, startPoint x: 1052, startPoint y: 18, endPoint x: 484, endPoint y: 43, distance: 568.0
click at [1052, 18] on span "Back to editor" at bounding box center [1060, 18] width 63 height 12
